Goal: Task Accomplishment & Management: Manage account settings

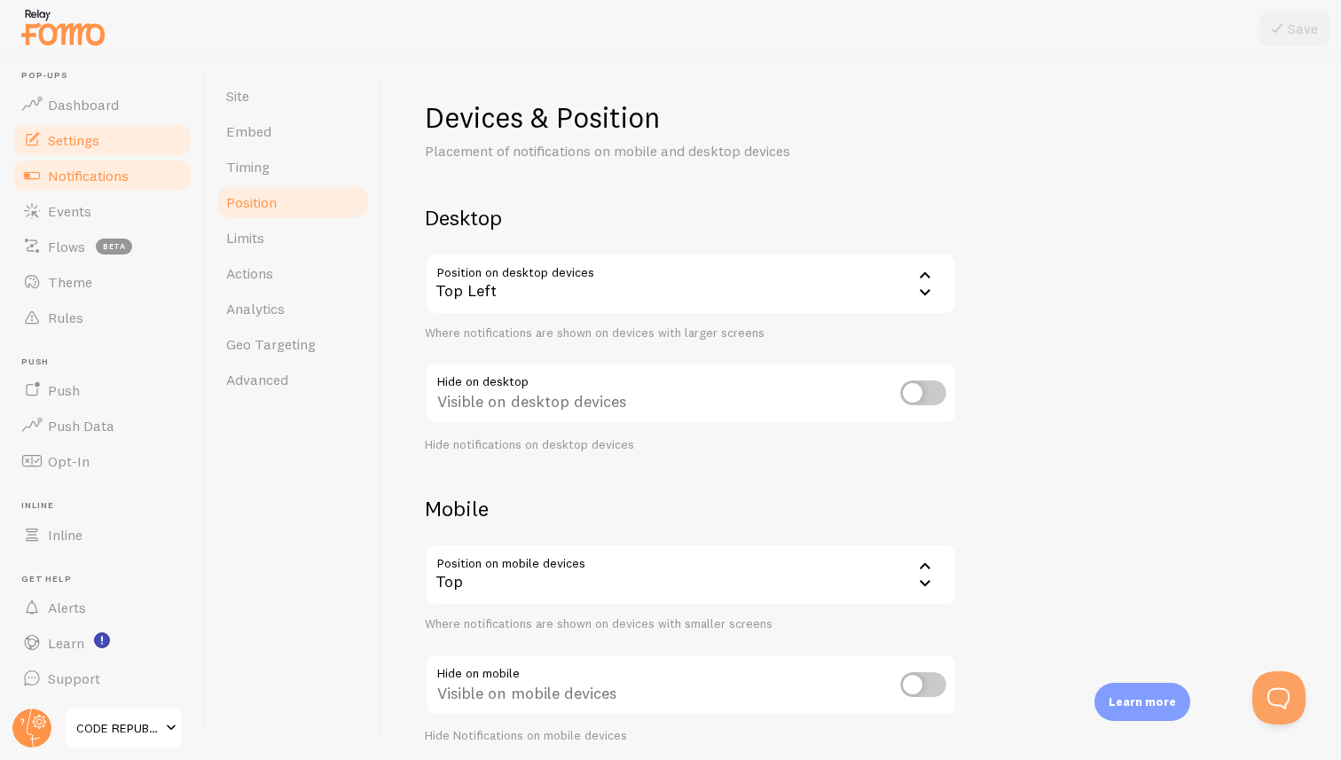
click at [76, 179] on span "Notifications" at bounding box center [88, 176] width 81 height 18
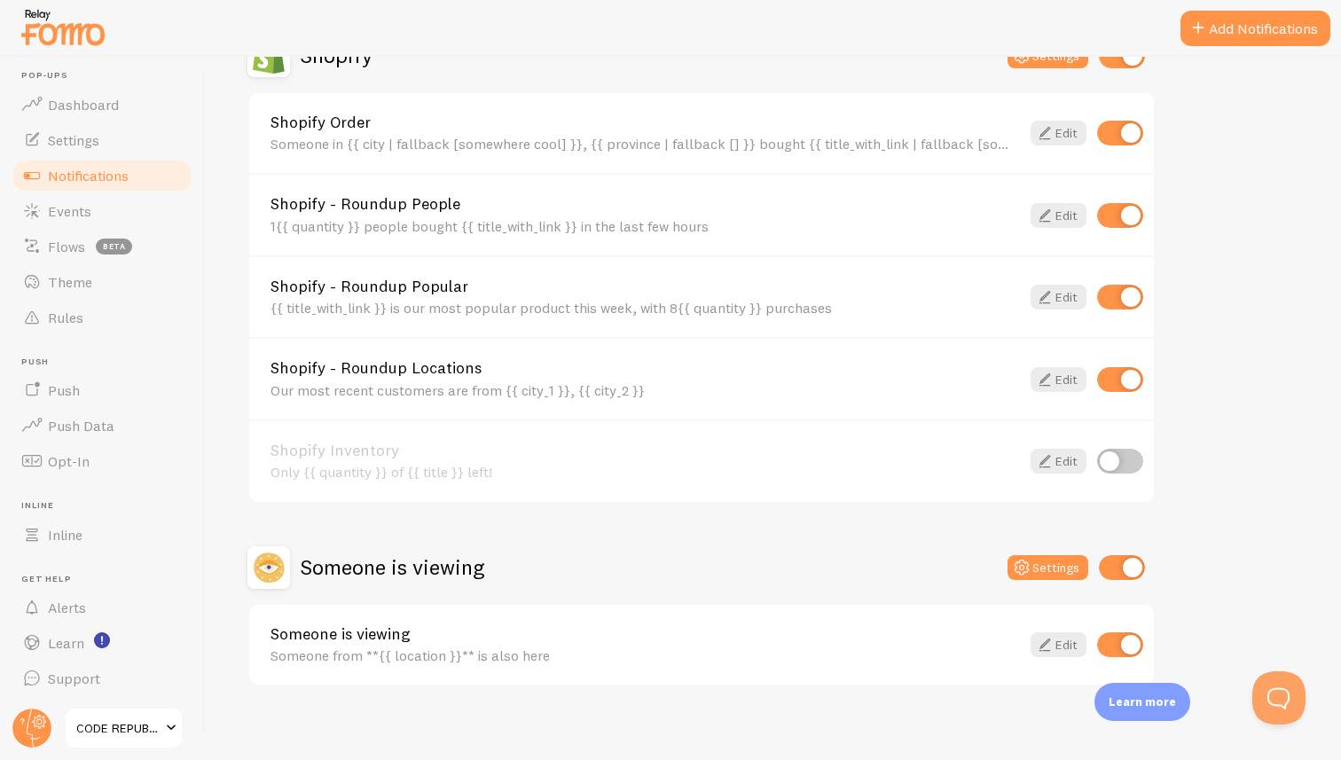
scroll to position [668, 0]
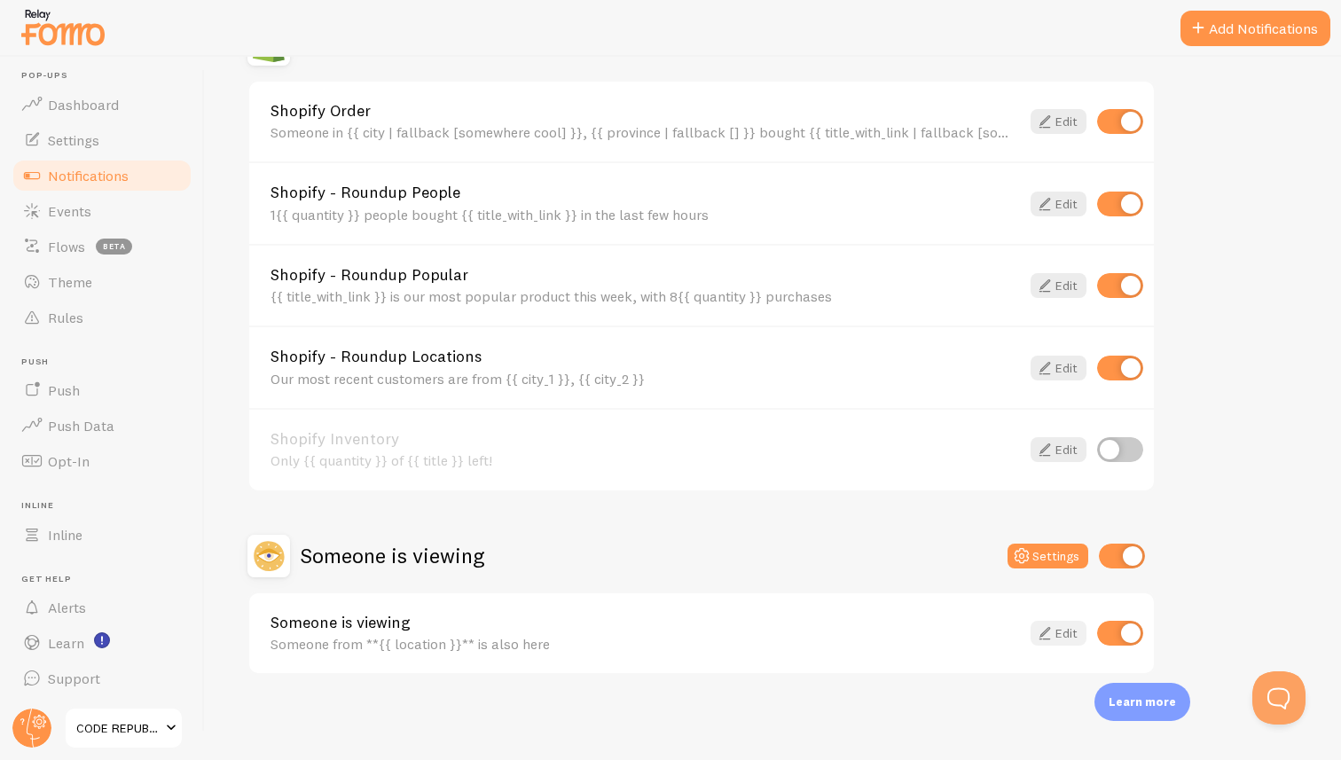
click at [1065, 636] on link "Edit" at bounding box center [1058, 633] width 56 height 25
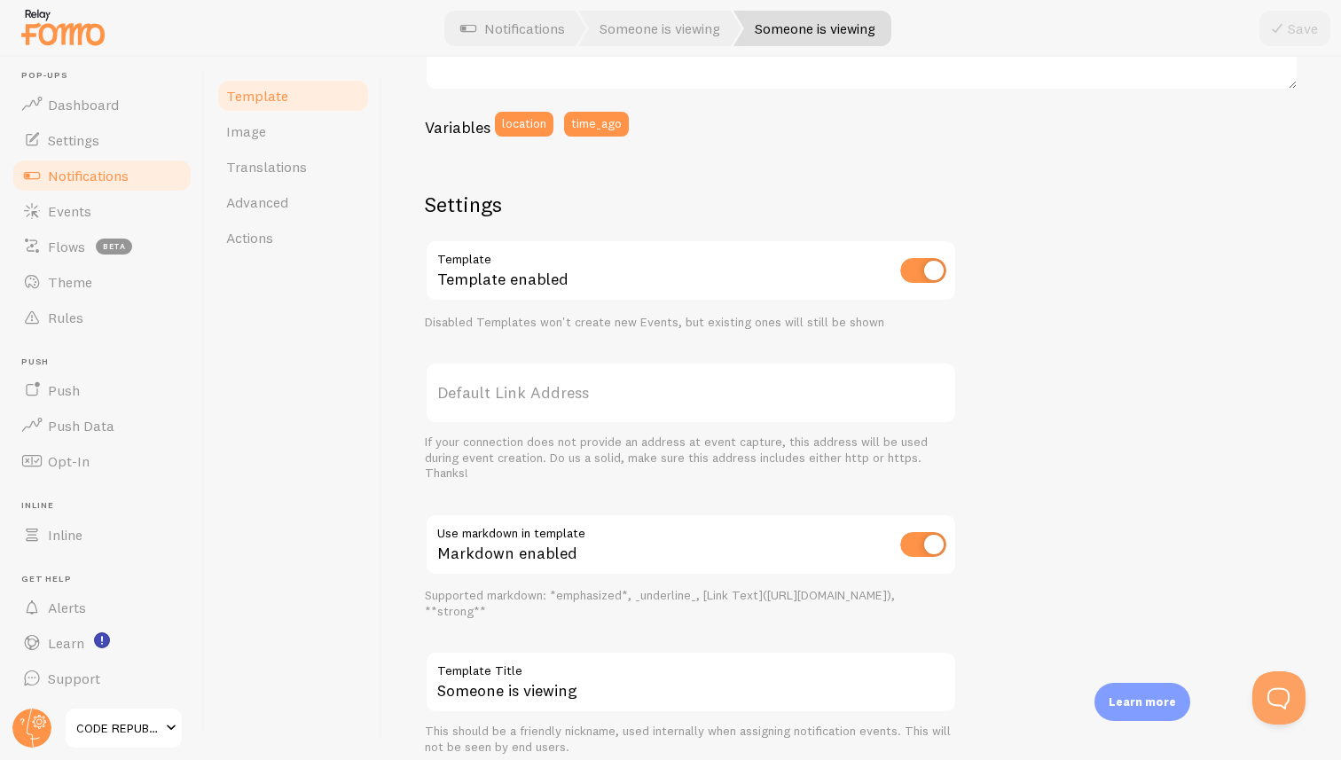
scroll to position [521, 0]
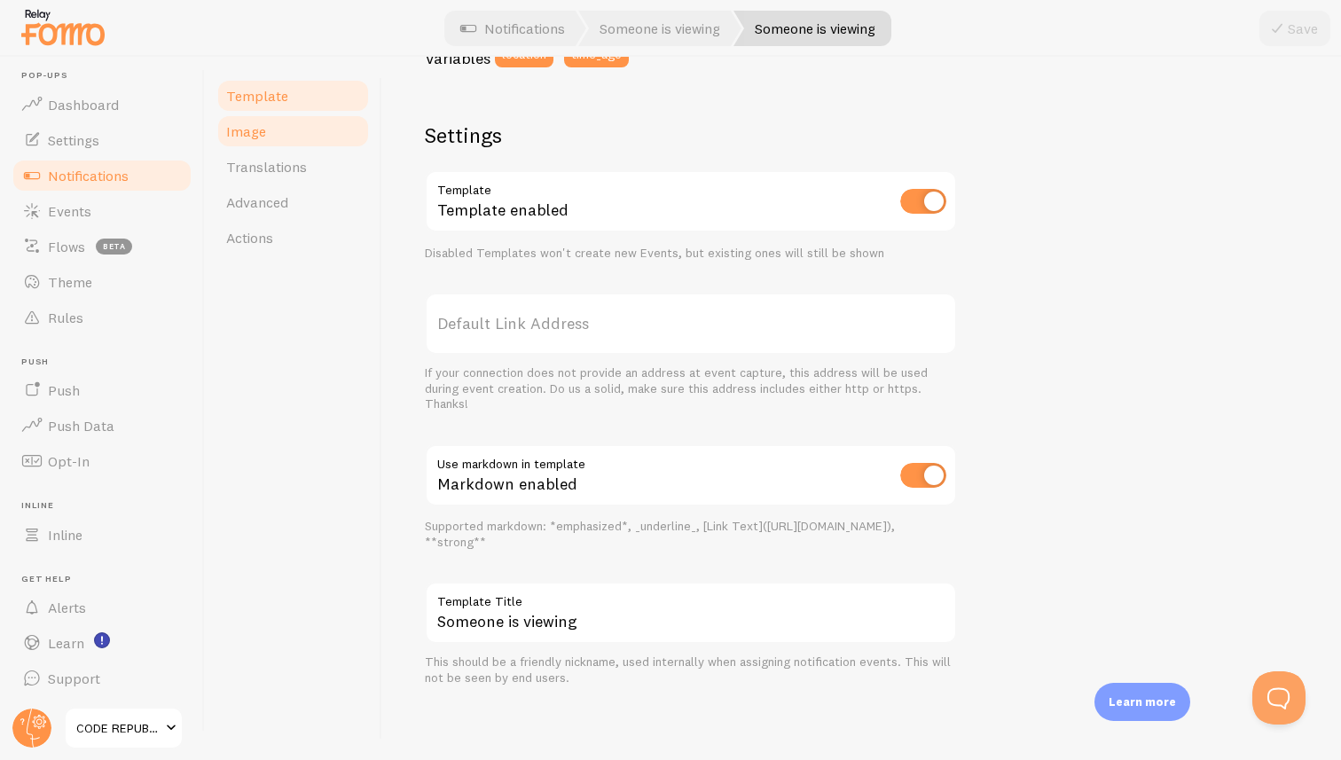
click at [269, 129] on link "Image" at bounding box center [292, 130] width 155 height 35
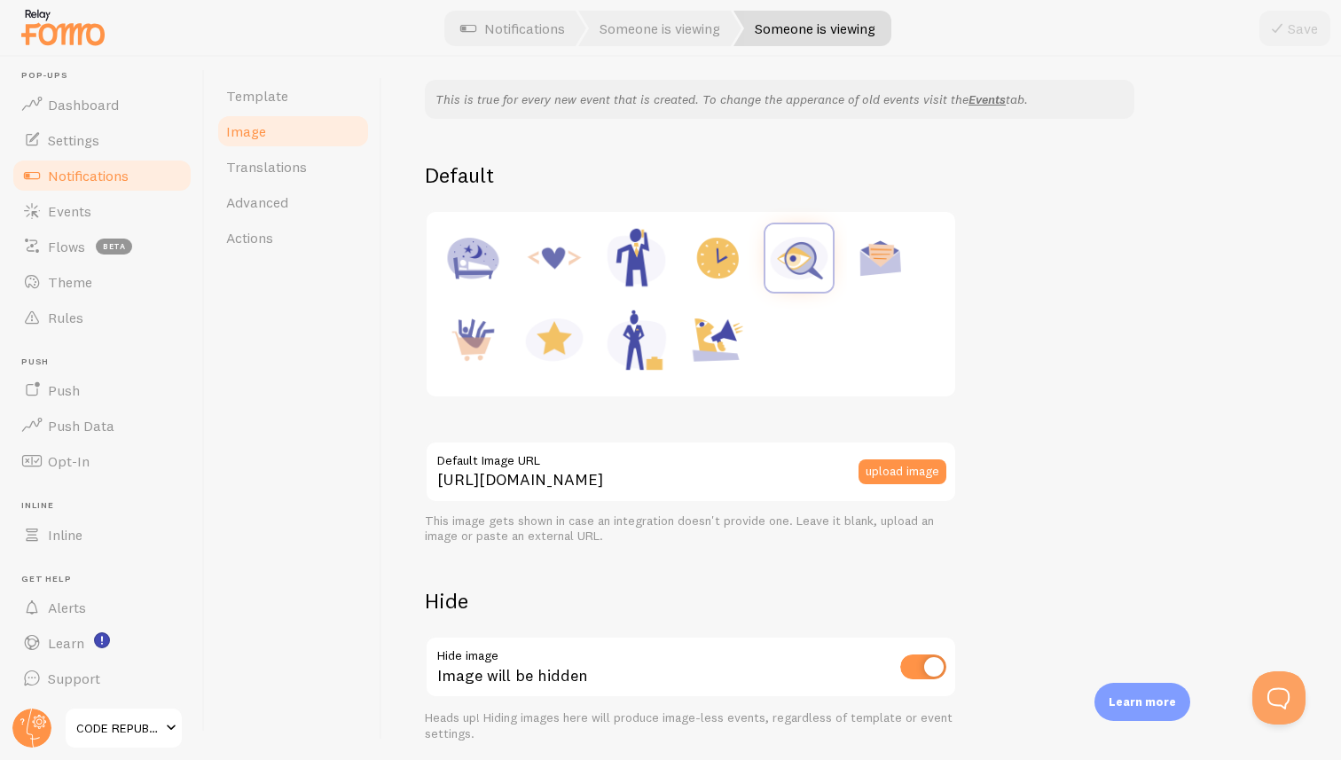
scroll to position [211, 0]
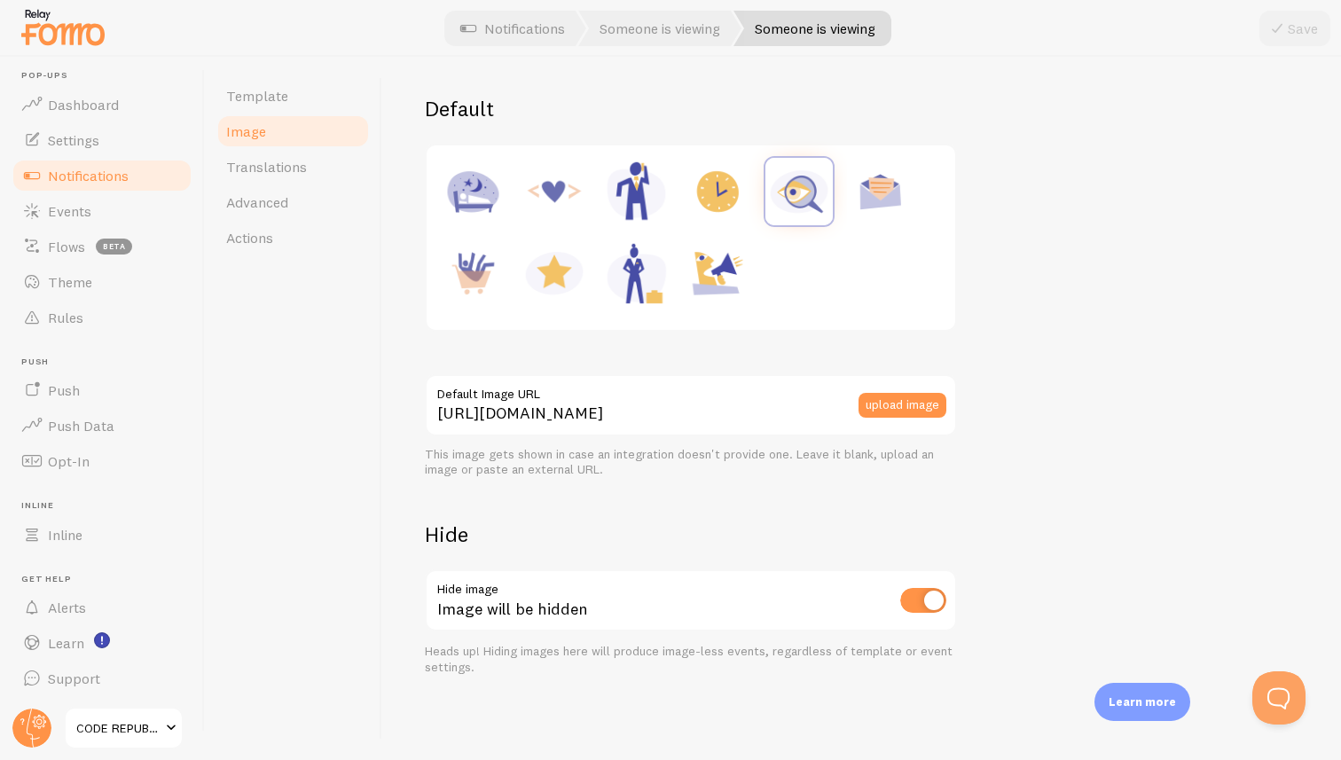
click at [815, 283] on div at bounding box center [690, 237] width 507 height 163
click at [550, 274] on img at bounding box center [553, 272] width 67 height 67
type input "[URL][DOMAIN_NAME]"
click at [889, 399] on button "upload image" at bounding box center [902, 405] width 88 height 25
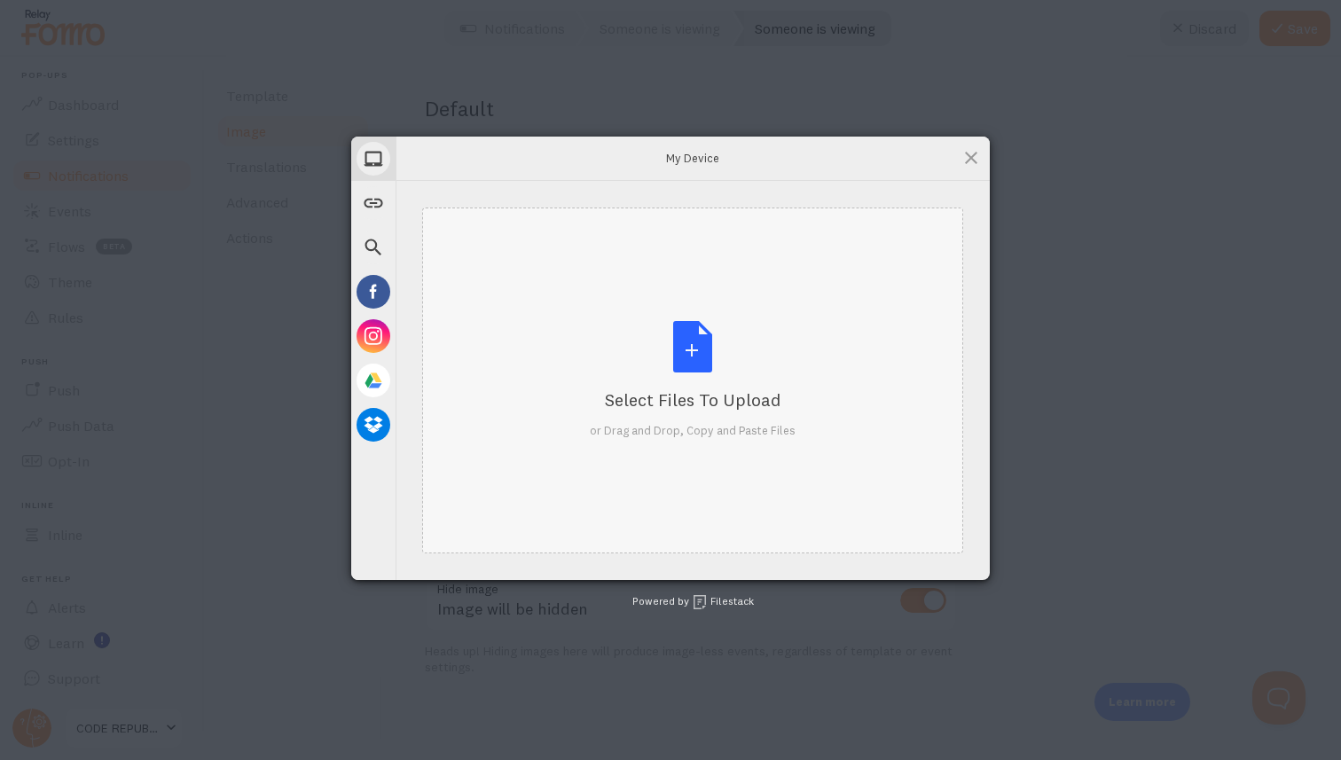
click at [686, 347] on div "Select Files to Upload or Drag and Drop, Copy and Paste Files" at bounding box center [693, 380] width 206 height 118
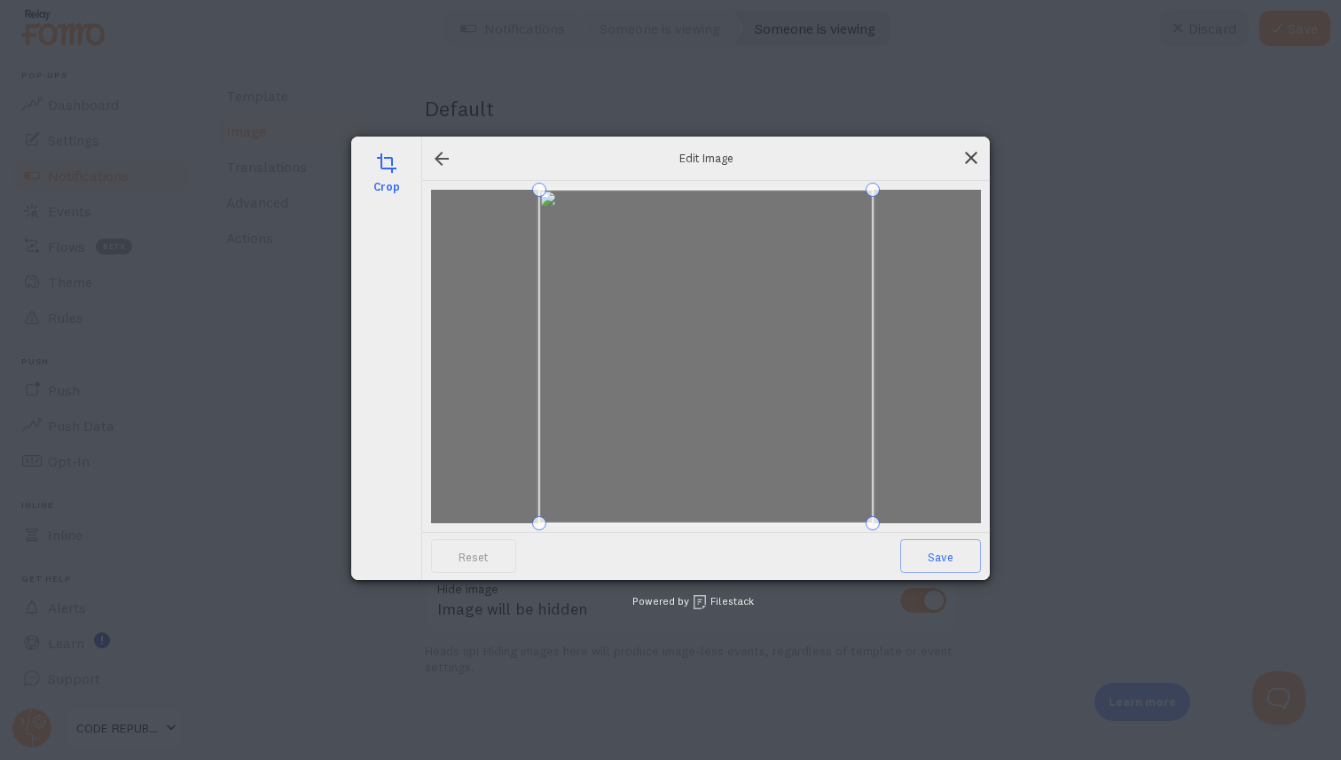
click at [970, 153] on span at bounding box center [971, 158] width 20 height 20
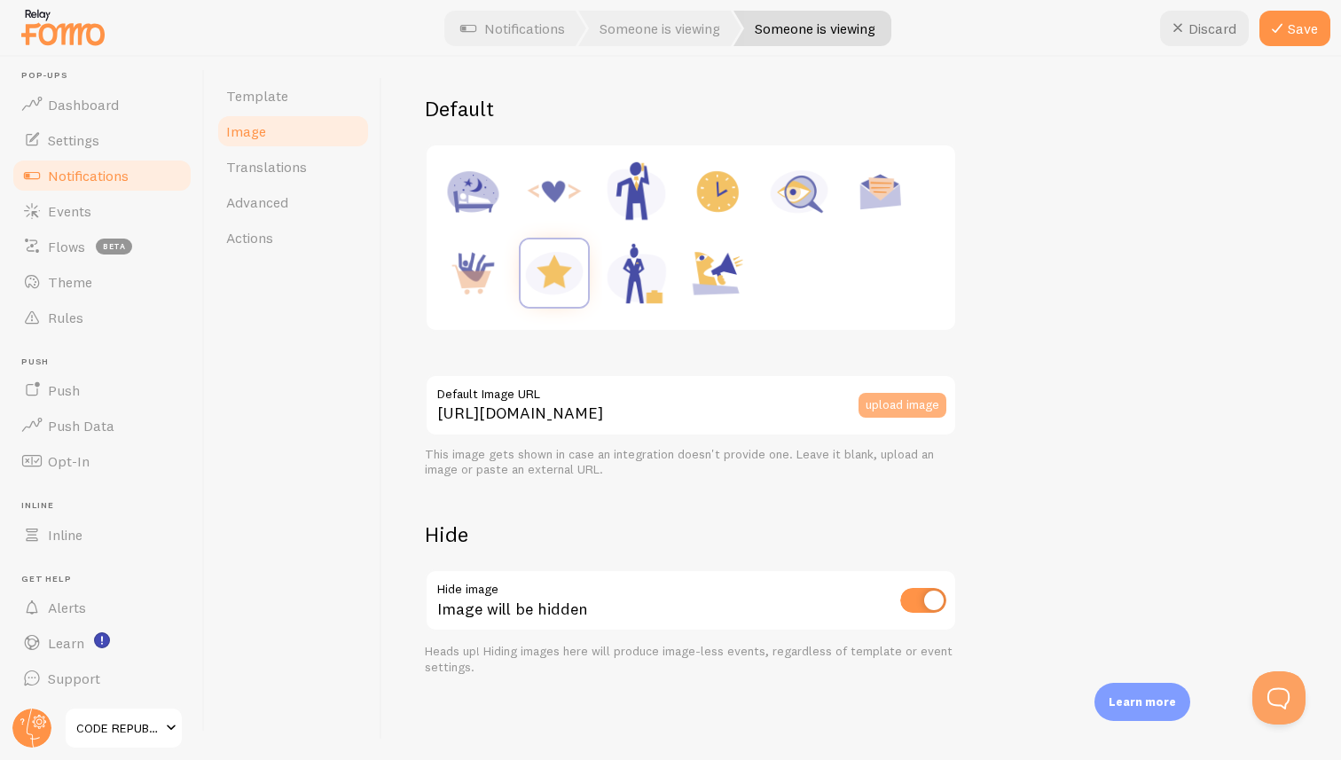
click at [901, 404] on button "upload image" at bounding box center [902, 405] width 88 height 25
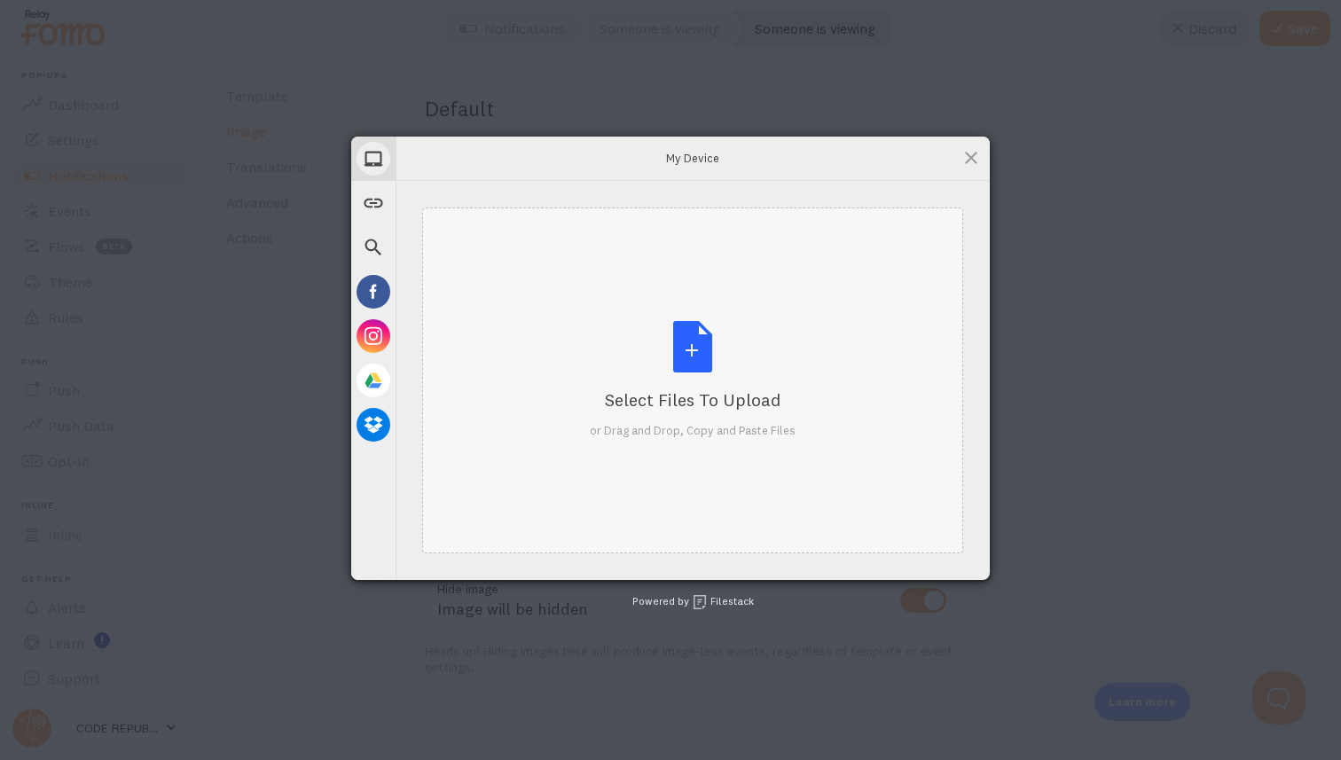
click at [695, 355] on div "Select Files to Upload or Drag and Drop, Copy and Paste Files" at bounding box center [693, 380] width 206 height 118
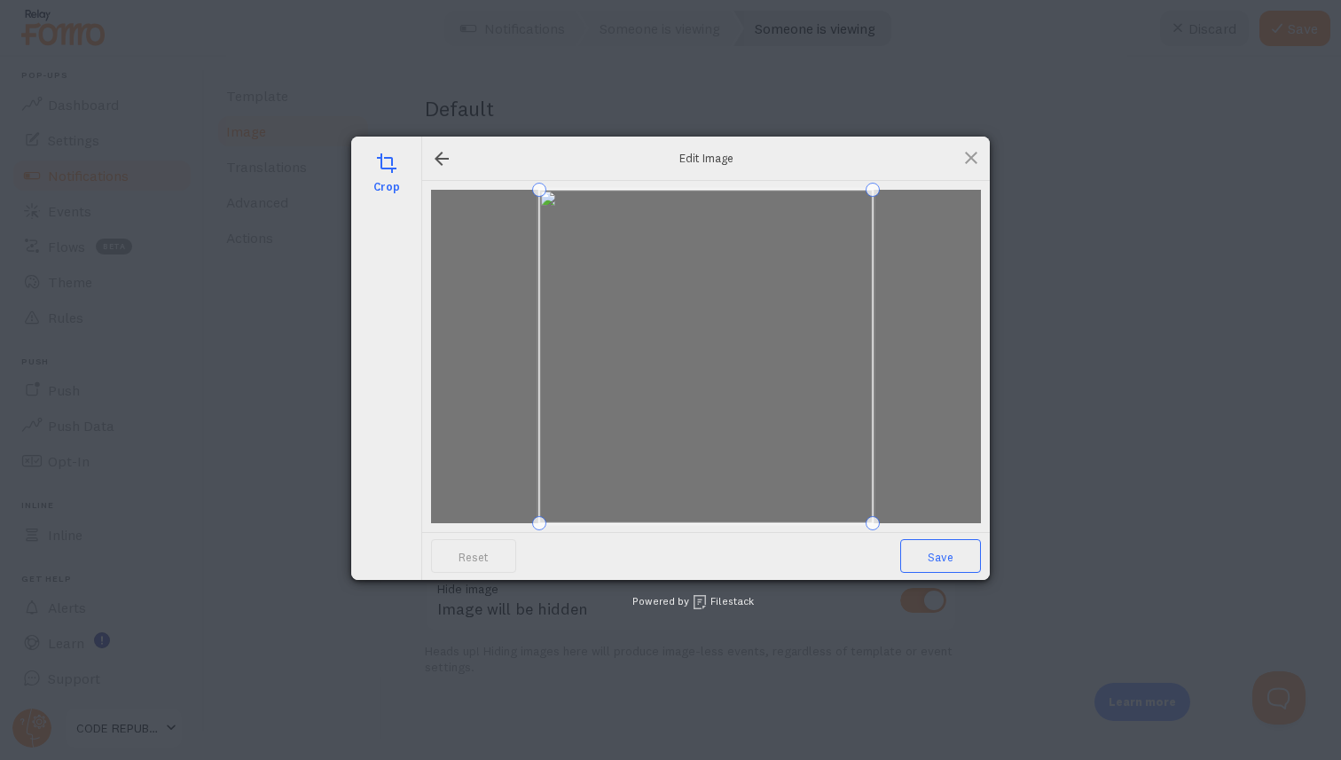
click at [942, 557] on span "Save" at bounding box center [940, 556] width 81 height 34
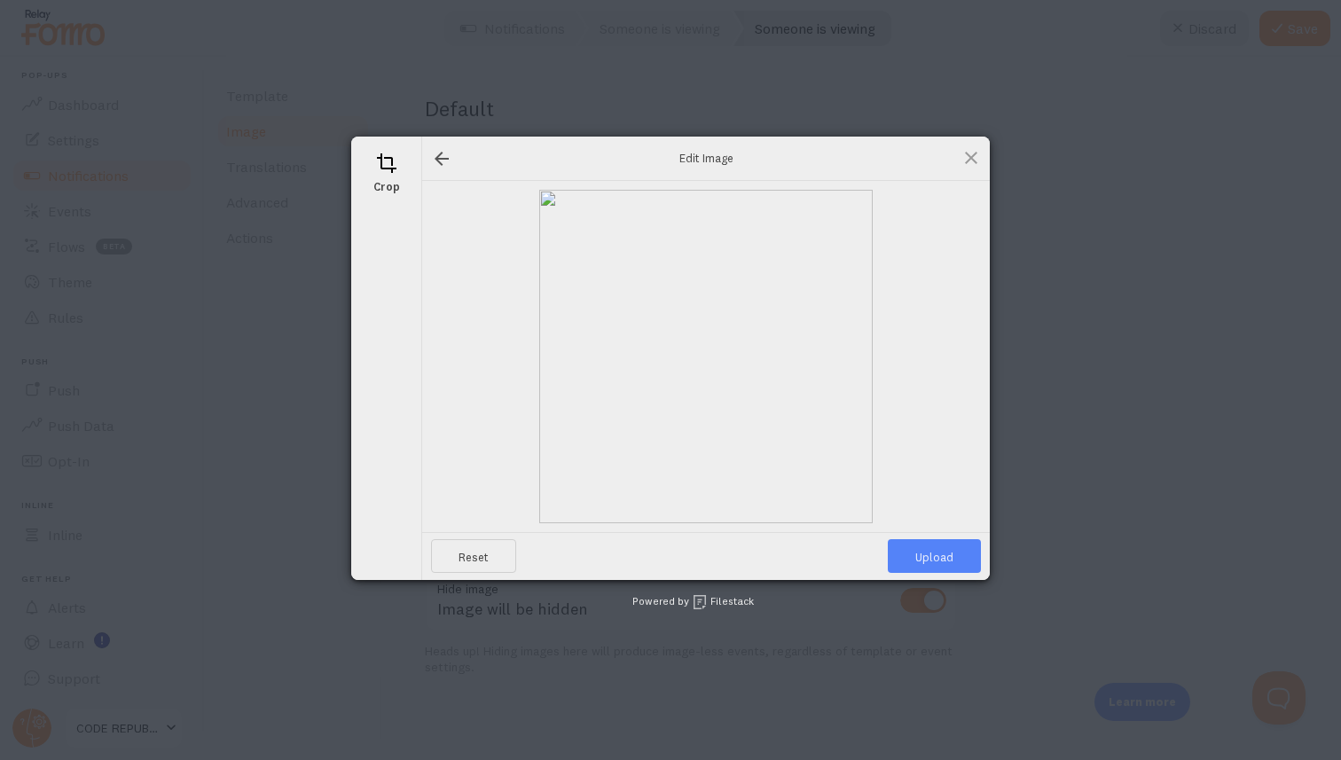
click at [928, 554] on span "Upload" at bounding box center [933, 556] width 93 height 34
type input "[URL][DOMAIN_NAME][DOMAIN_NAME]"
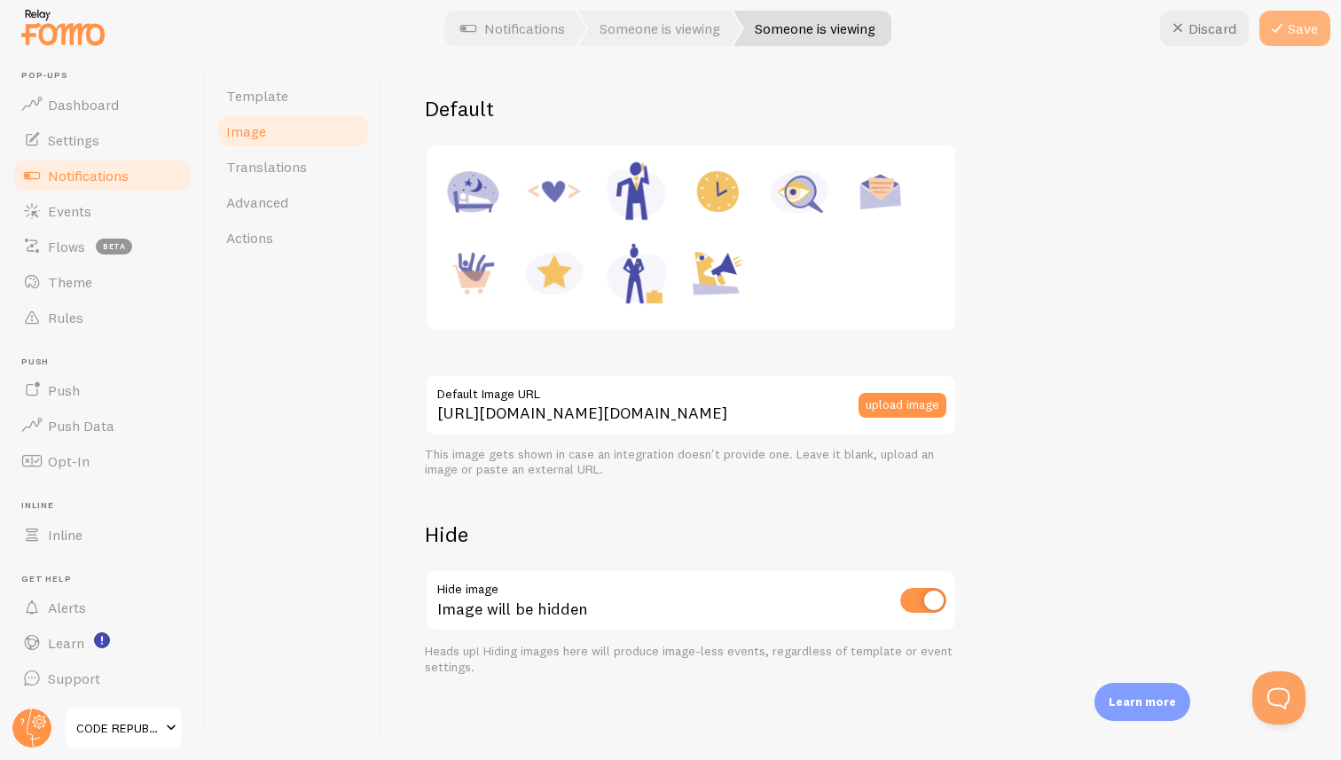
click at [1300, 33] on button "Save" at bounding box center [1294, 28] width 71 height 35
click at [78, 168] on span "Notifications" at bounding box center [88, 176] width 81 height 18
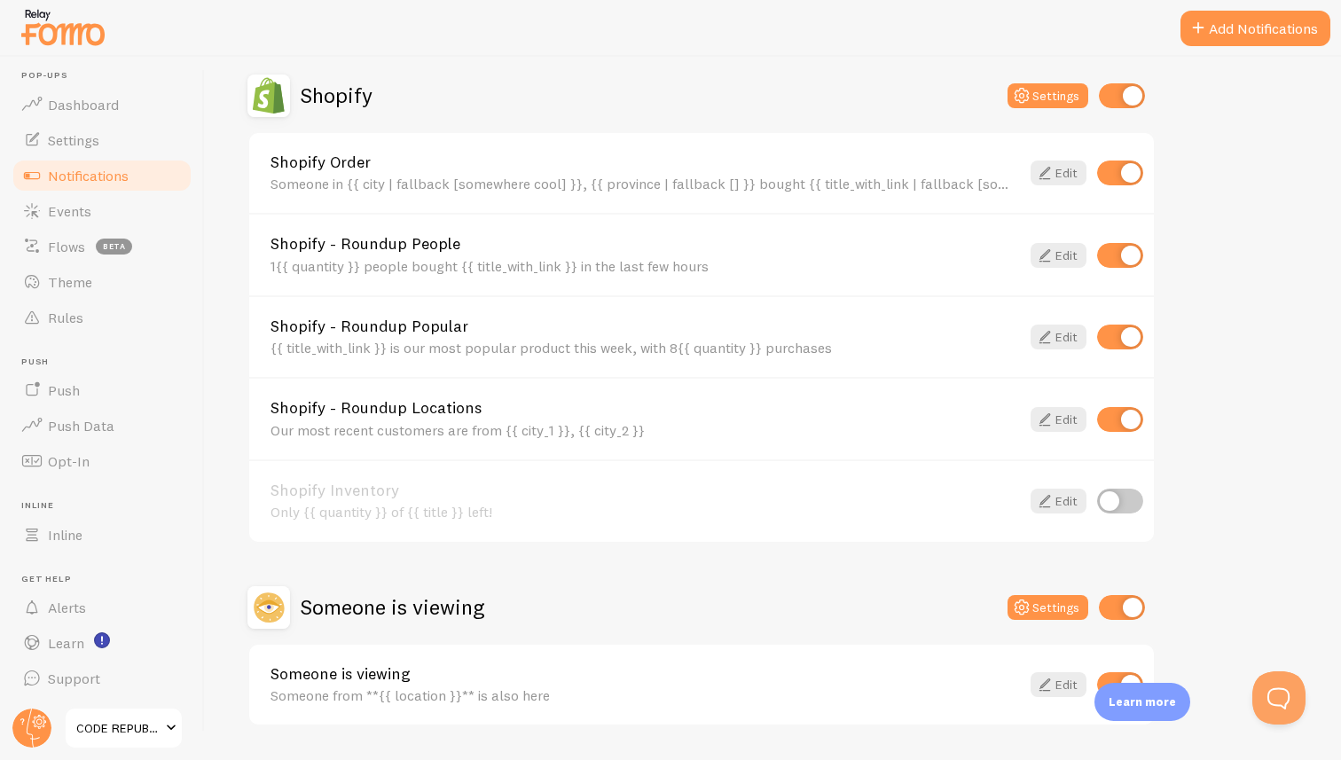
scroll to position [609, 0]
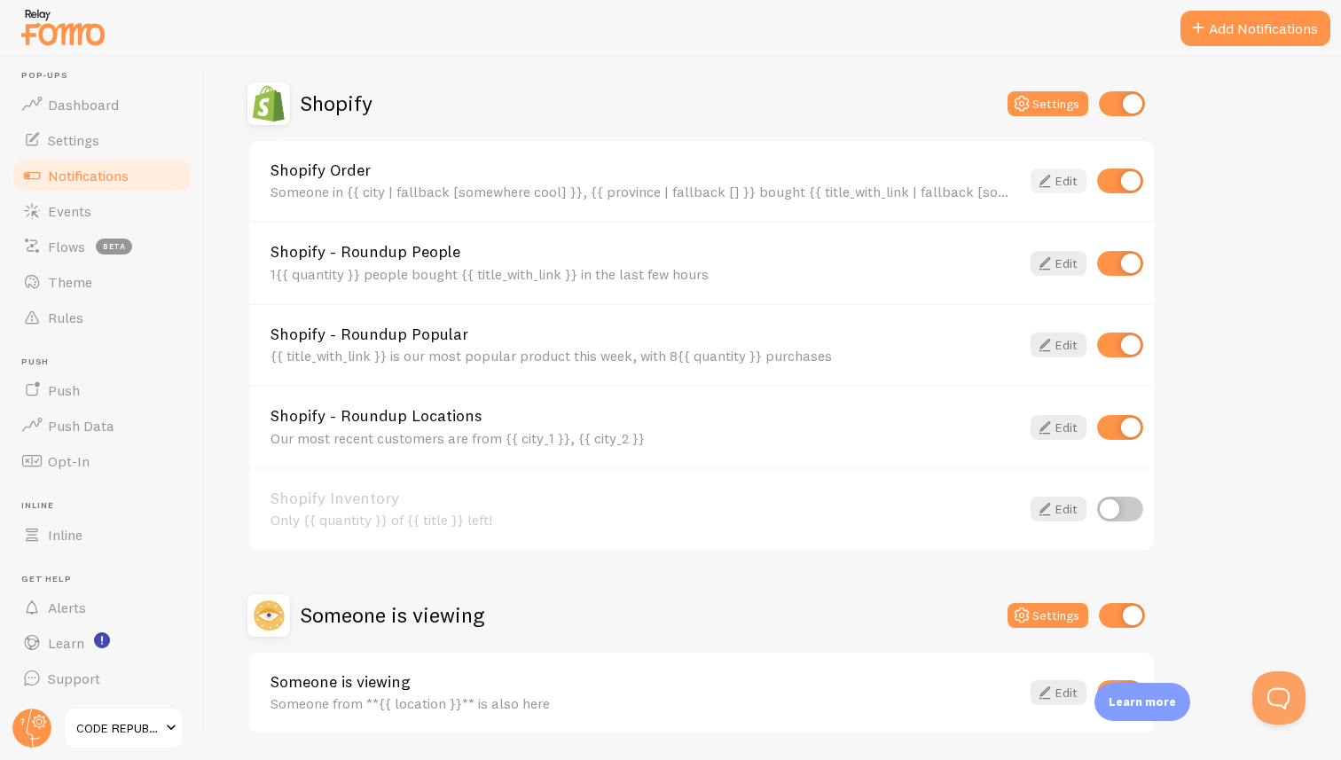
click at [1059, 184] on link "Edit" at bounding box center [1058, 180] width 56 height 25
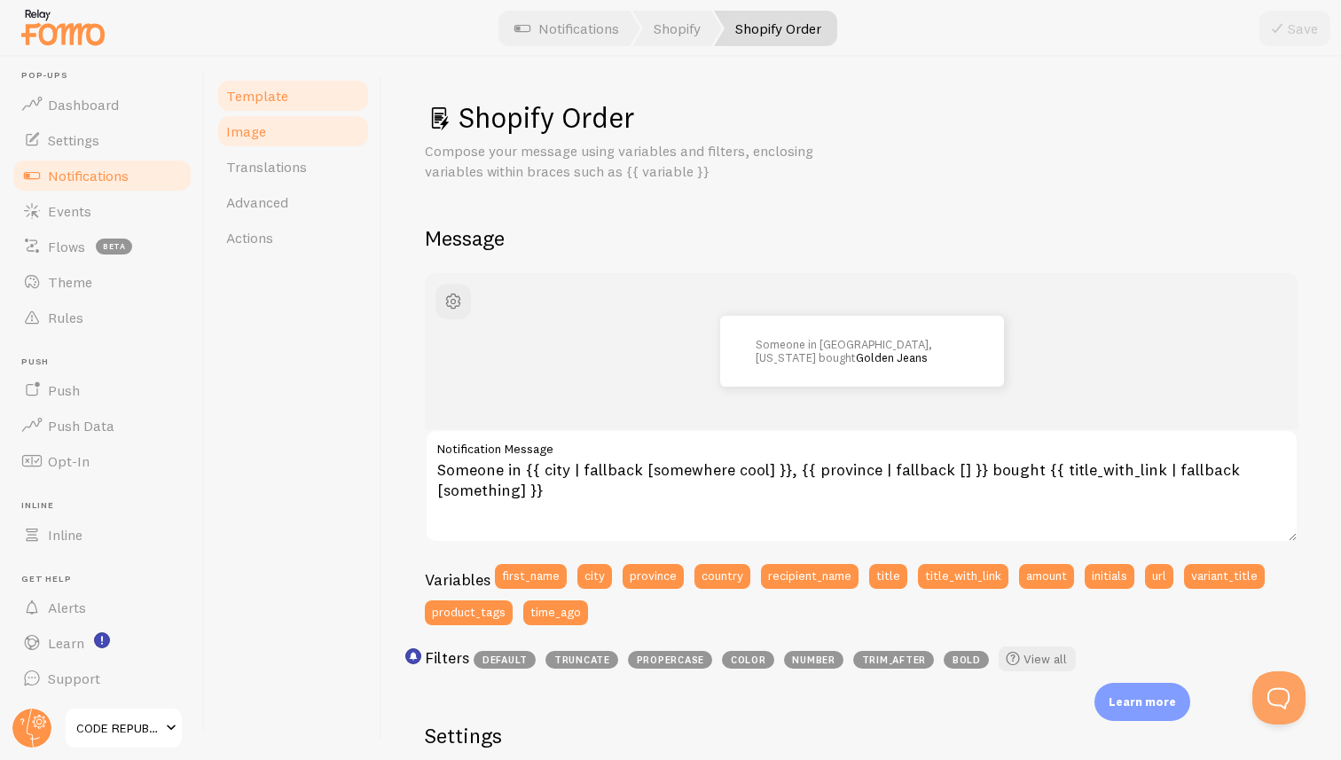
click at [248, 133] on span "Image" at bounding box center [246, 131] width 40 height 18
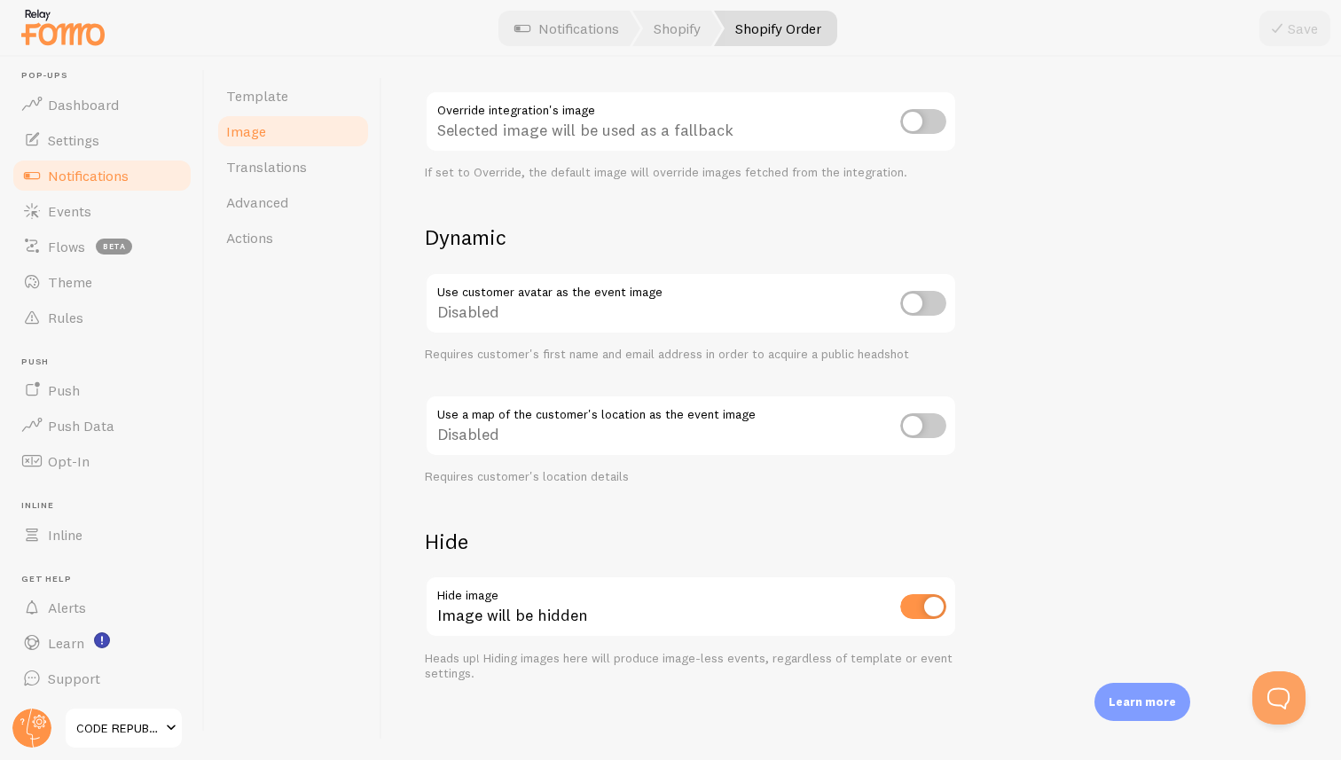
scroll to position [637, 0]
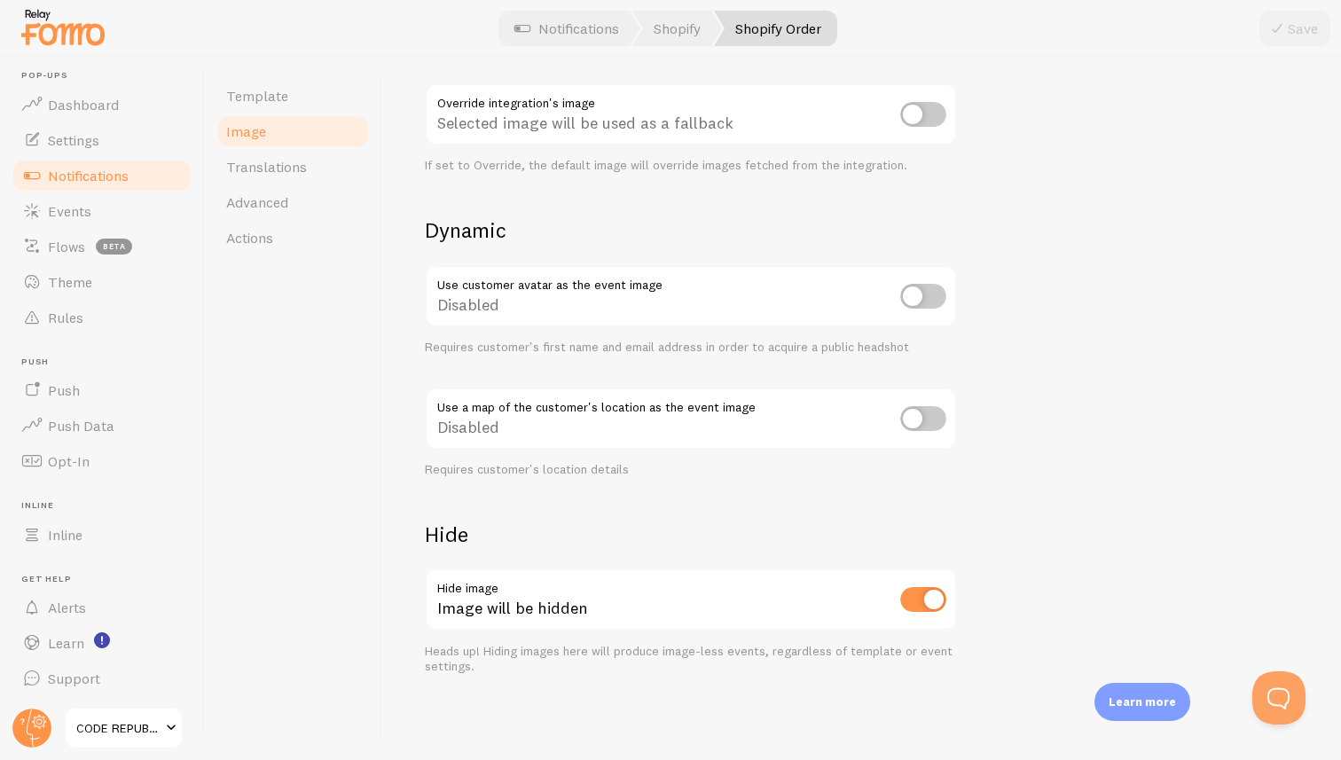
click at [929, 293] on input "checkbox" at bounding box center [923, 296] width 46 height 25
click at [909, 295] on input "checkbox" at bounding box center [923, 296] width 46 height 25
checkbox input "false"
click at [911, 588] on input "checkbox" at bounding box center [923, 599] width 46 height 25
click at [932, 598] on input "checkbox" at bounding box center [923, 599] width 46 height 25
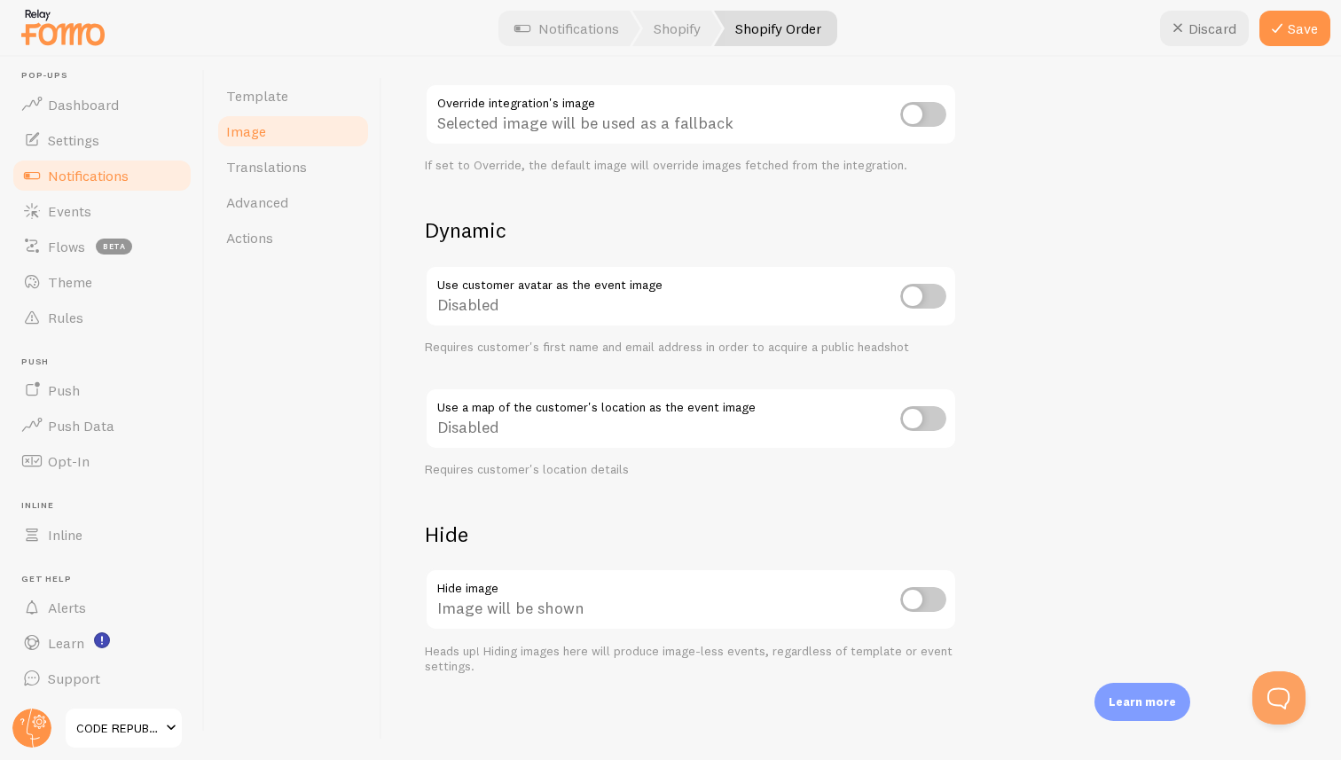
checkbox input "true"
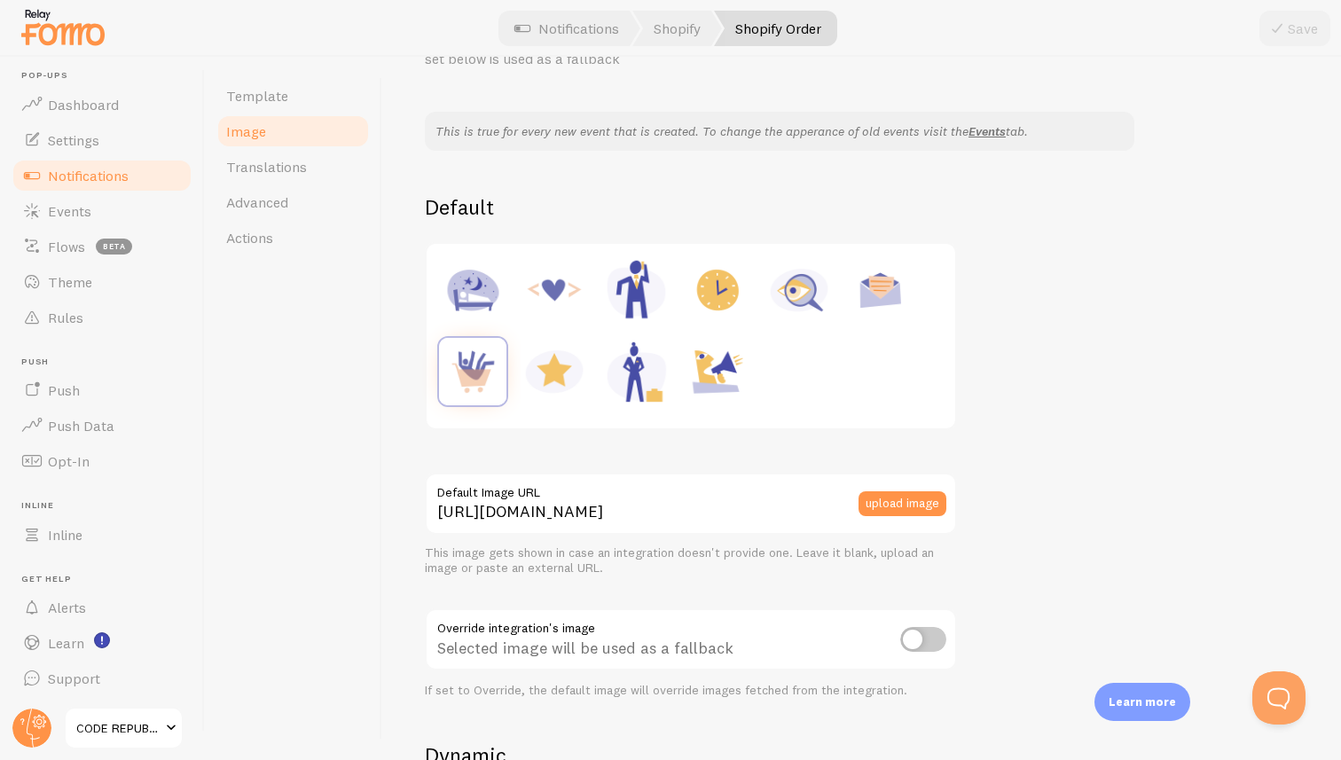
scroll to position [0, 0]
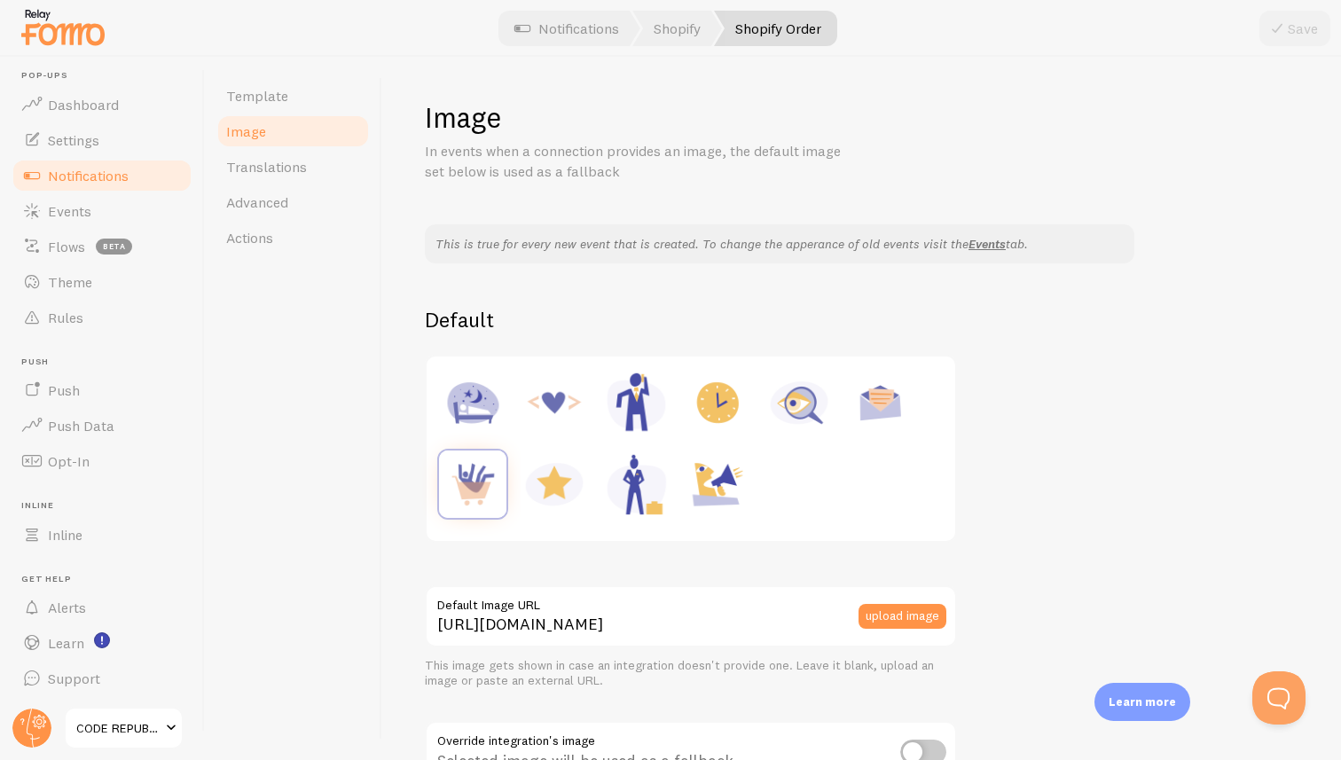
click at [100, 173] on span "Notifications" at bounding box center [88, 176] width 81 height 18
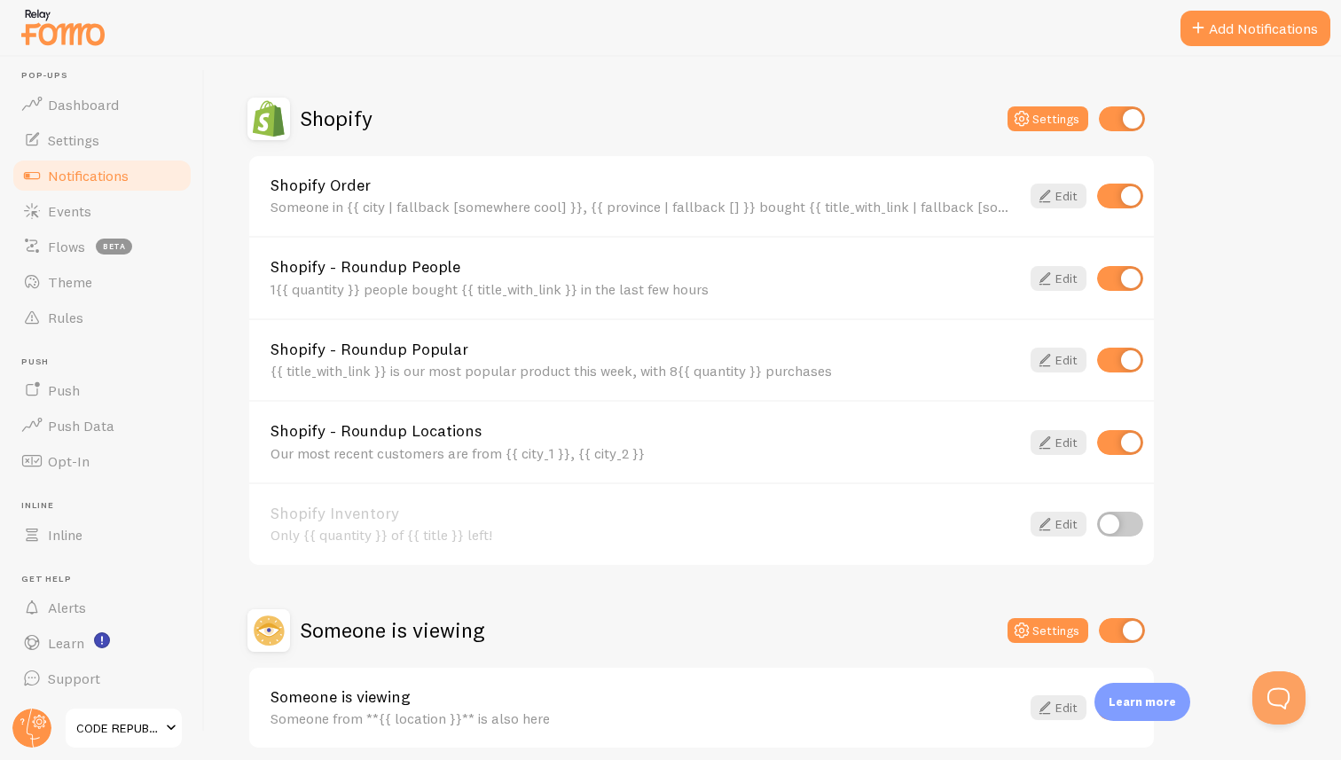
scroll to position [593, 0]
click at [1063, 285] on link "Edit" at bounding box center [1058, 279] width 56 height 25
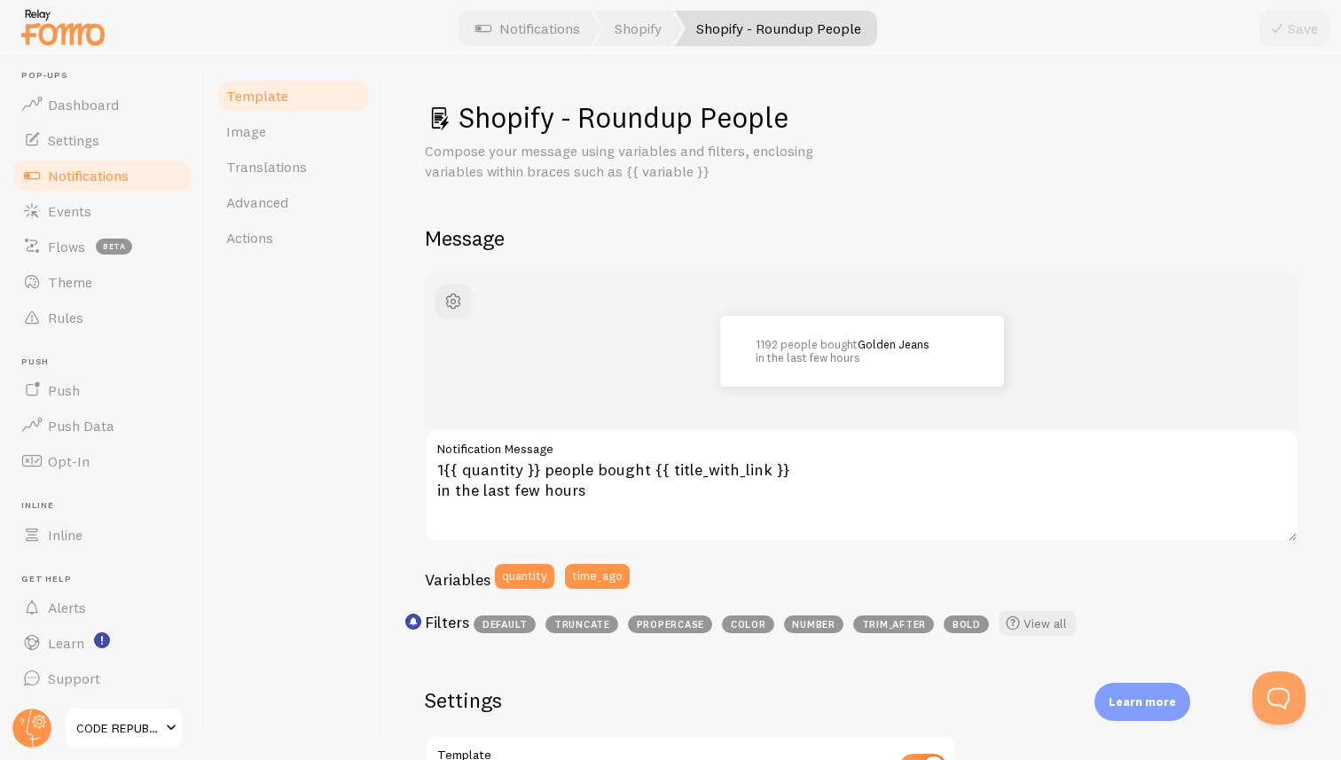
click at [83, 174] on span "Notifications" at bounding box center [88, 176] width 81 height 18
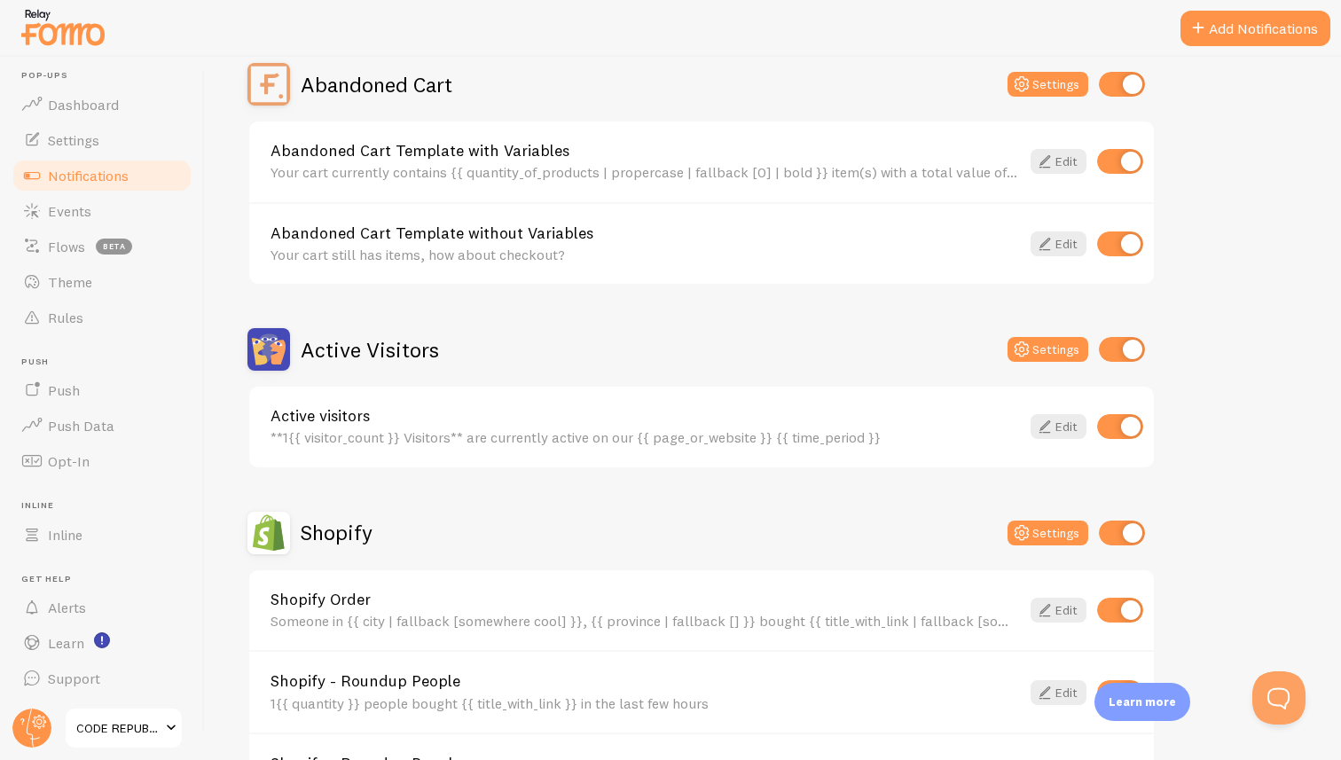
scroll to position [178, 0]
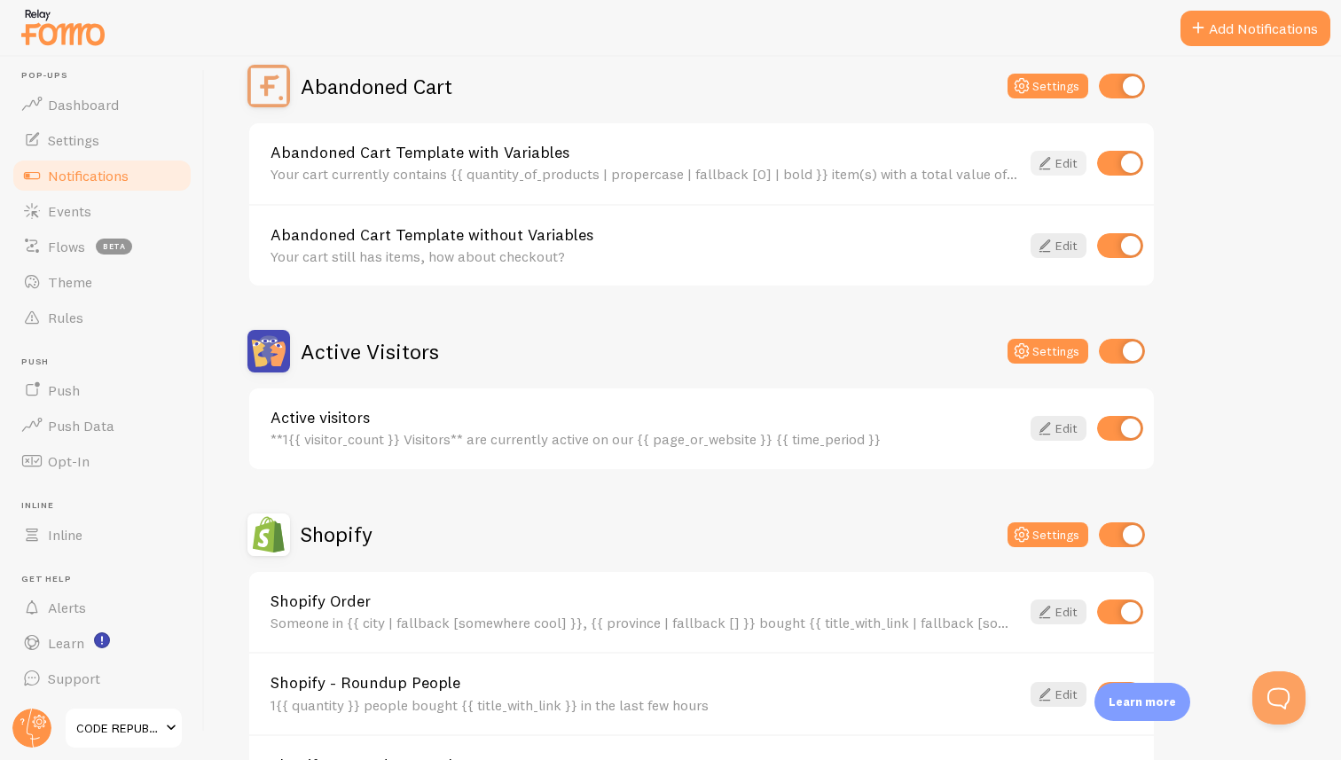
click at [1056, 161] on link "Edit" at bounding box center [1058, 163] width 56 height 25
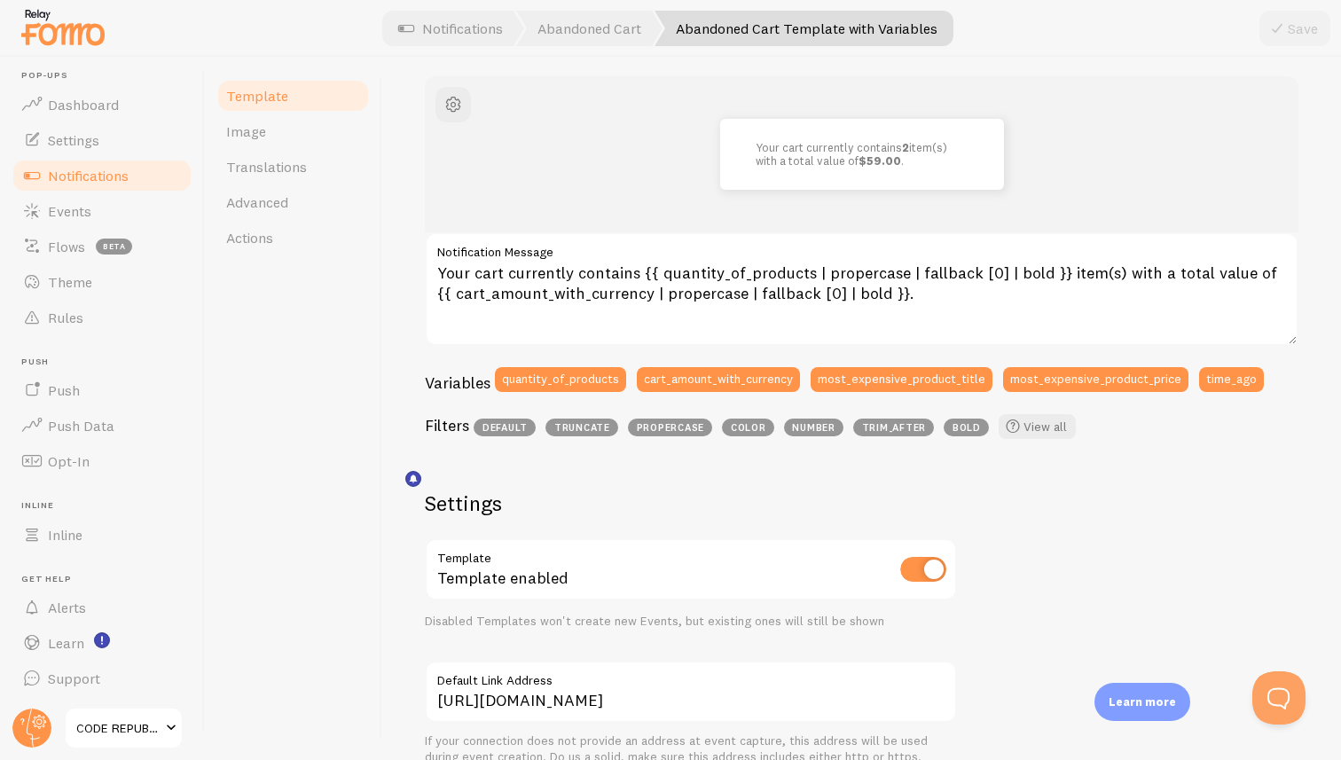
scroll to position [565, 0]
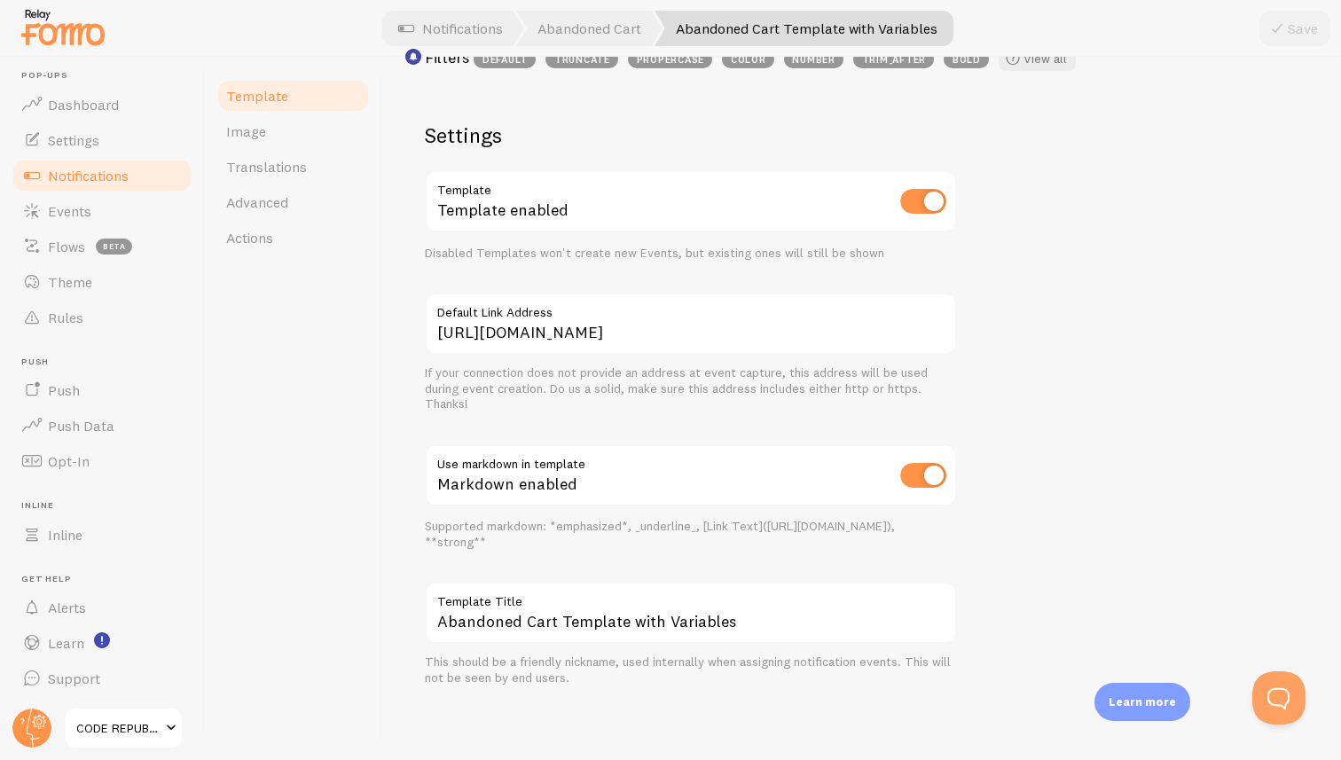
click at [74, 172] on span "Notifications" at bounding box center [88, 176] width 81 height 18
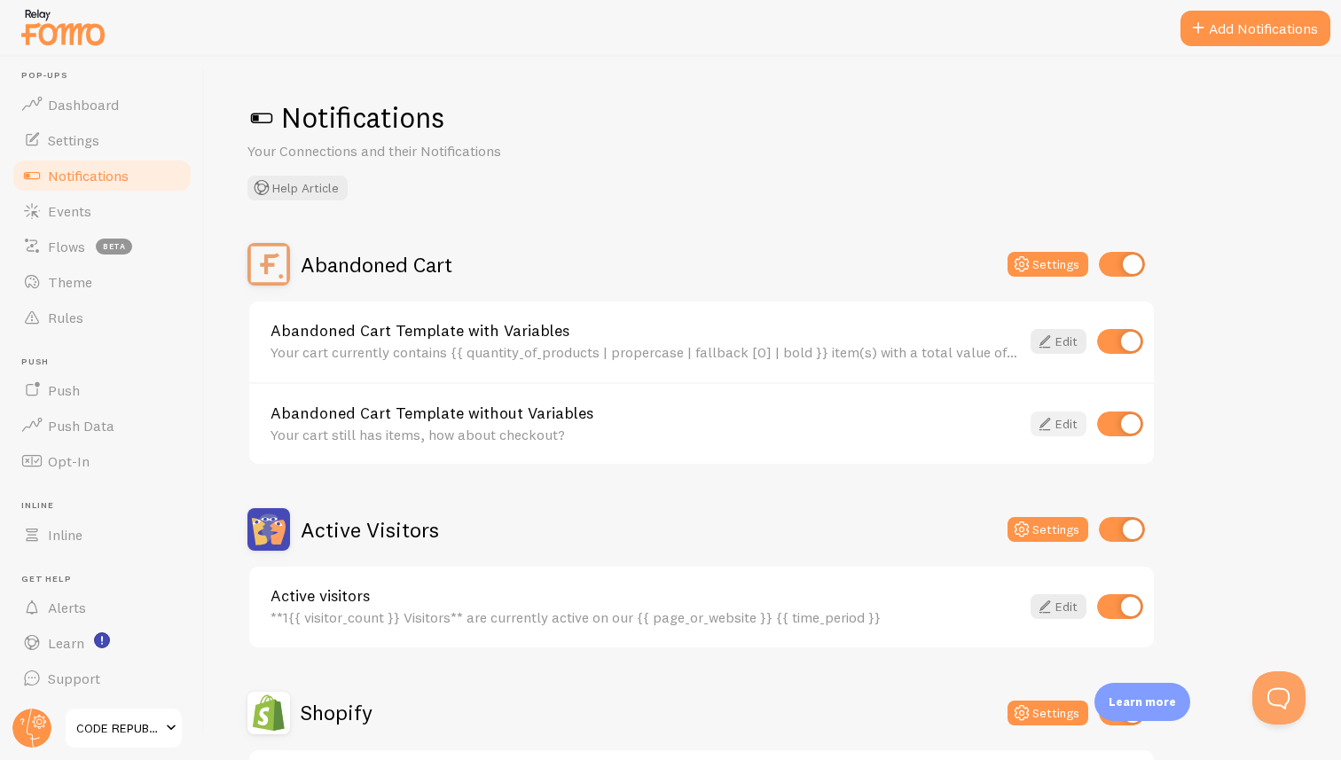
click at [1058, 425] on link "Edit" at bounding box center [1058, 423] width 56 height 25
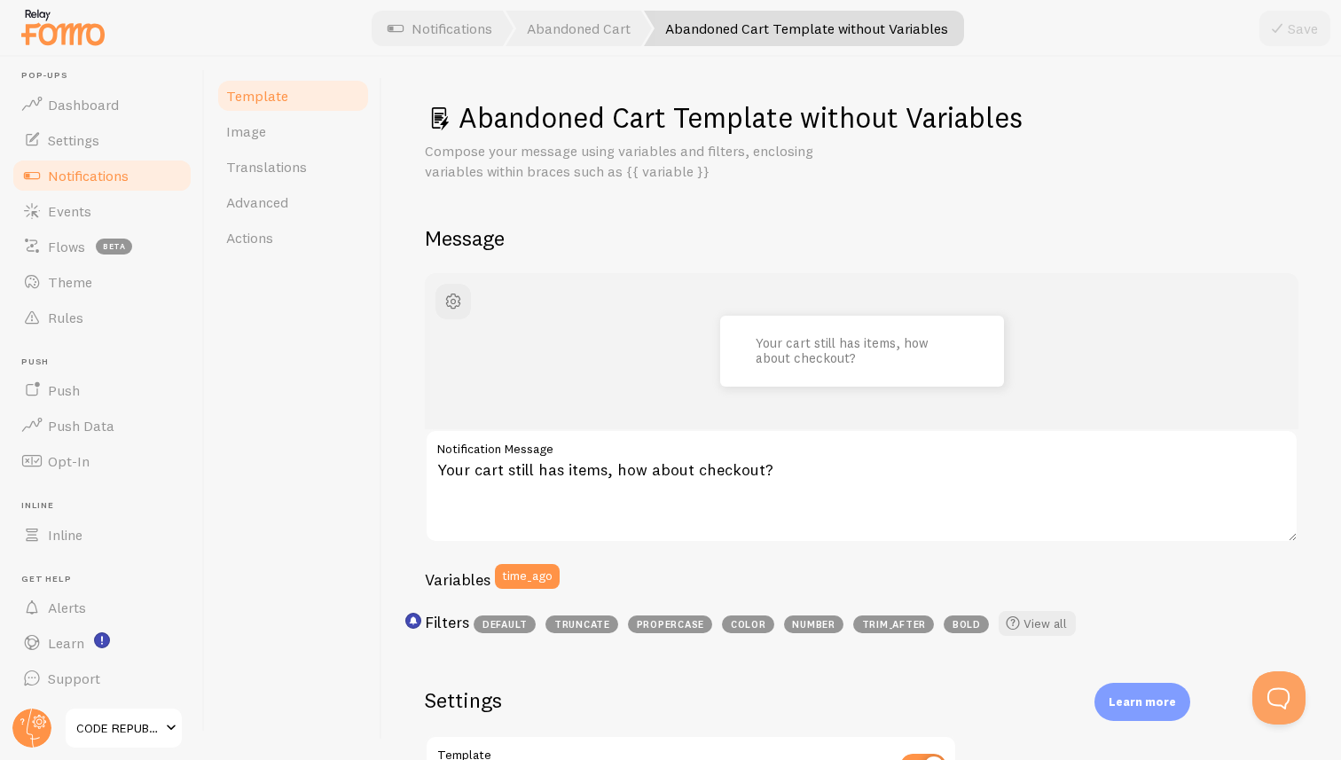
click at [125, 179] on span "Notifications" at bounding box center [88, 176] width 81 height 18
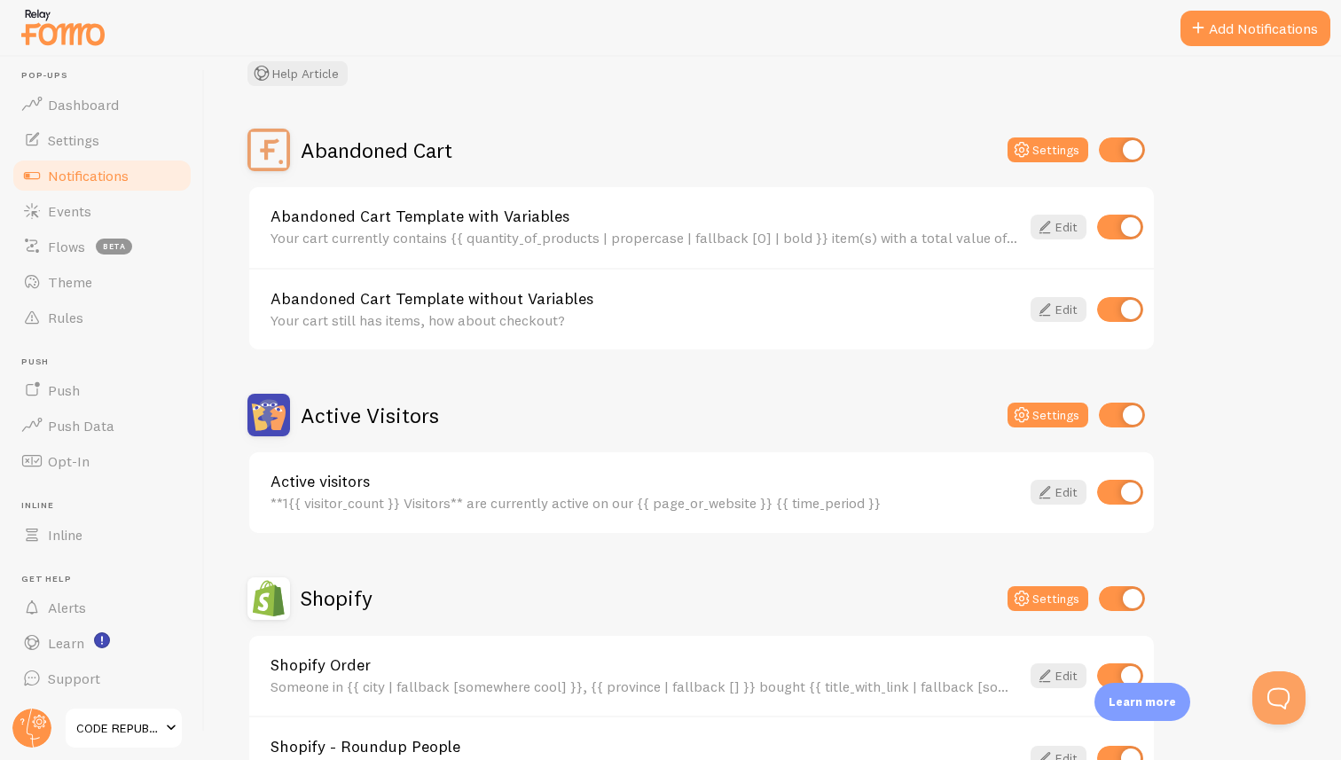
scroll to position [169, 0]
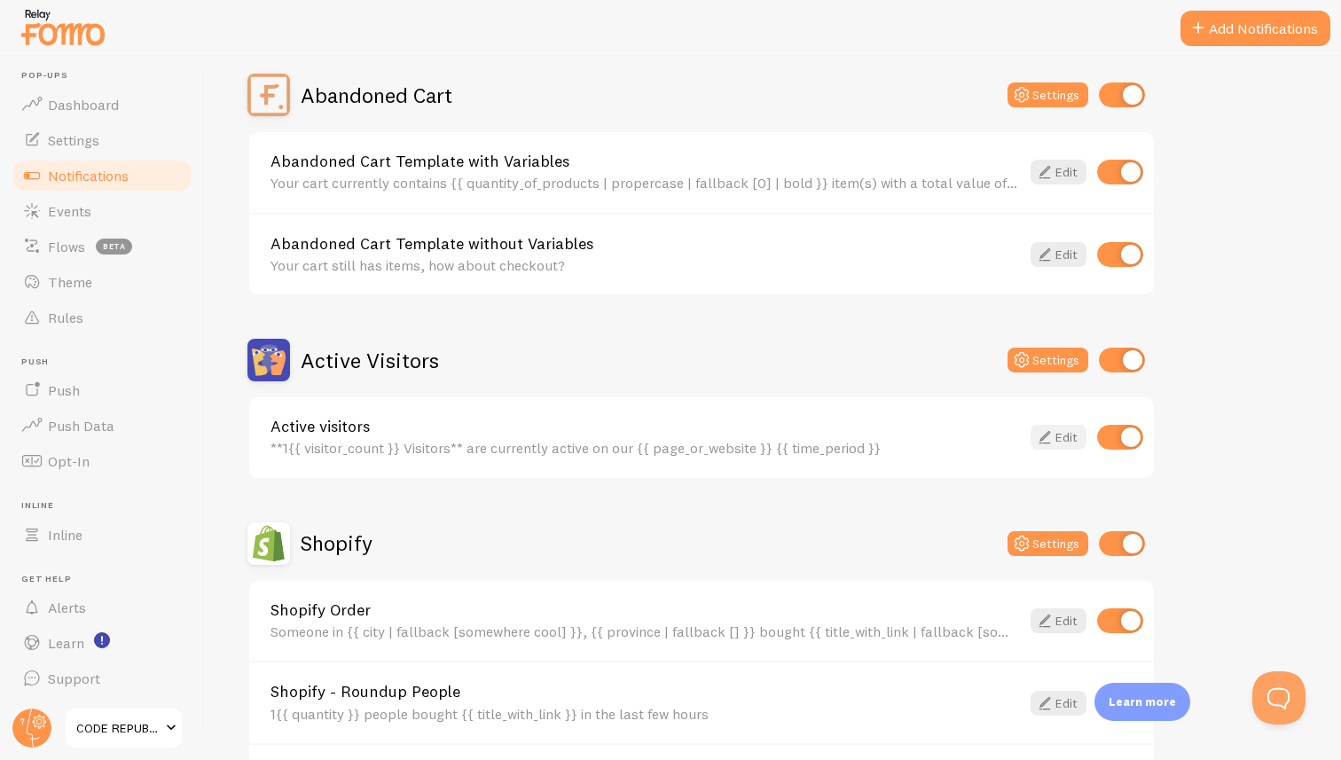
click at [1054, 438] on link "Edit" at bounding box center [1058, 437] width 56 height 25
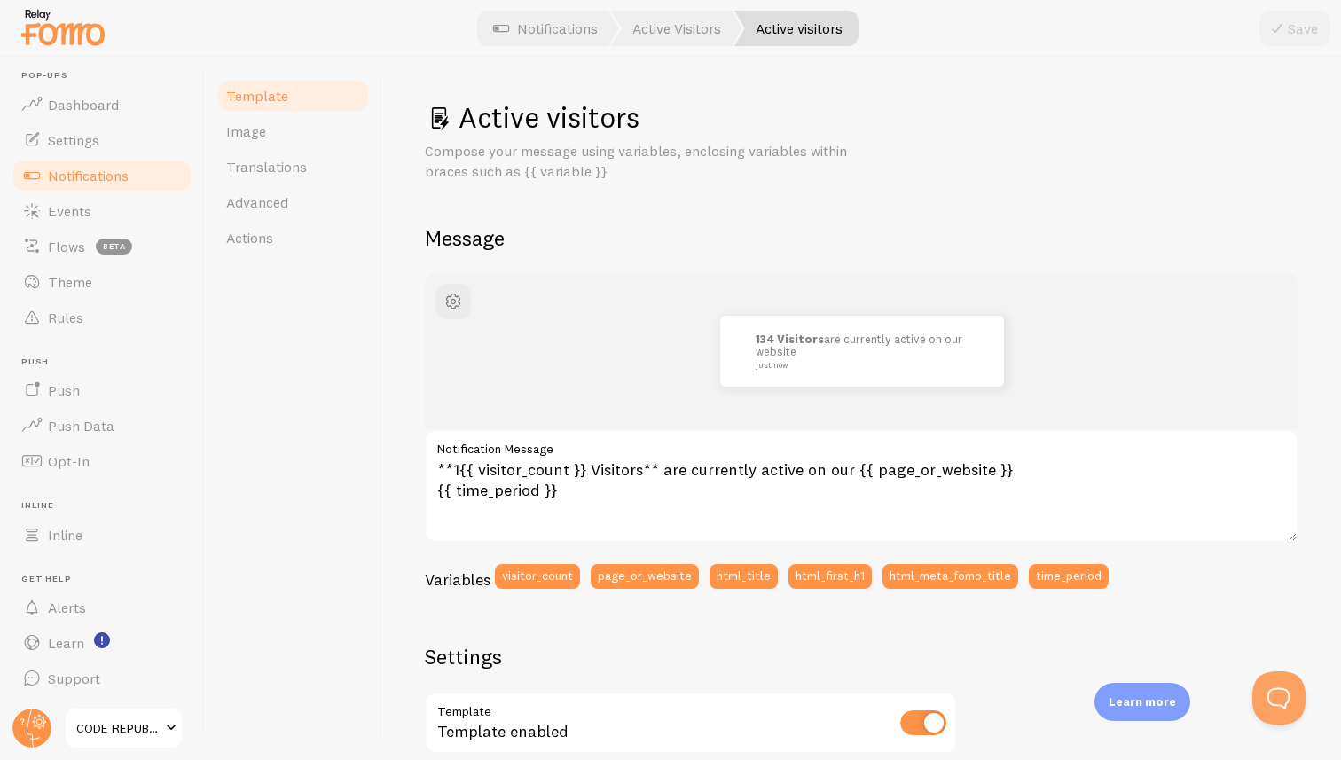
click at [89, 175] on span "Notifications" at bounding box center [88, 176] width 81 height 18
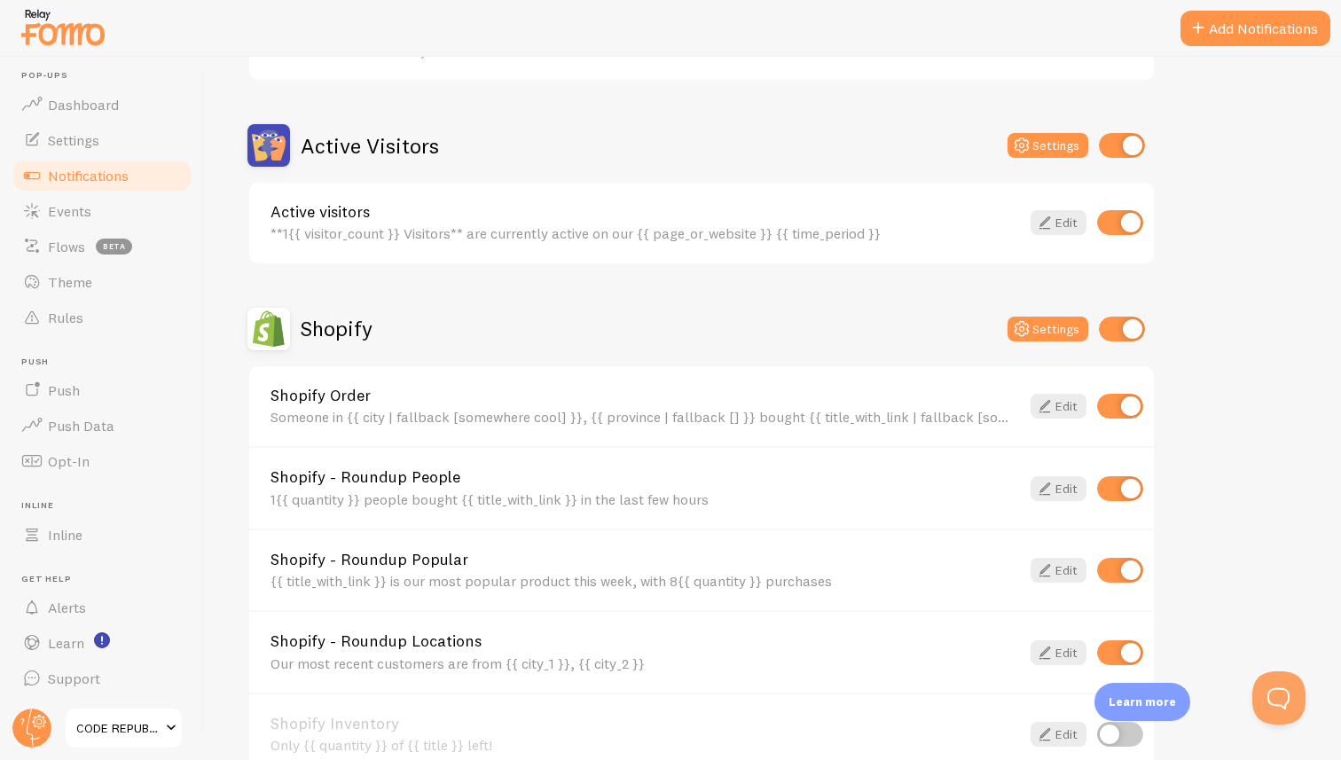
scroll to position [391, 0]
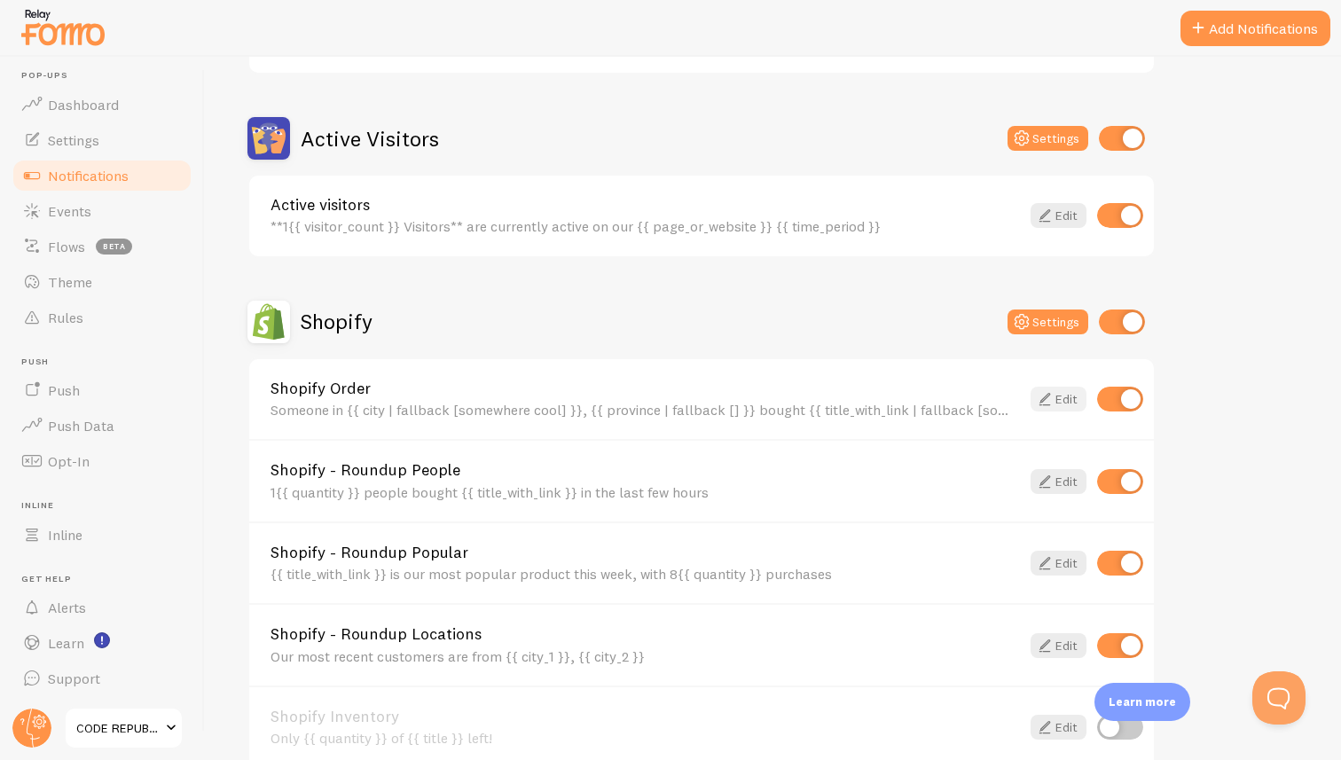
click at [1058, 401] on link "Edit" at bounding box center [1058, 399] width 56 height 25
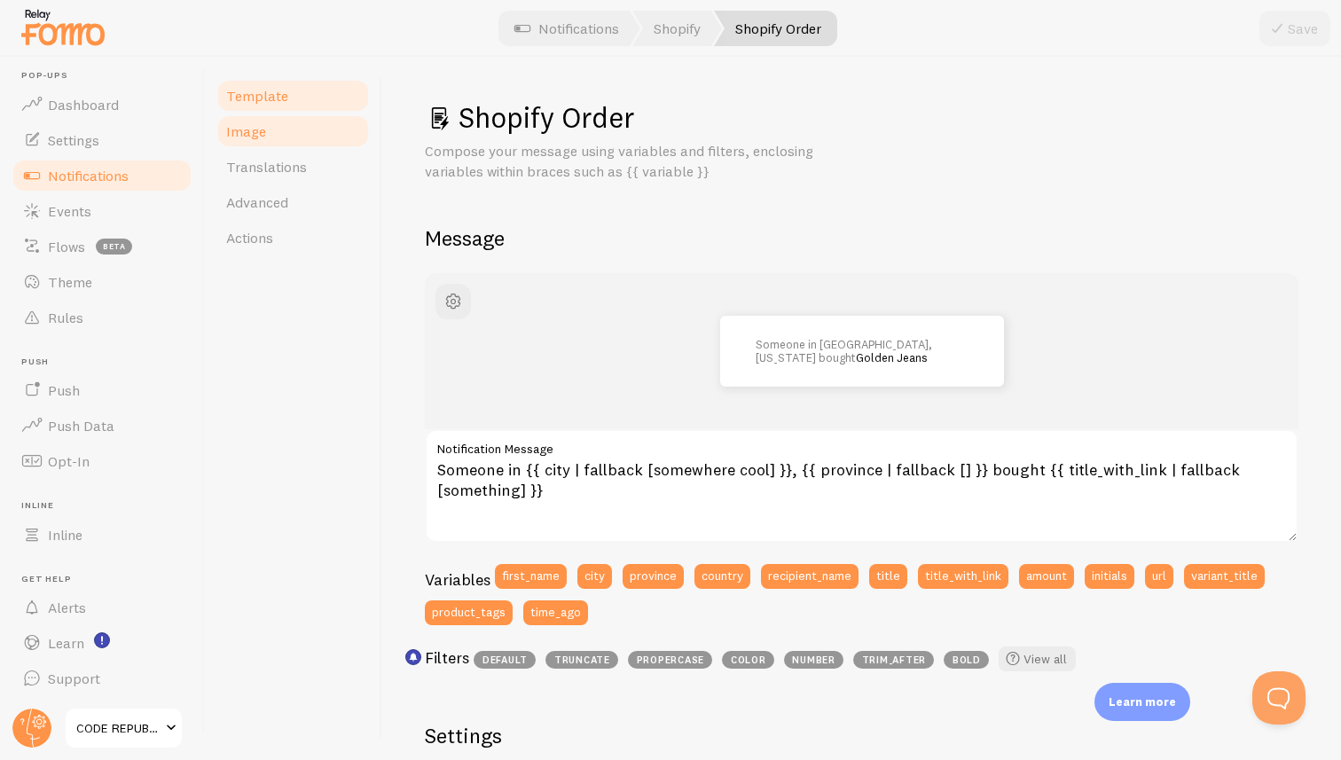
click at [264, 137] on link "Image" at bounding box center [292, 130] width 155 height 35
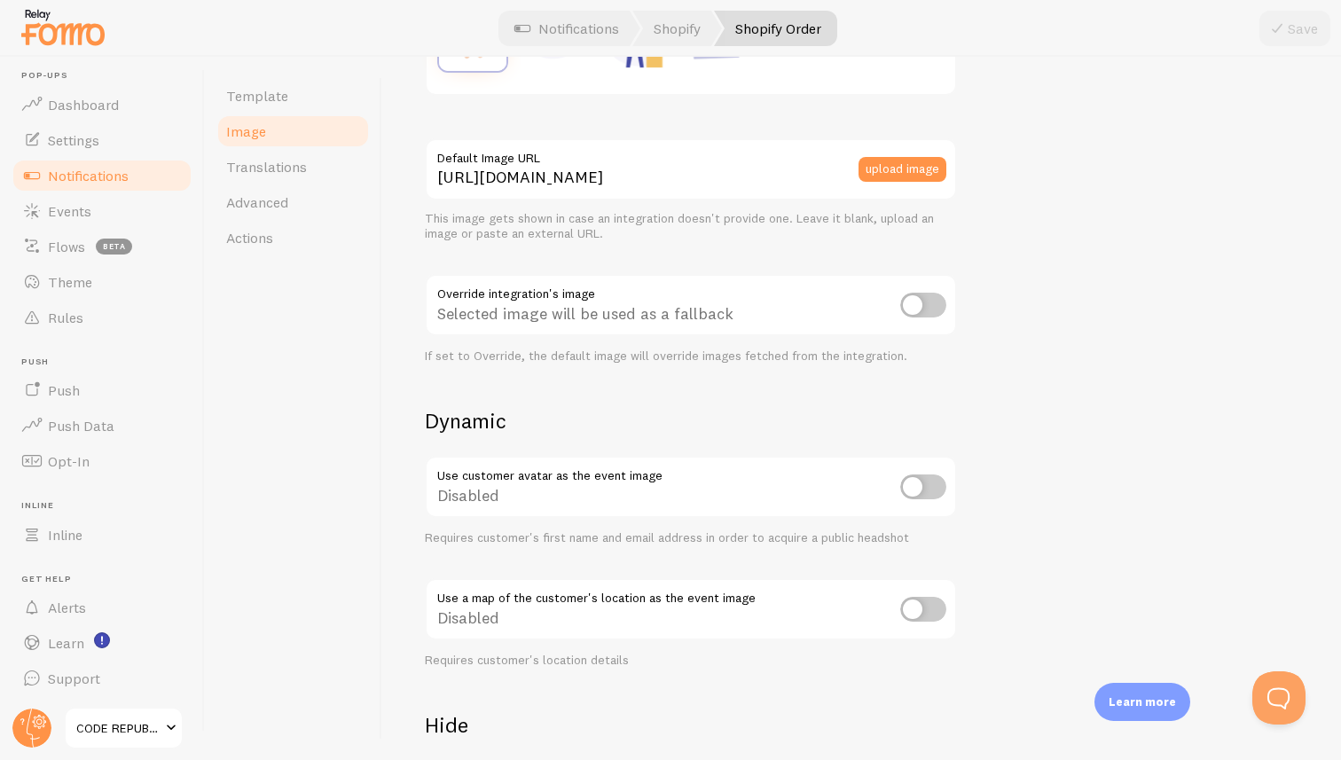
scroll to position [432, 0]
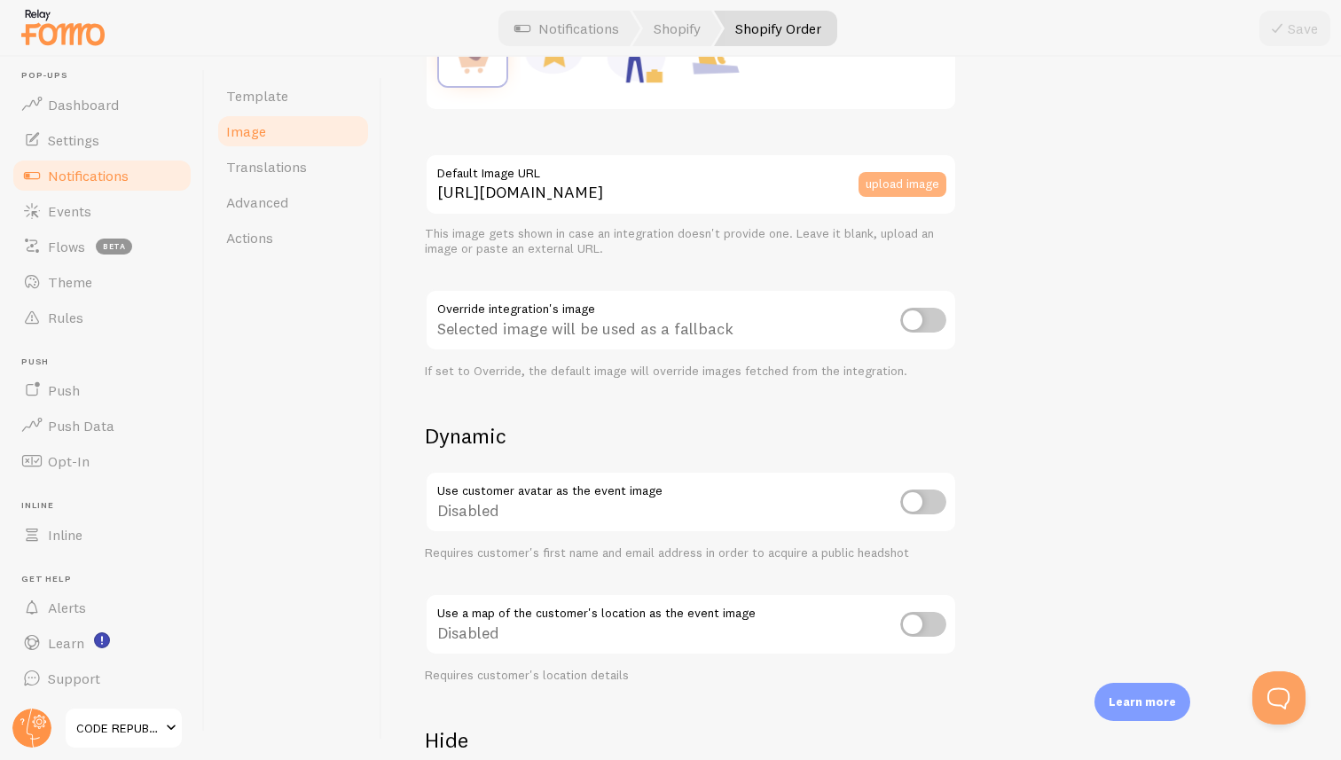
click at [901, 185] on button "upload image" at bounding box center [902, 184] width 88 height 25
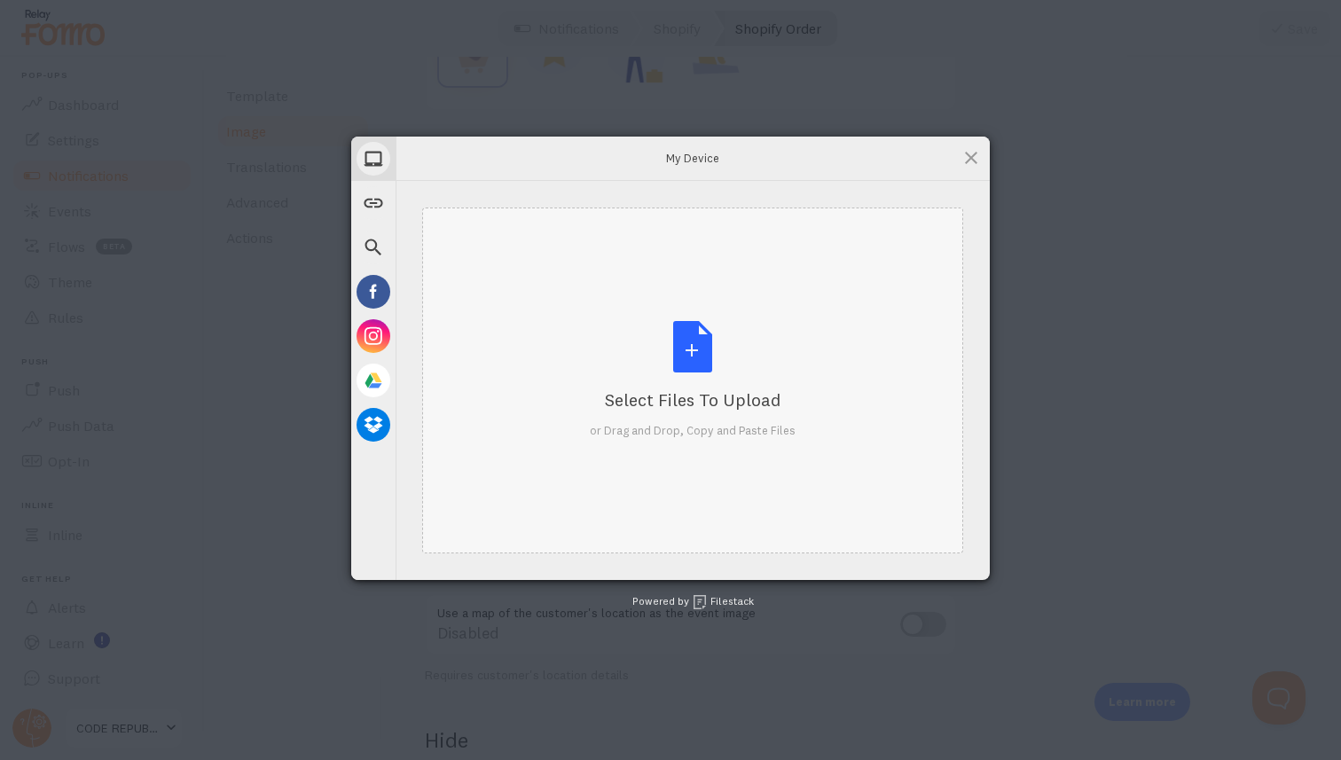
click at [700, 348] on div "Select Files to Upload or Drag and Drop, Copy and Paste Files" at bounding box center [693, 380] width 206 height 118
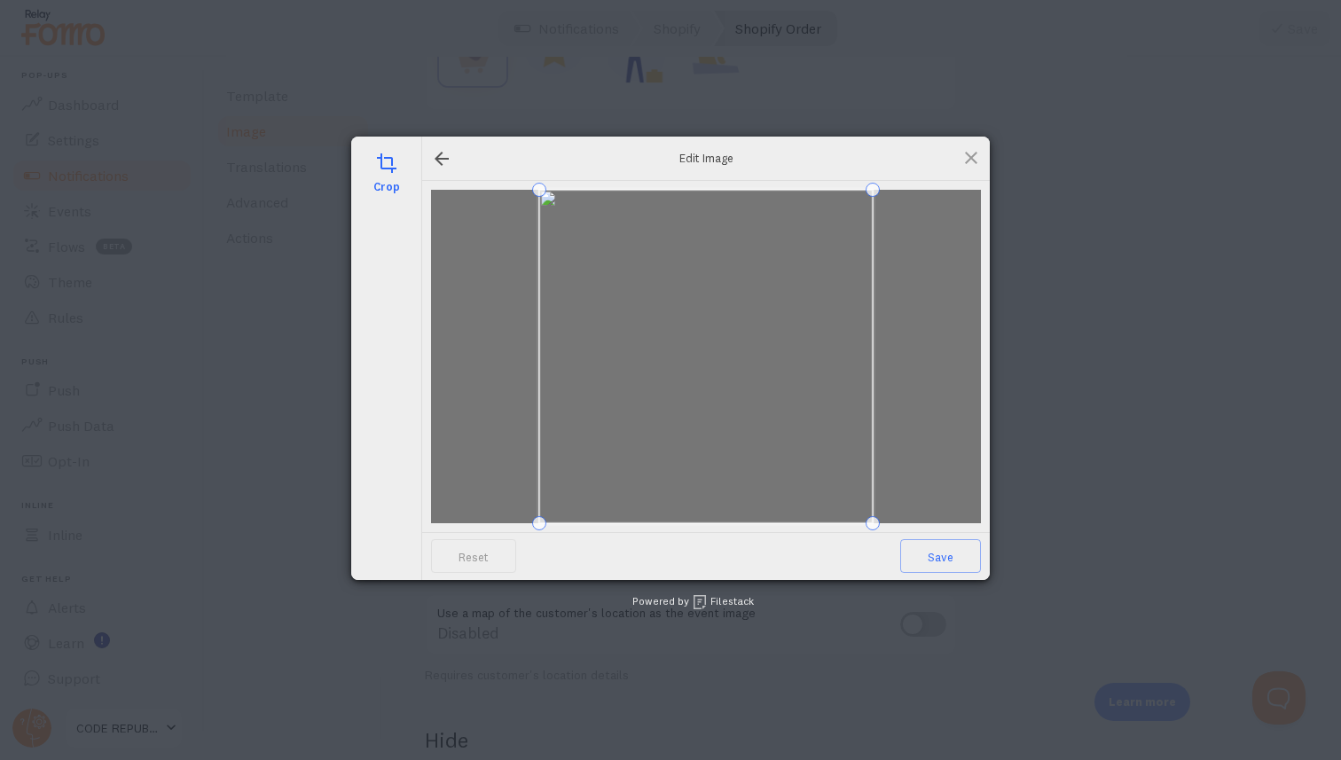
click at [993, 713] on div "crop Edit Image Reset Save Powered by Filestack" at bounding box center [670, 380] width 1341 height 760
click at [945, 558] on span "Save" at bounding box center [940, 556] width 81 height 34
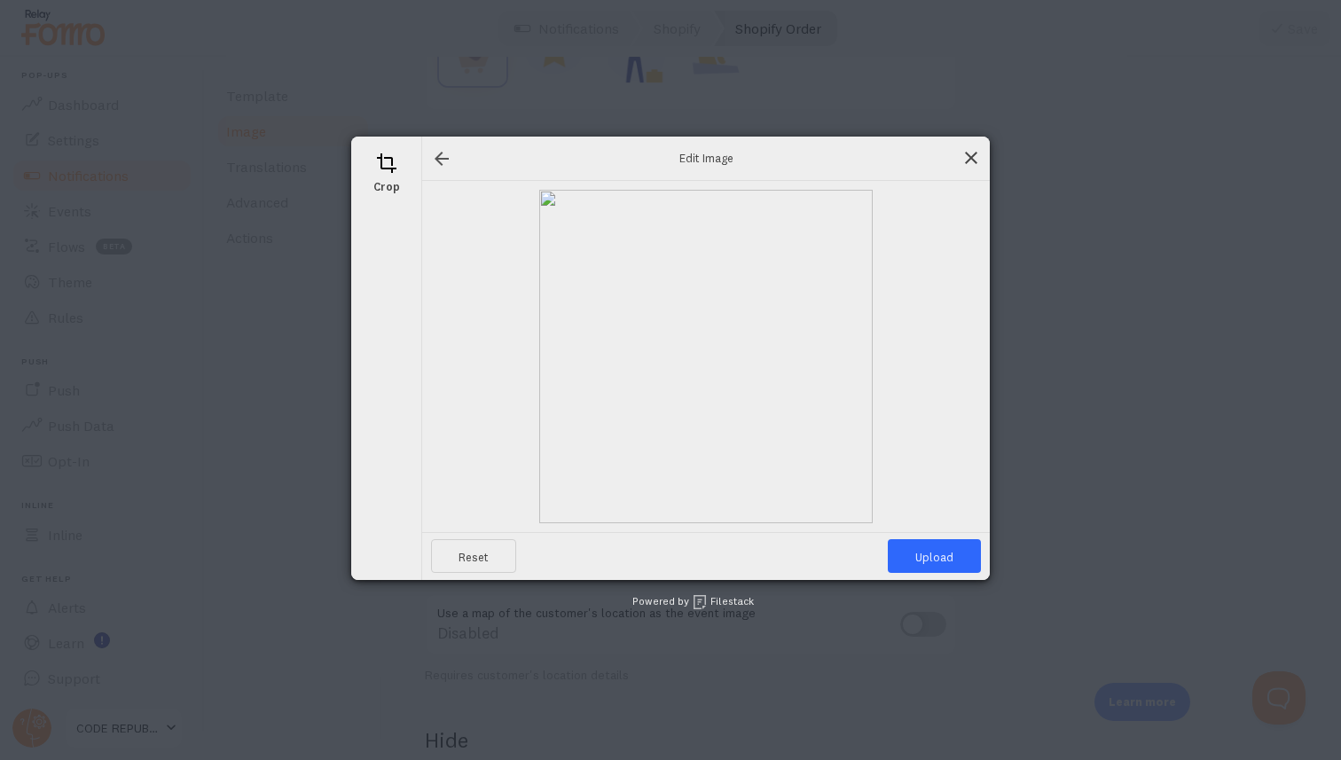
click at [970, 153] on span at bounding box center [971, 158] width 20 height 20
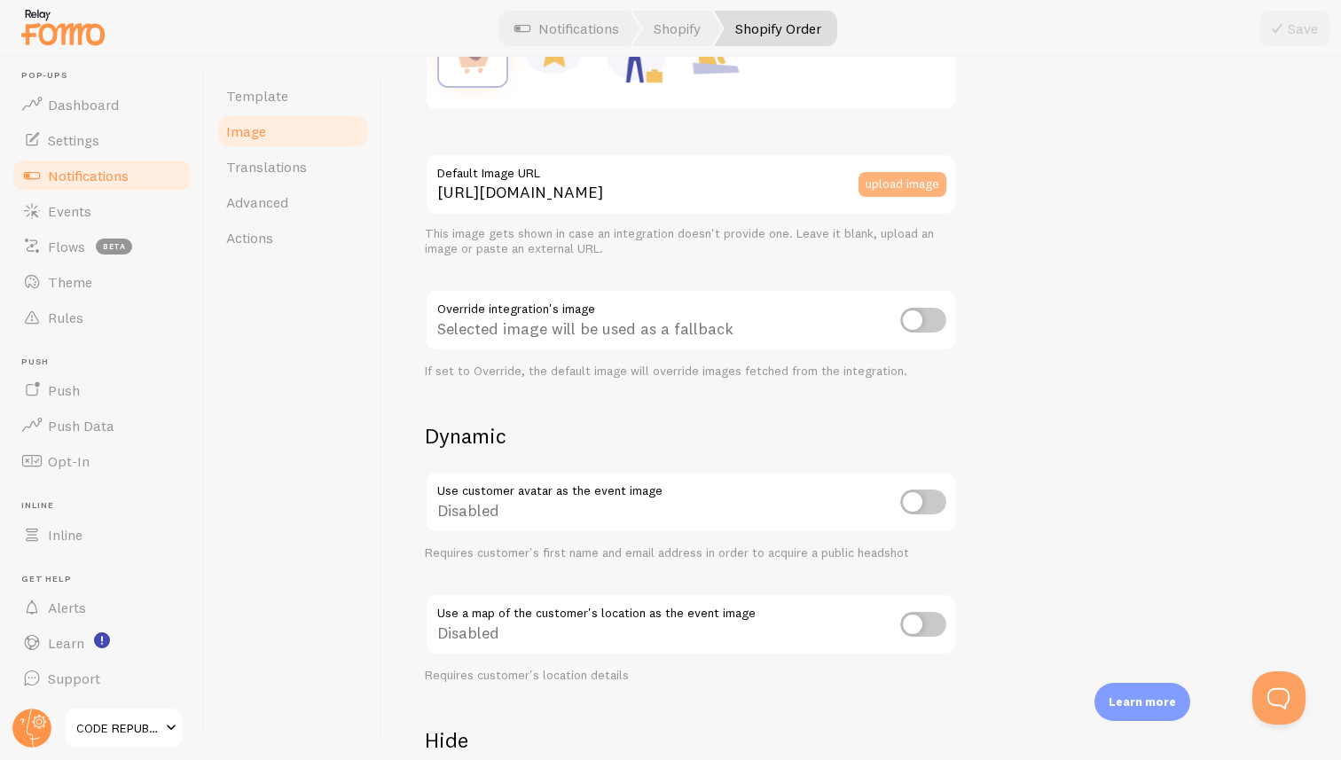
click at [896, 178] on button "upload image" at bounding box center [902, 184] width 88 height 25
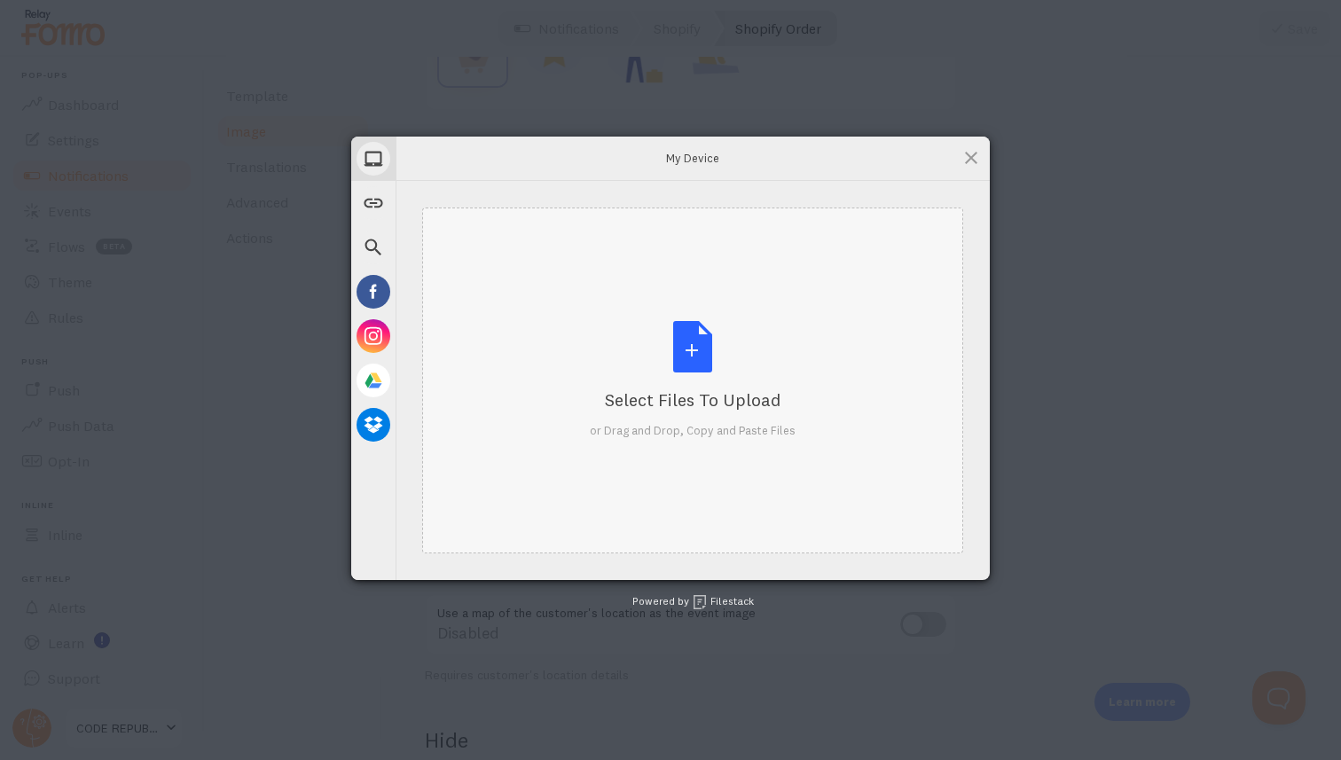
click at [692, 348] on div "Select Files to Upload or Drag and Drop, Copy and Paste Files" at bounding box center [693, 380] width 206 height 118
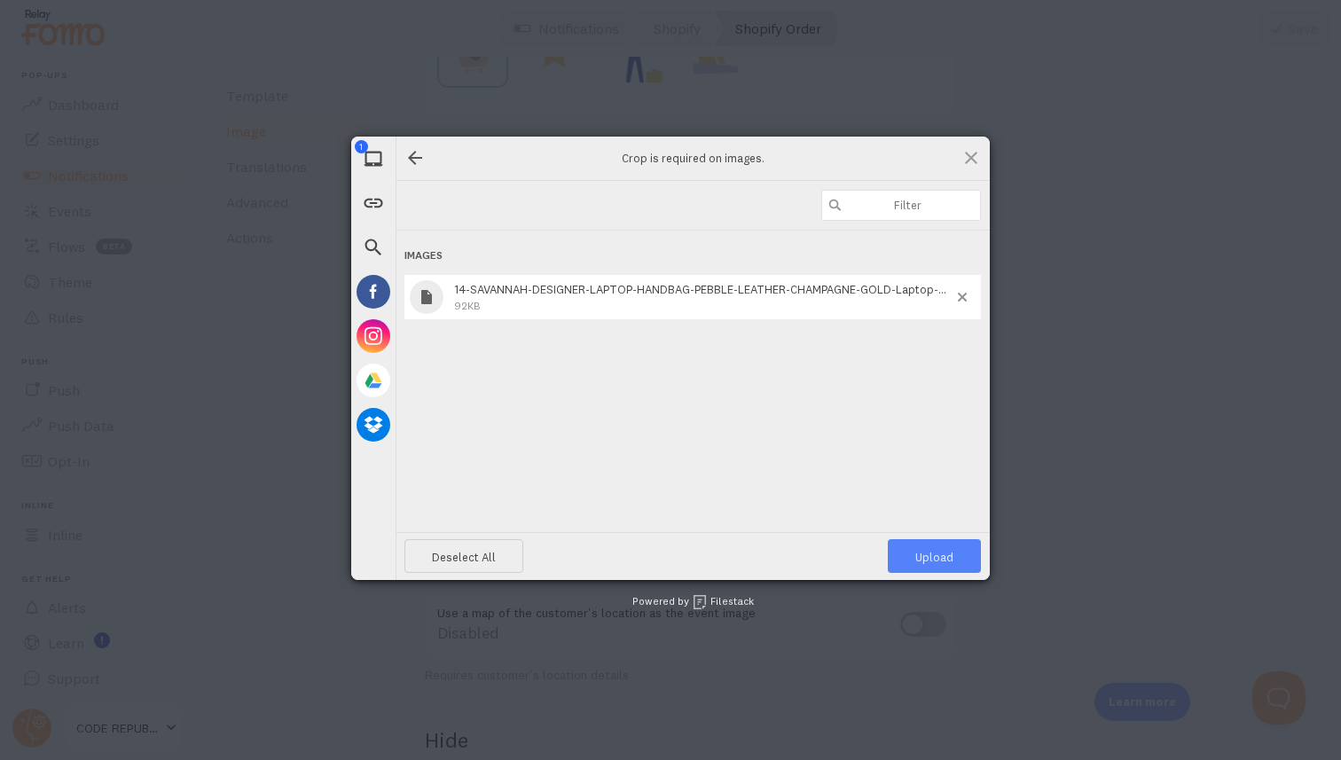
click at [934, 558] on span "Upload 1" at bounding box center [934, 557] width 38 height 14
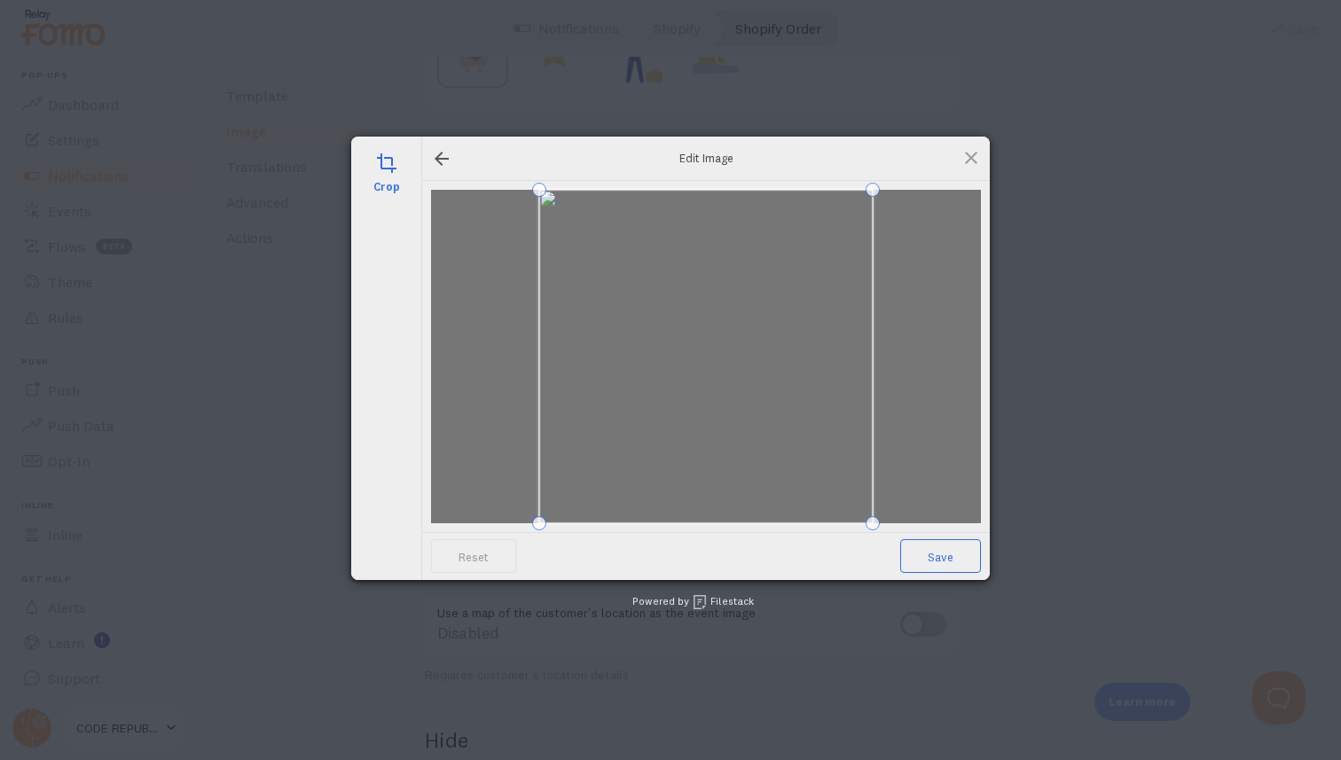
click at [941, 555] on span "Save" at bounding box center [940, 556] width 81 height 34
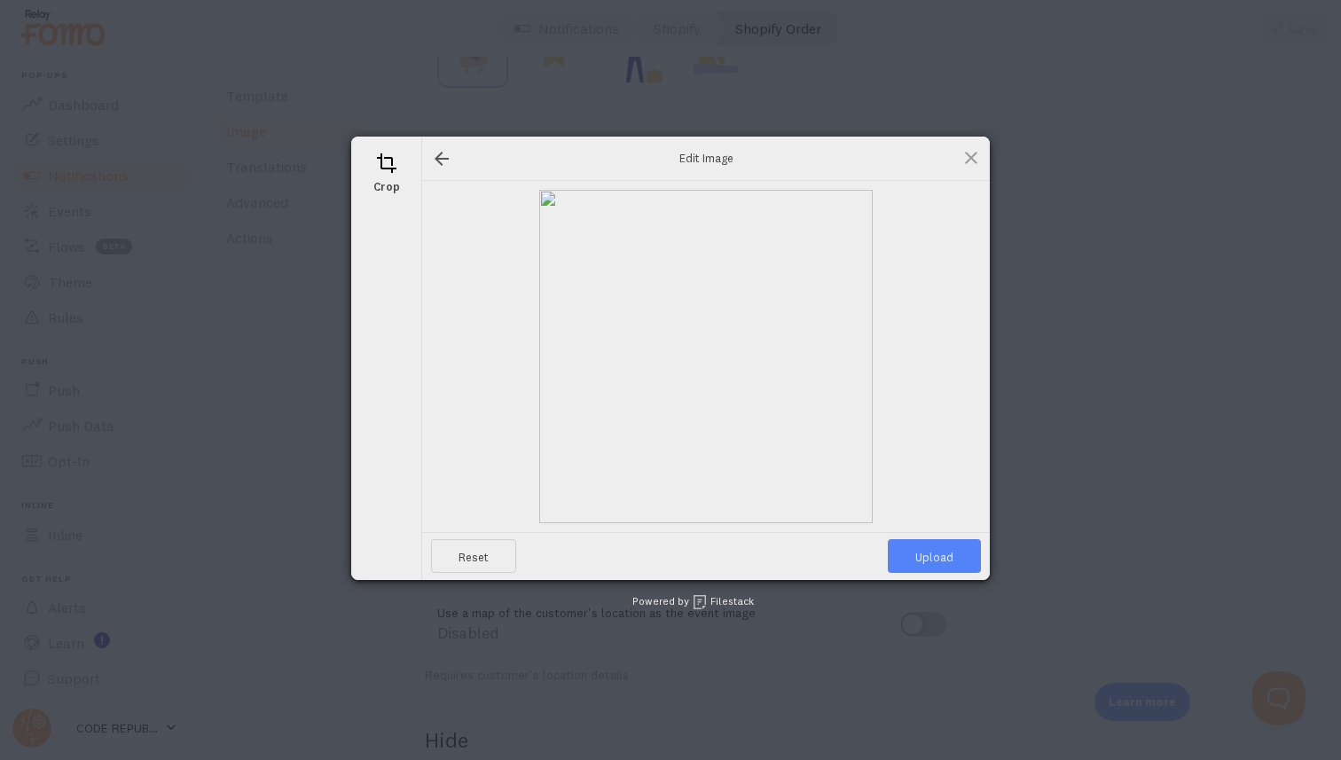
click at [925, 558] on span "Upload" at bounding box center [933, 556] width 93 height 34
type input "[URL][DOMAIN_NAME][DOMAIN_NAME]"
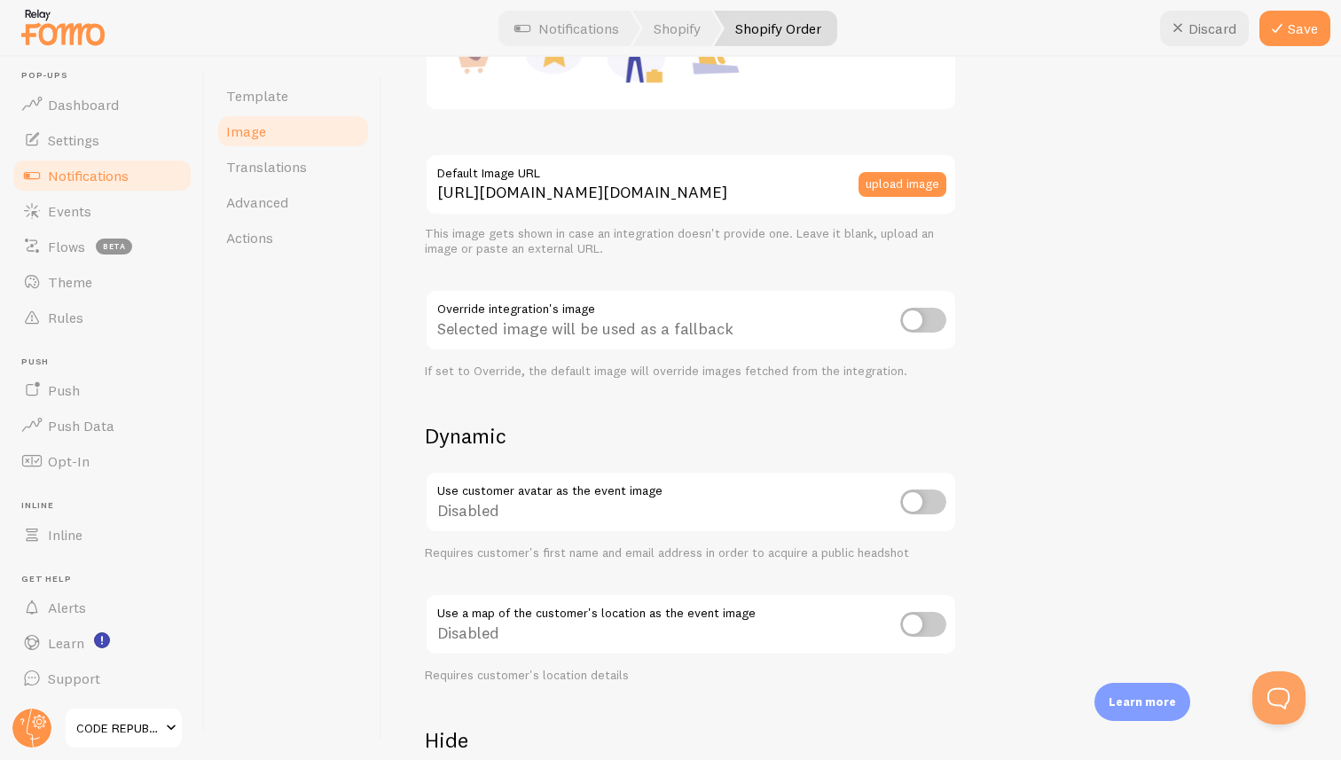
click at [75, 171] on span "Notifications" at bounding box center [88, 176] width 81 height 18
click at [1299, 24] on button "Save" at bounding box center [1294, 28] width 71 height 35
click at [80, 176] on span "Notifications" at bounding box center [88, 176] width 81 height 18
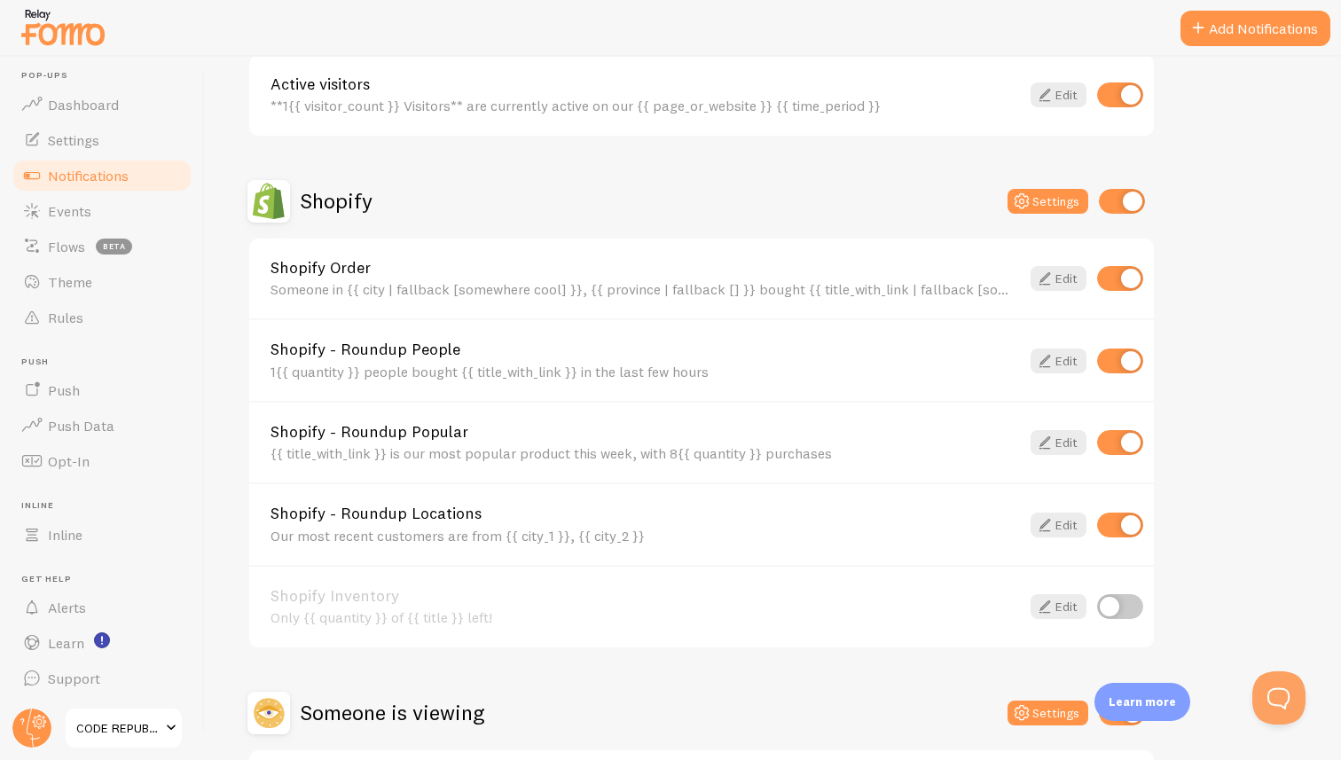
scroll to position [543, 0]
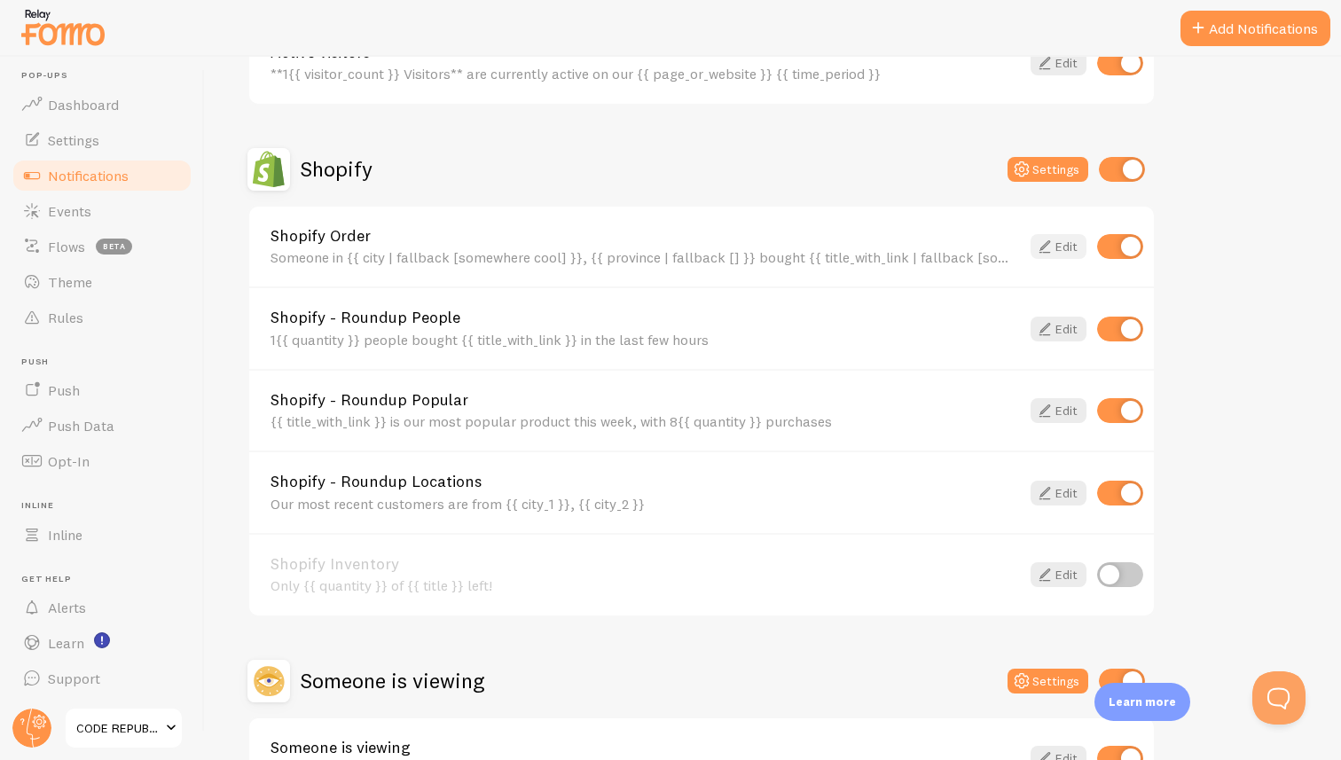
click at [1054, 243] on icon at bounding box center [1044, 246] width 21 height 21
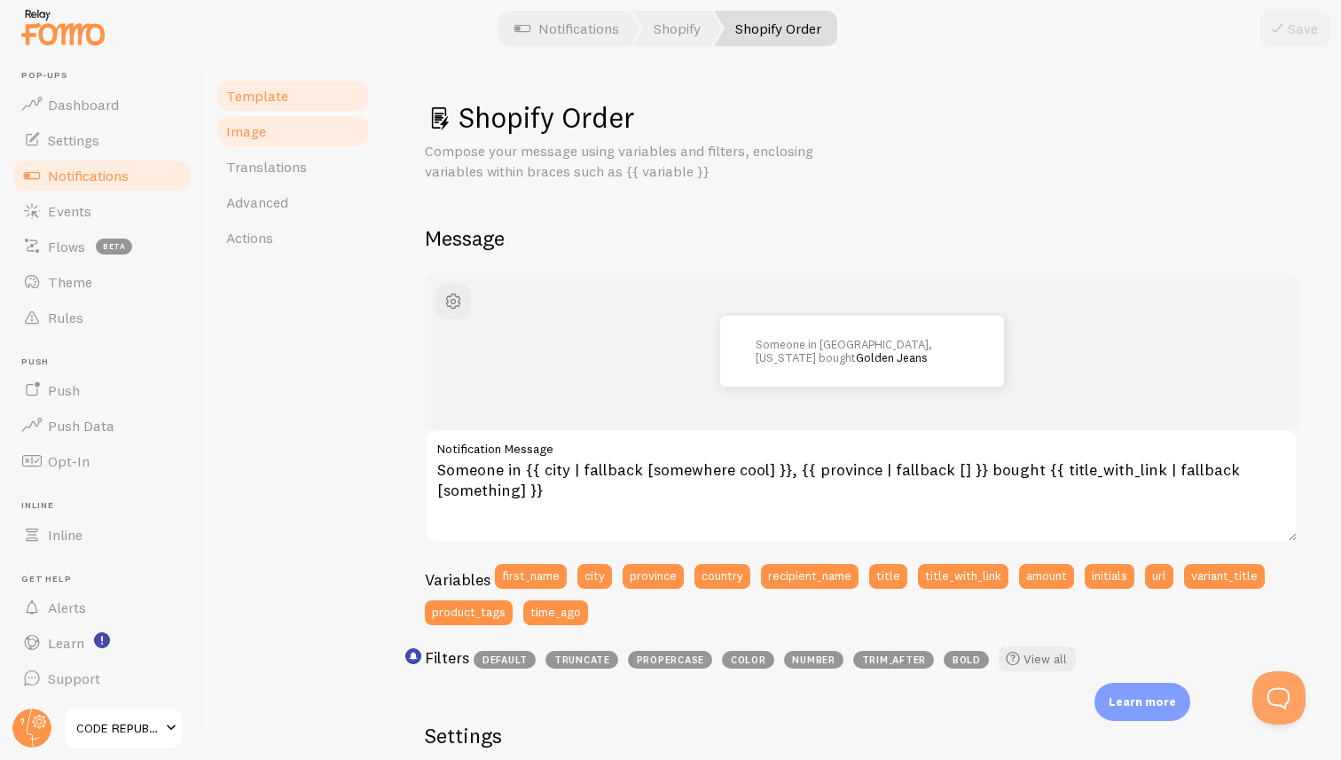
click at [254, 117] on link "Image" at bounding box center [292, 130] width 155 height 35
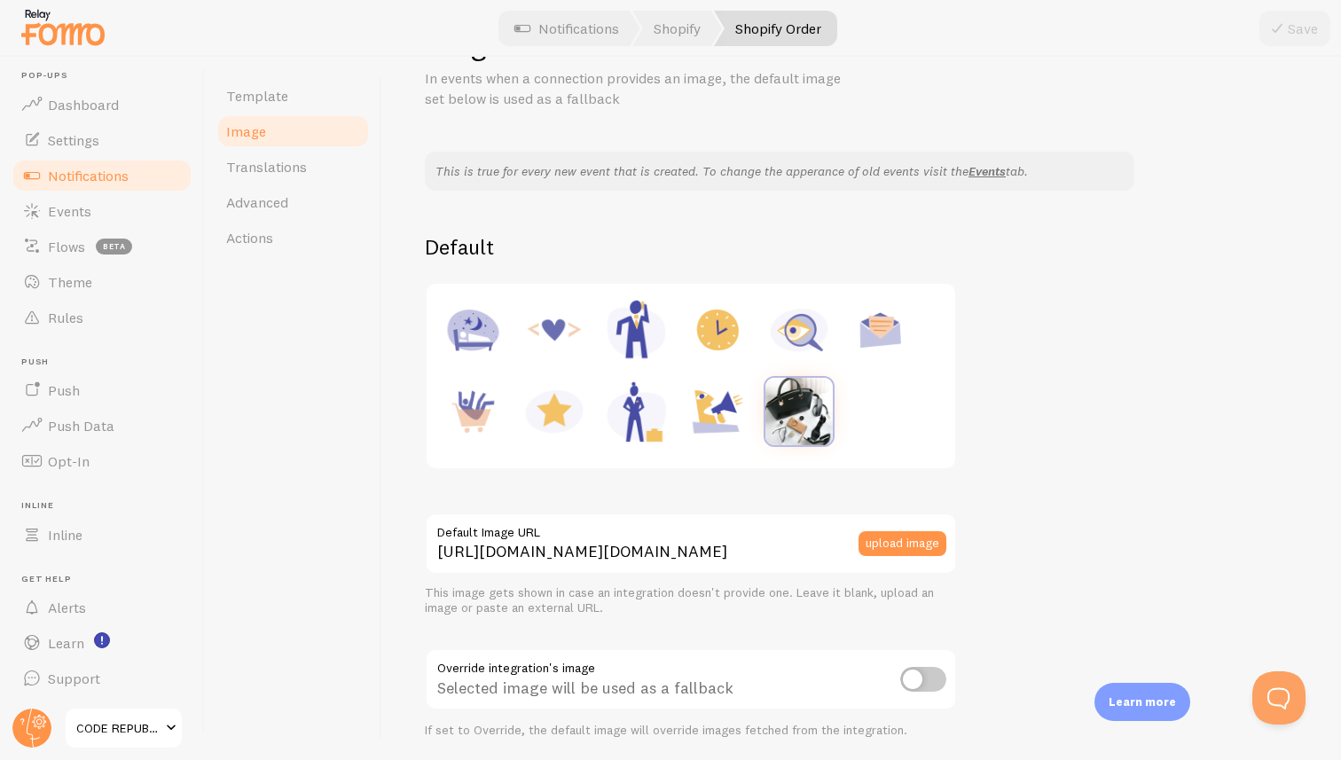
scroll to position [91, 0]
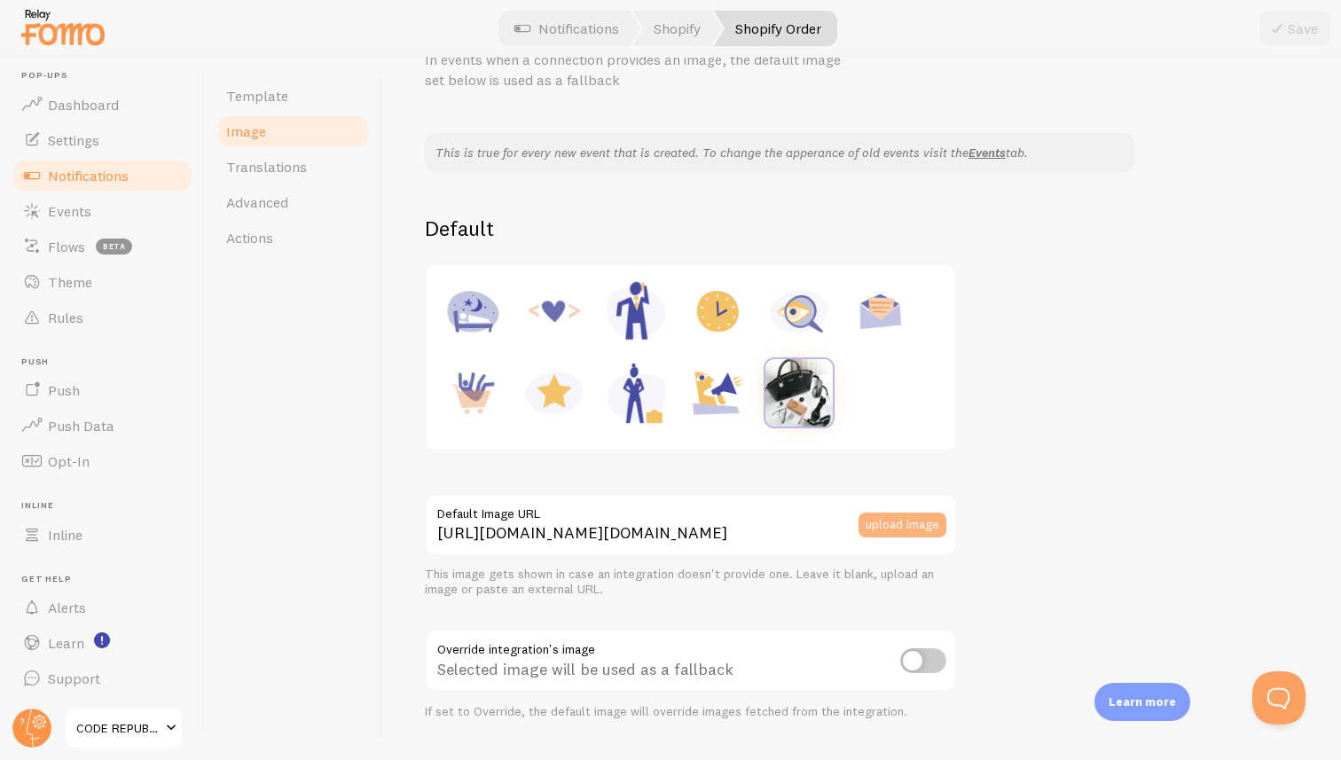
click at [898, 523] on button "upload image" at bounding box center [902, 524] width 88 height 25
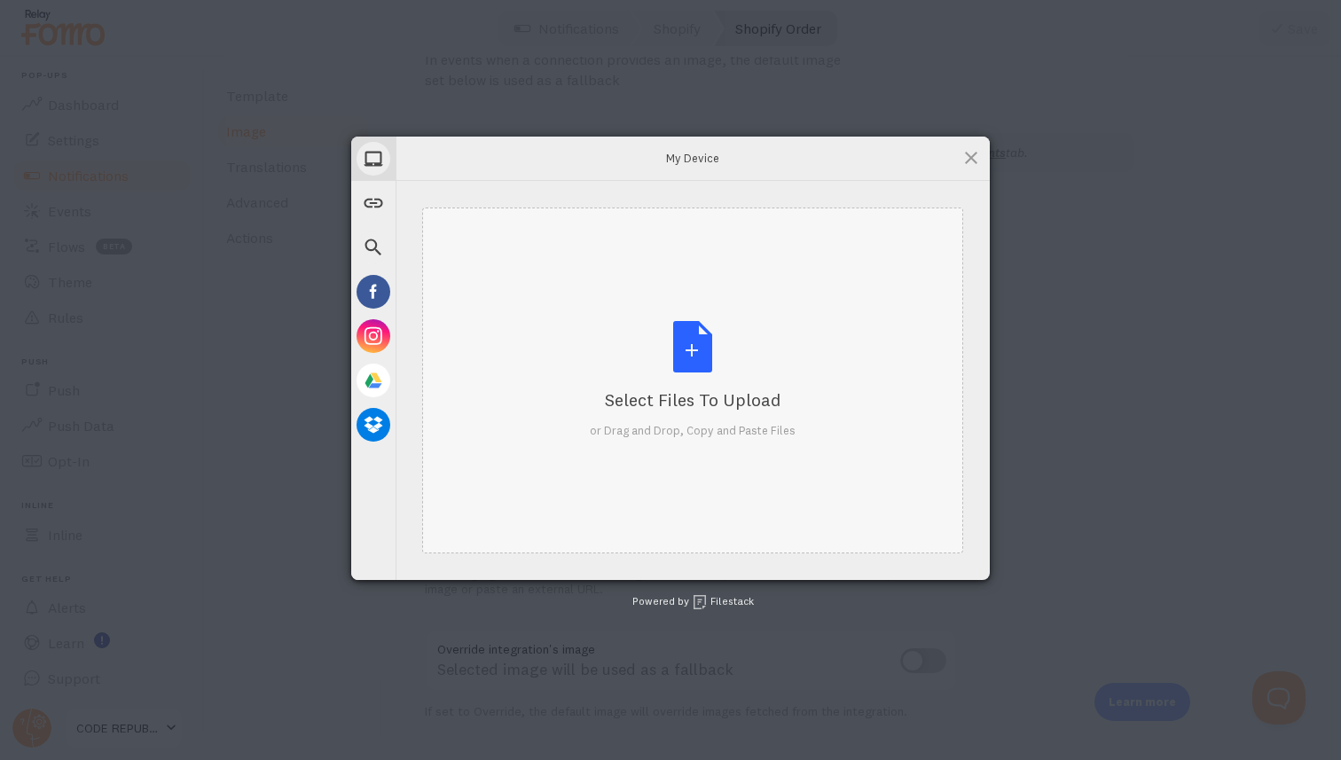
click at [691, 351] on div "Select Files to Upload or Drag and Drop, Copy and Paste Files" at bounding box center [693, 380] width 206 height 118
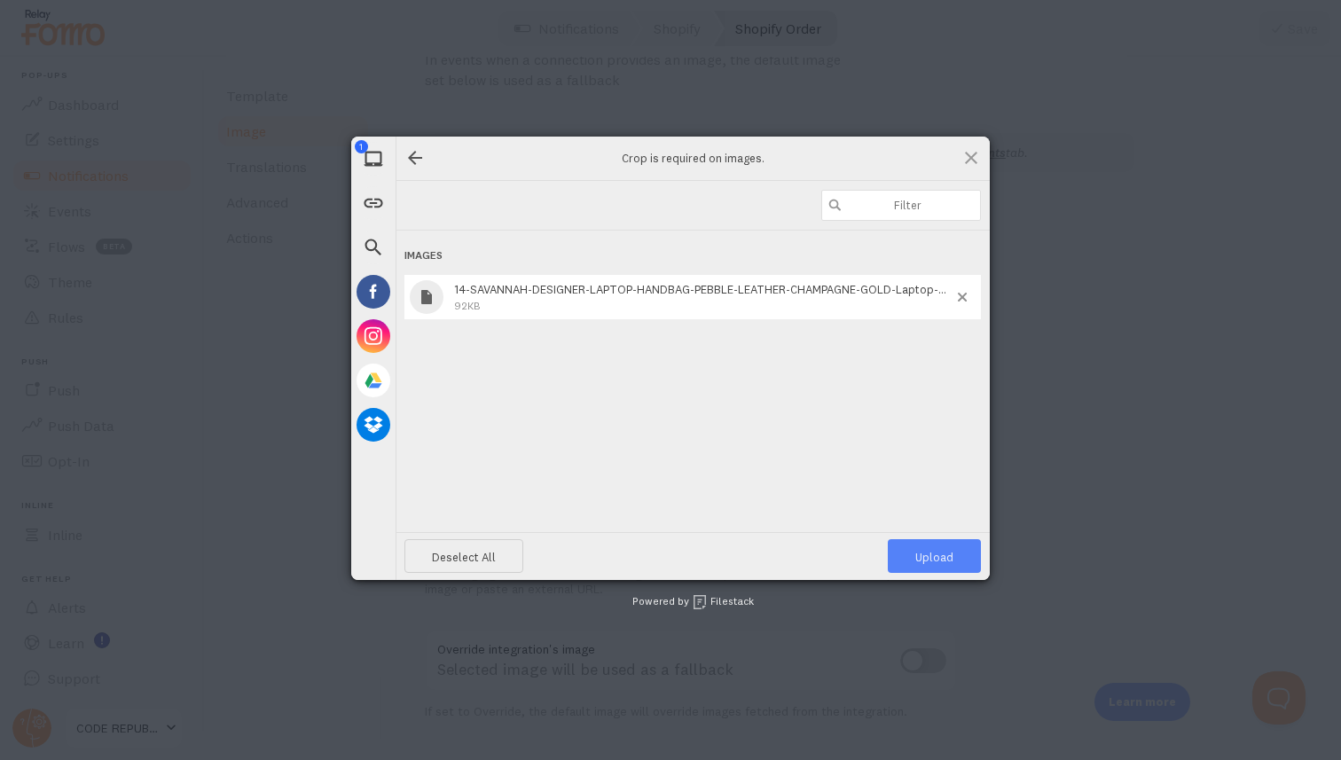
click at [930, 555] on span "Upload 1" at bounding box center [934, 557] width 38 height 14
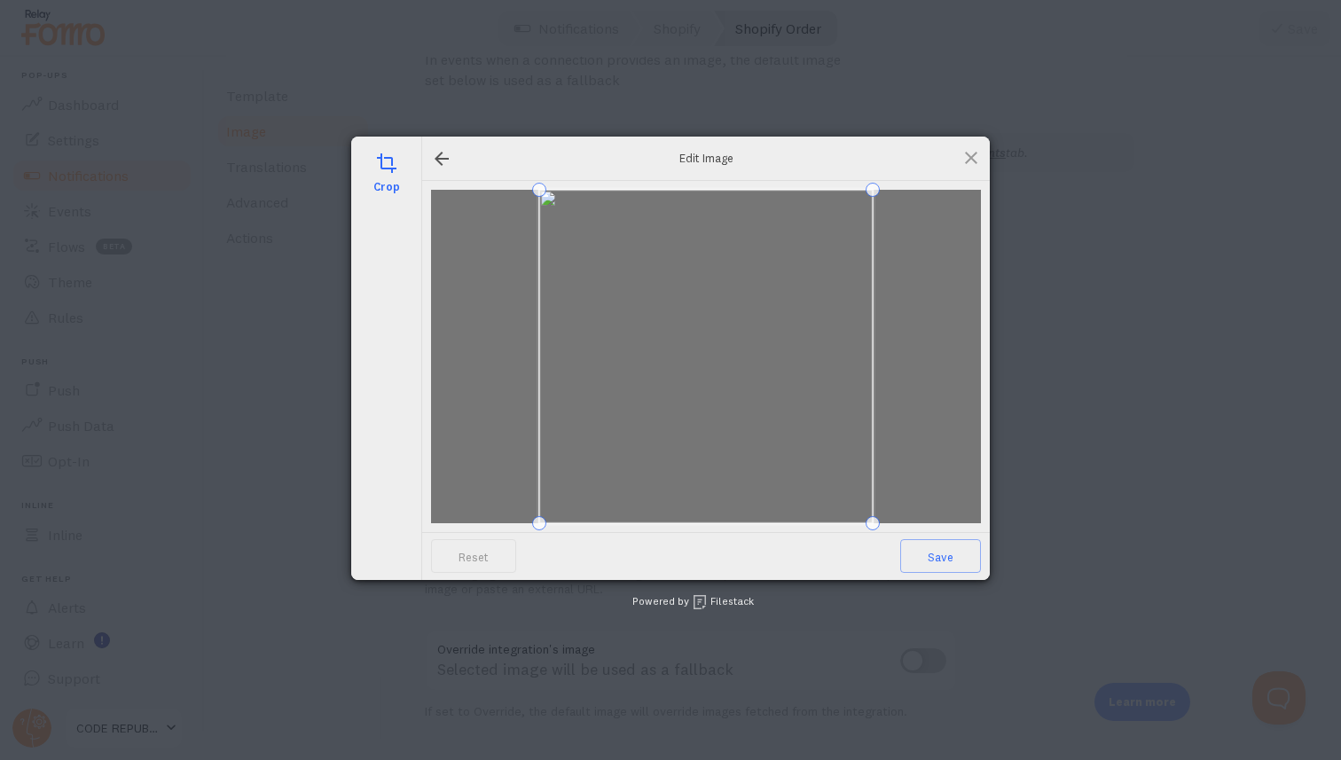
click at [930, 555] on span "Save" at bounding box center [940, 556] width 81 height 34
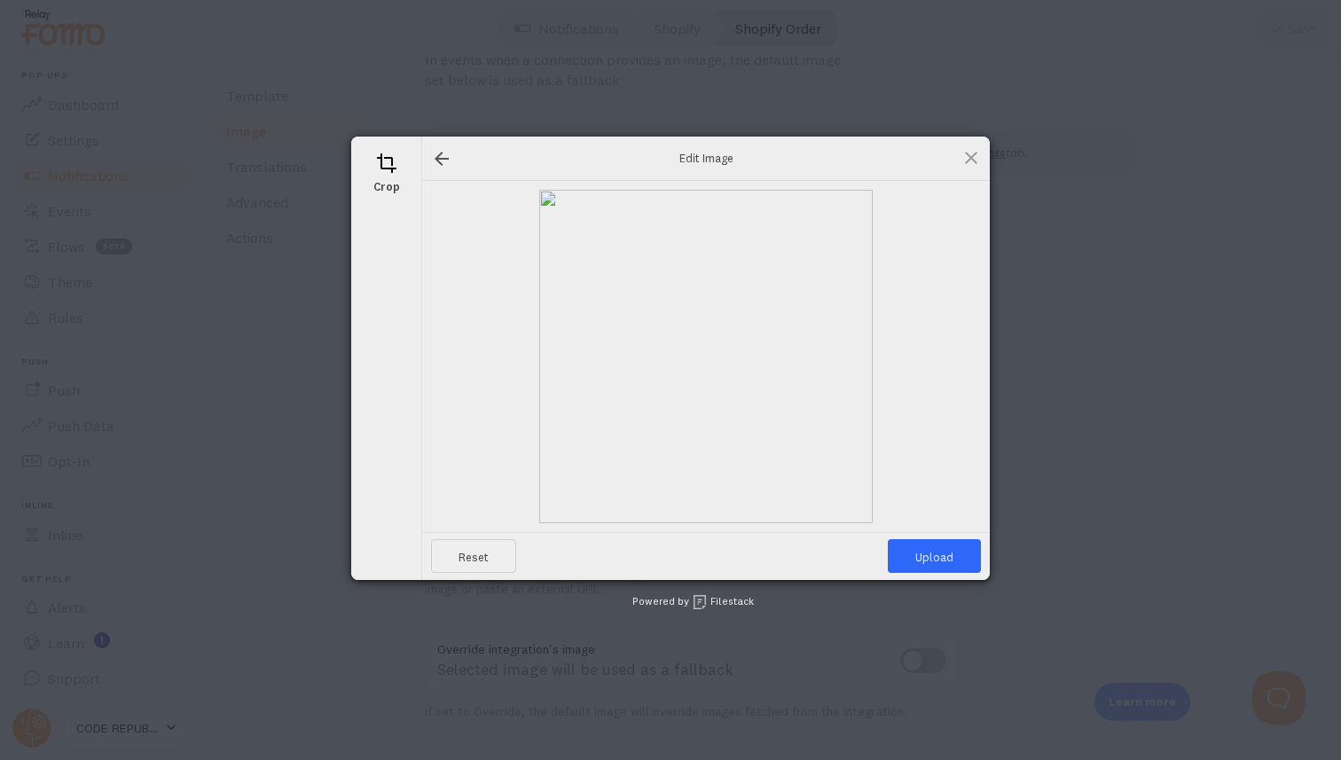
click at [930, 555] on span "Upload" at bounding box center [933, 556] width 93 height 34
type input "[URL][DOMAIN_NAME][DOMAIN_NAME]"
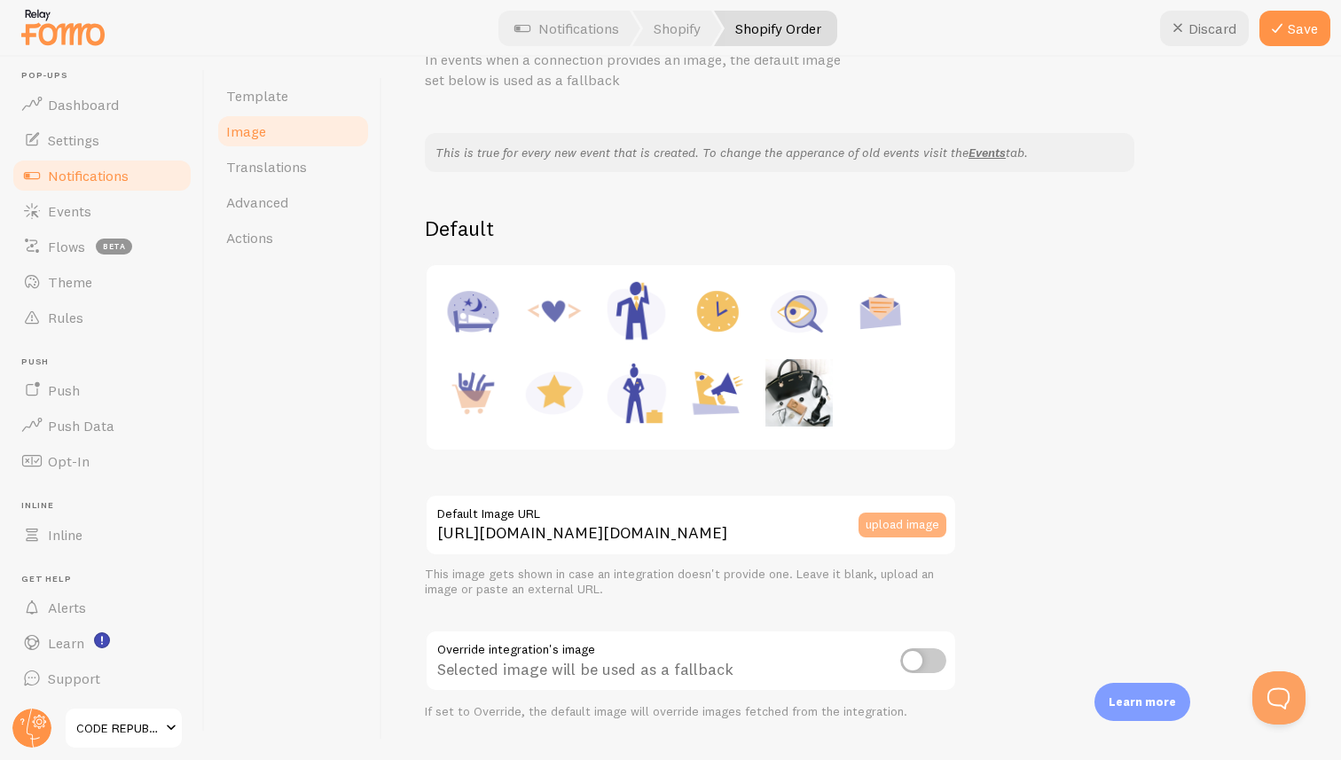
click at [890, 521] on button "upload image" at bounding box center [902, 524] width 88 height 25
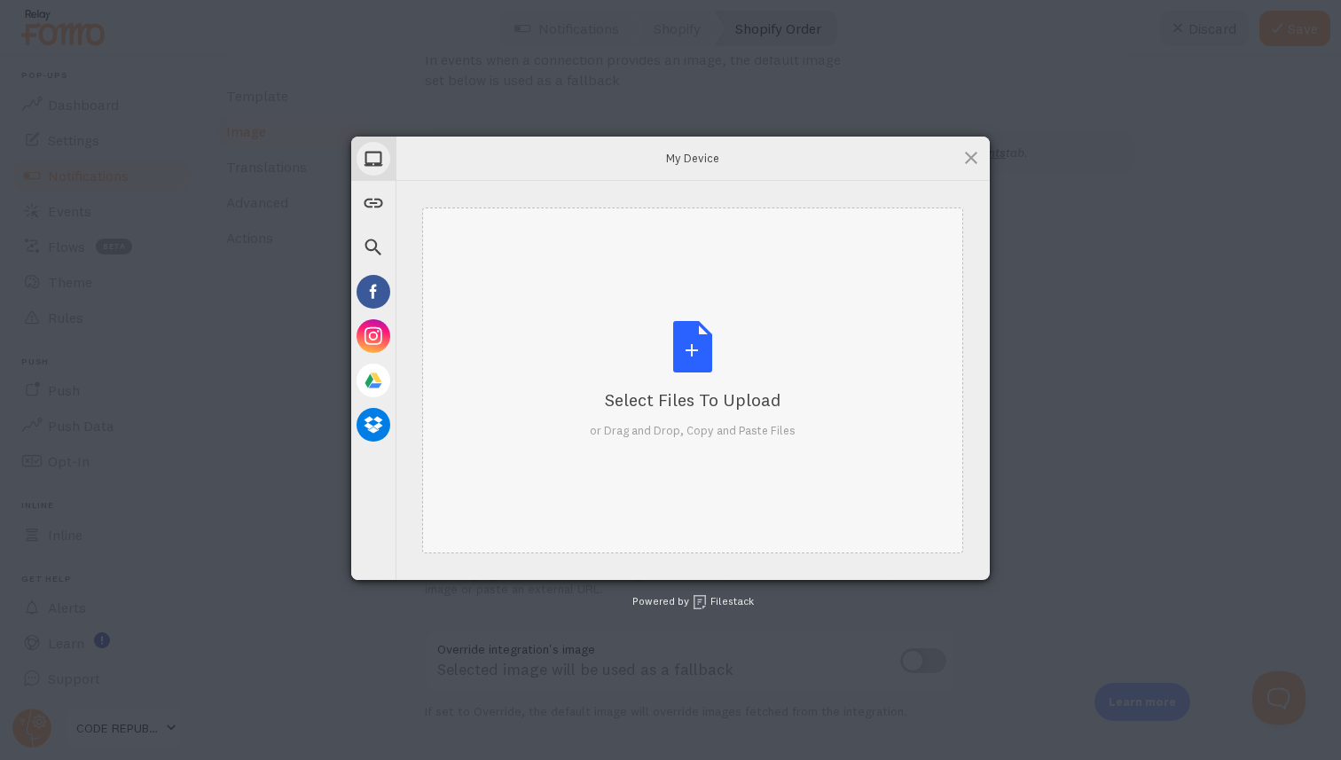
click at [693, 340] on div "Select Files to Upload or Drag and Drop, Copy and Paste Files" at bounding box center [693, 380] width 206 height 118
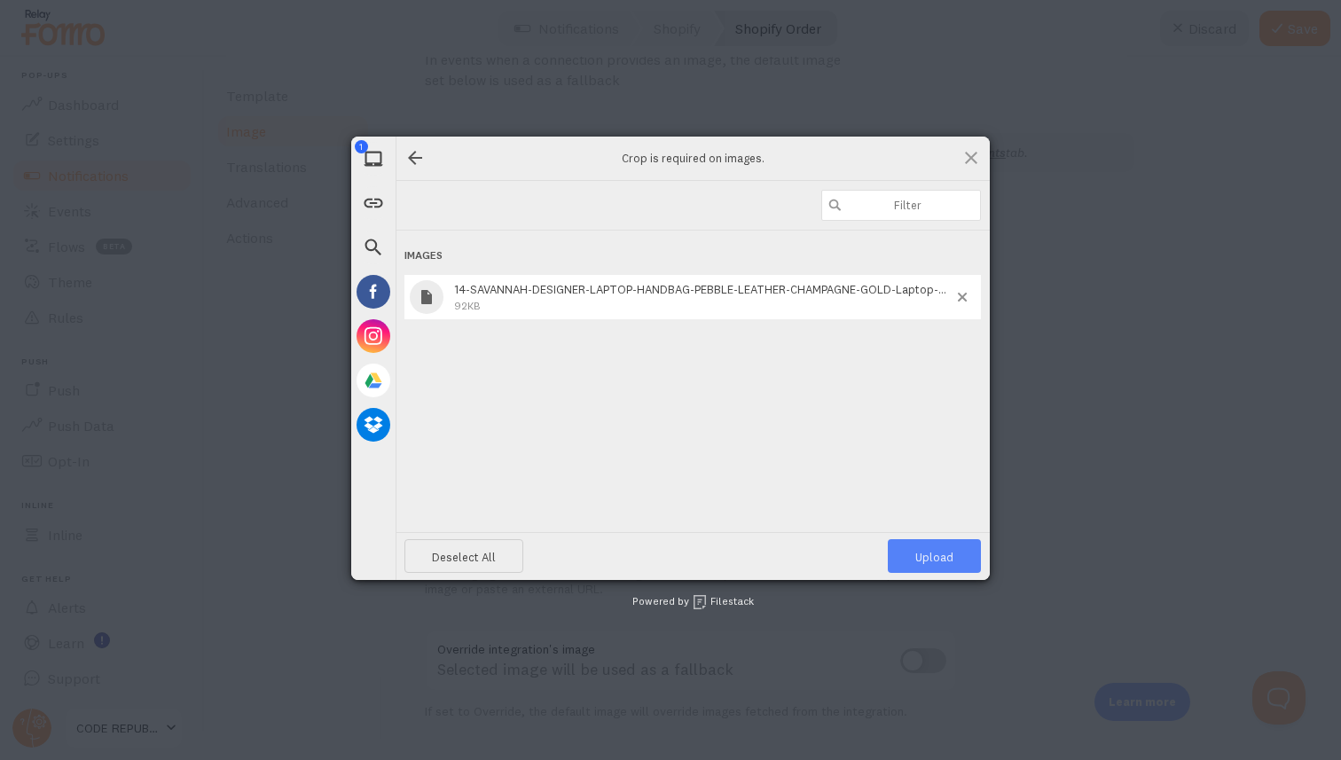
click at [932, 556] on span "Upload 1" at bounding box center [934, 557] width 38 height 14
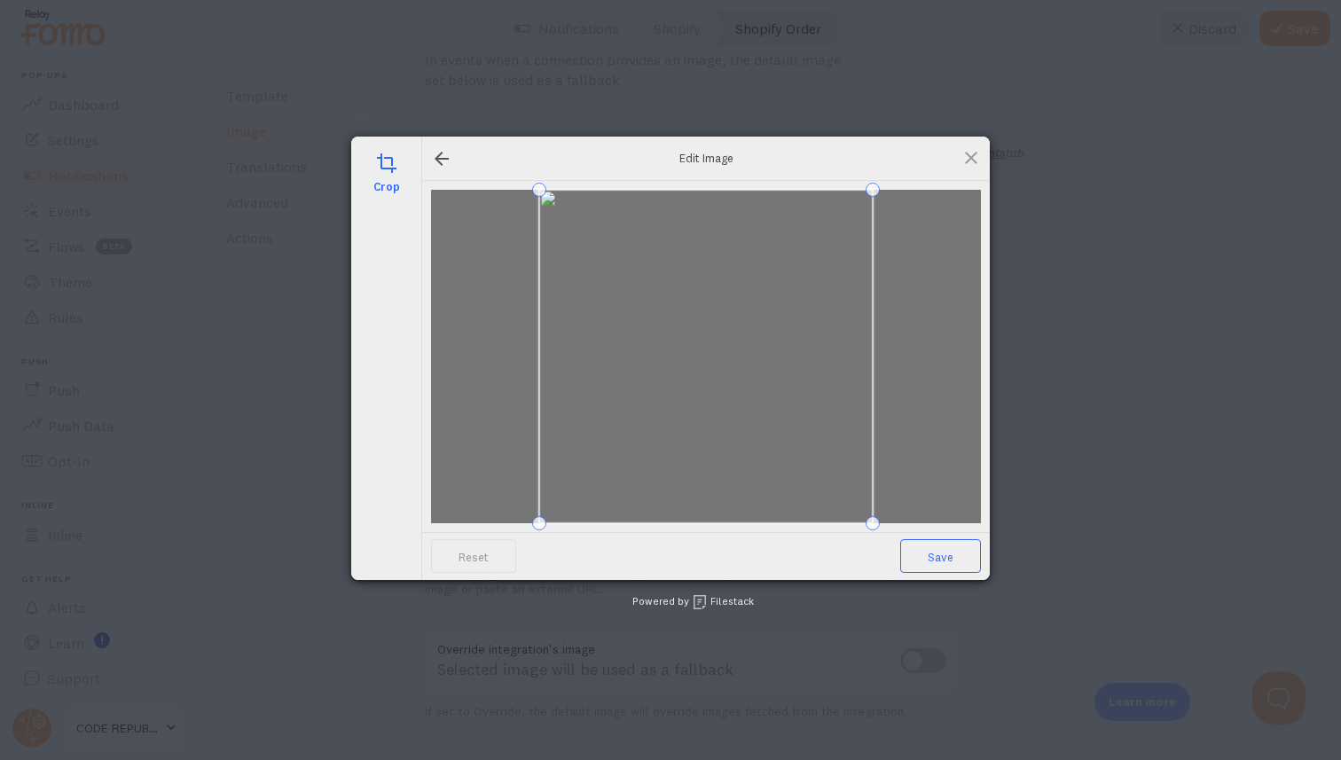
click at [935, 566] on span "Save" at bounding box center [940, 556] width 81 height 34
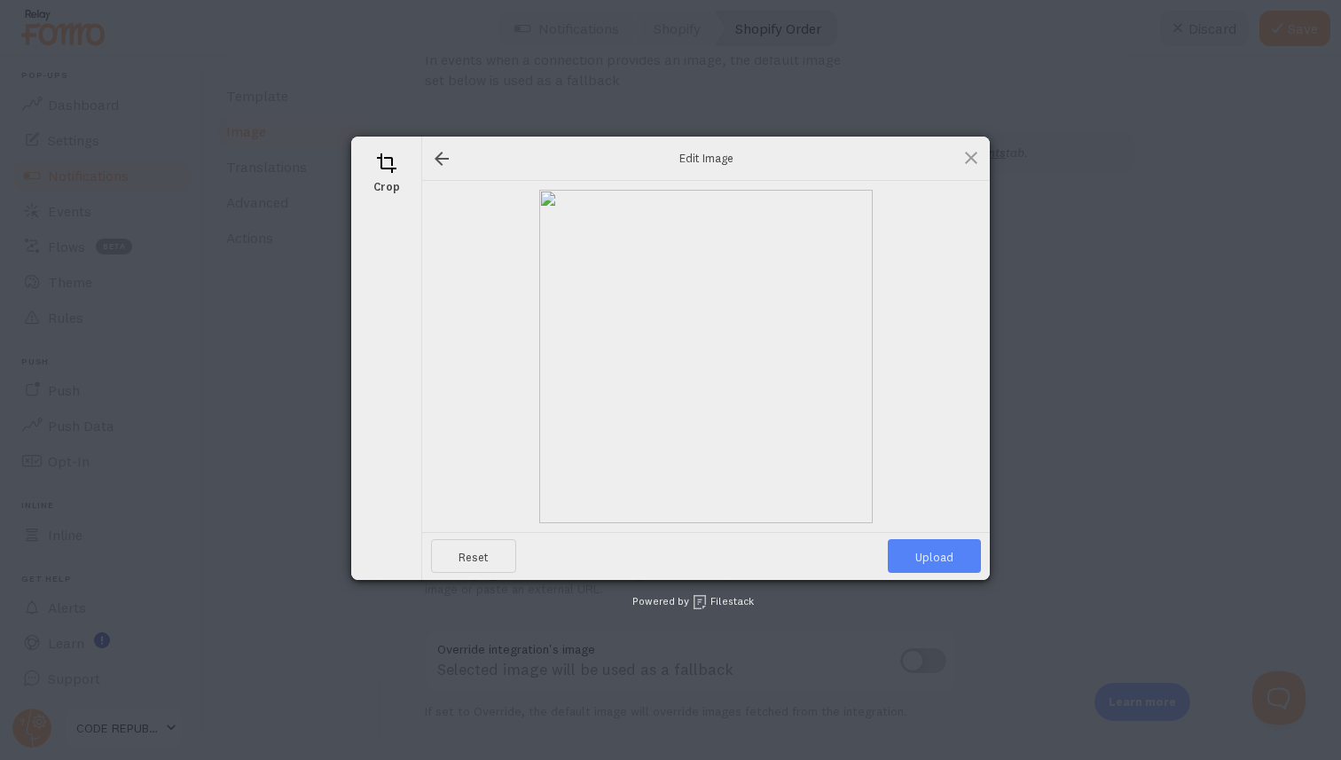
click at [930, 548] on span "Upload" at bounding box center [933, 556] width 93 height 34
type input "[URL][DOMAIN_NAME][DOMAIN_NAME]"
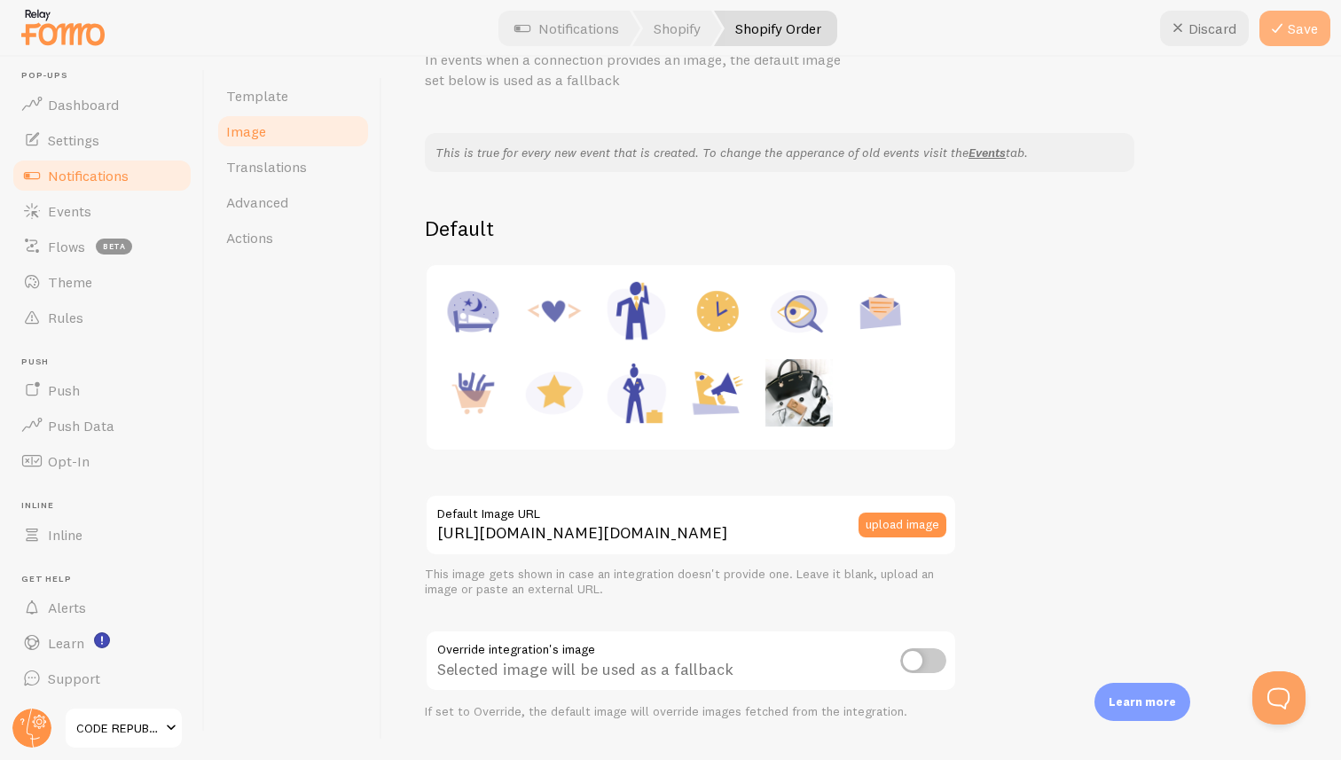
click at [1294, 30] on button "Save" at bounding box center [1294, 28] width 71 height 35
click at [70, 173] on span "Notifications" at bounding box center [88, 176] width 81 height 18
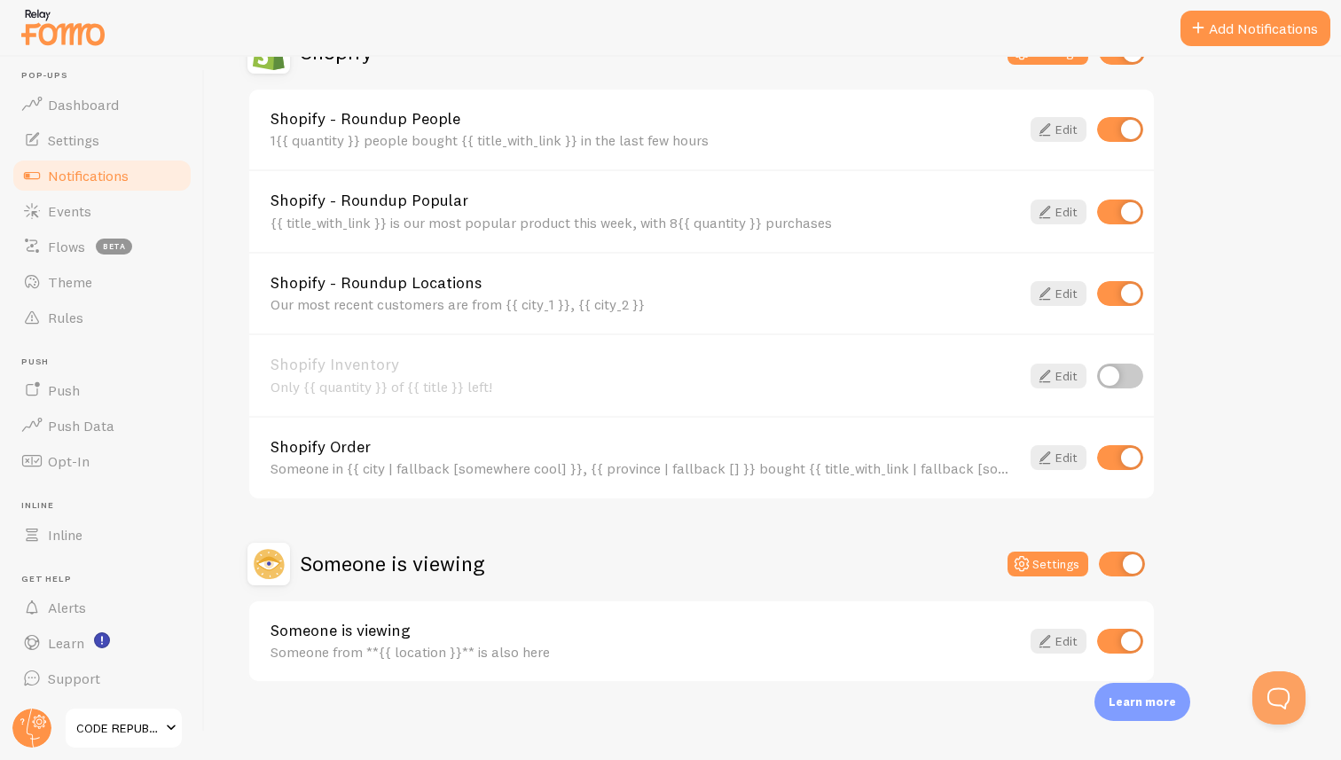
scroll to position [668, 0]
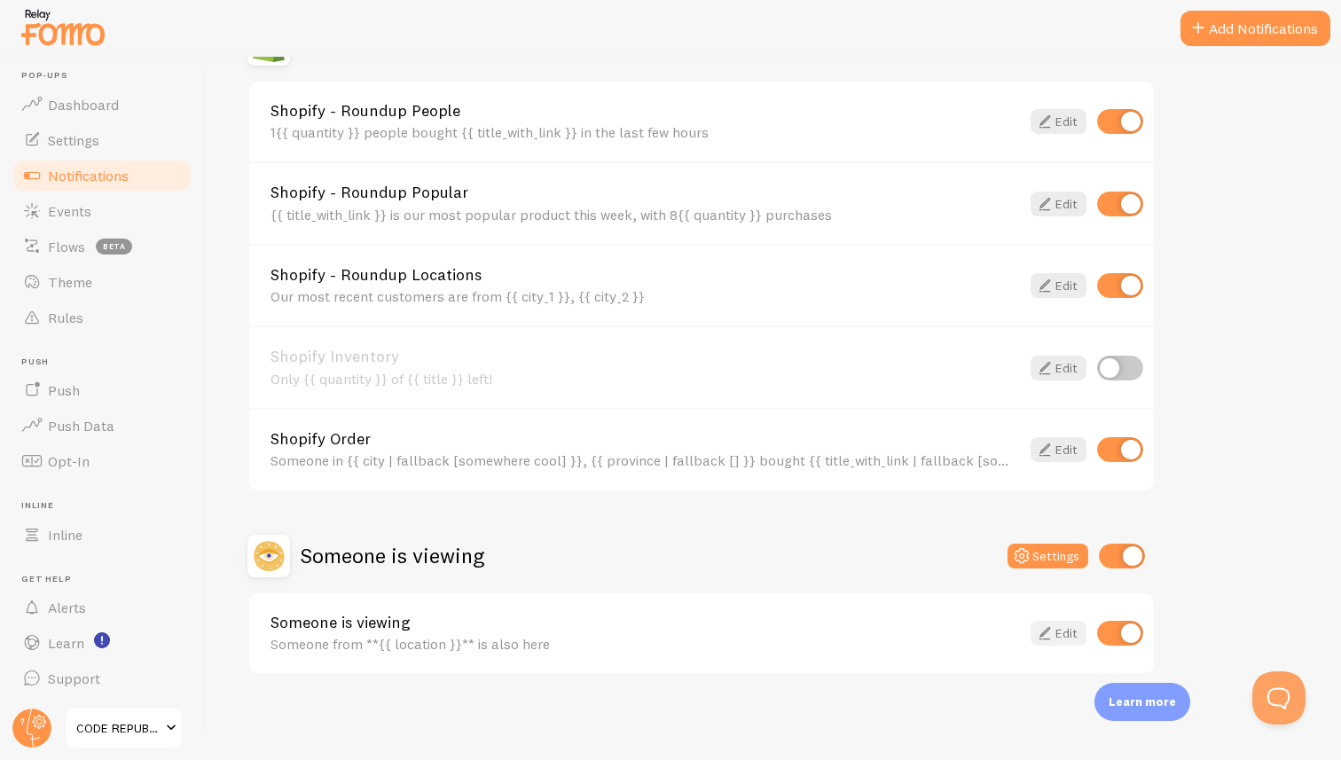
click at [1055, 633] on link "Edit" at bounding box center [1058, 633] width 56 height 25
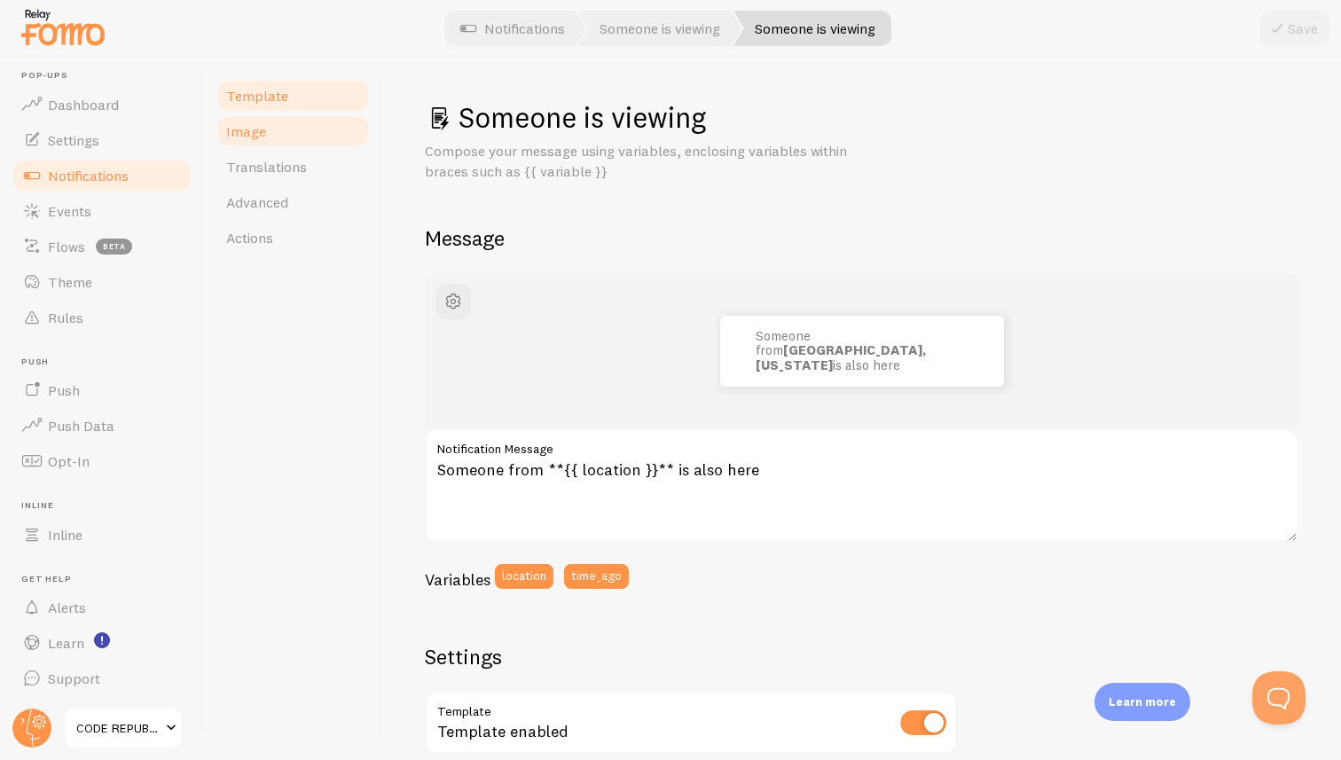
click at [247, 141] on link "Image" at bounding box center [292, 130] width 155 height 35
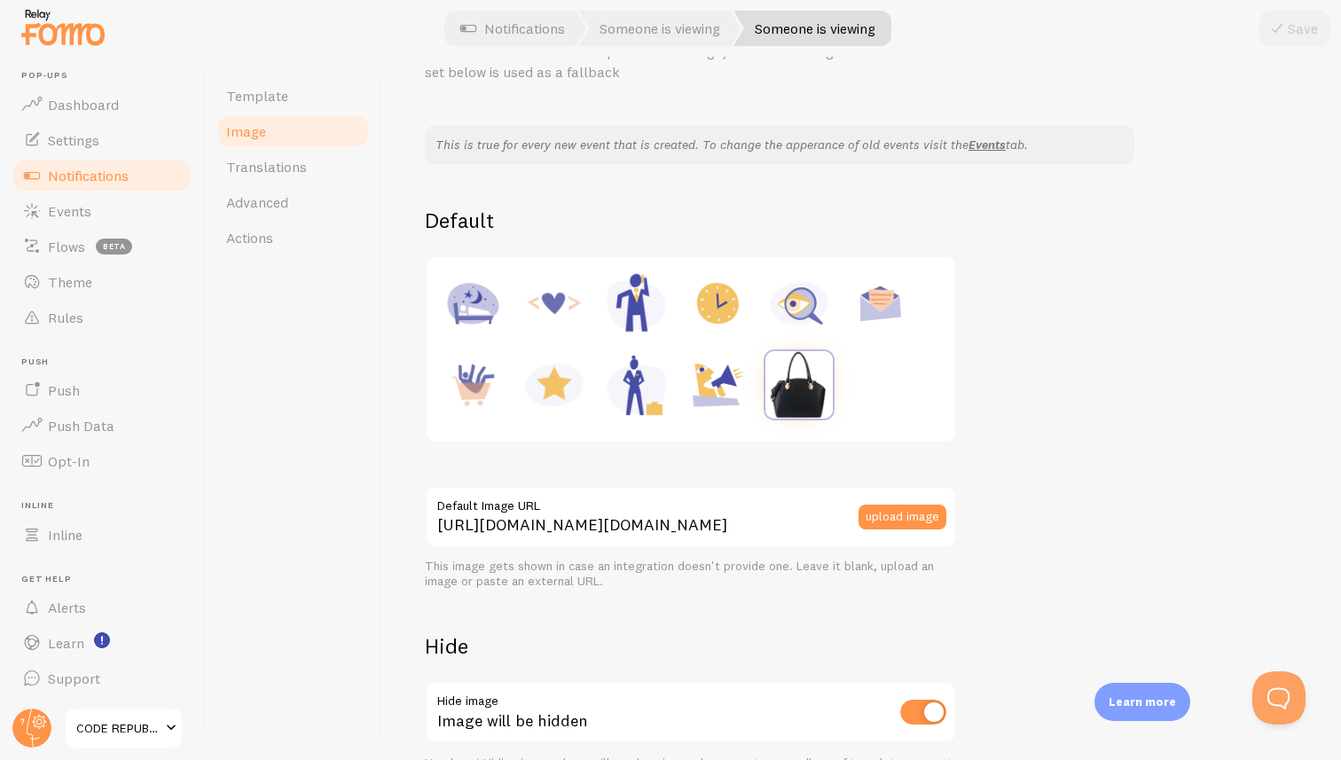
scroll to position [211, 0]
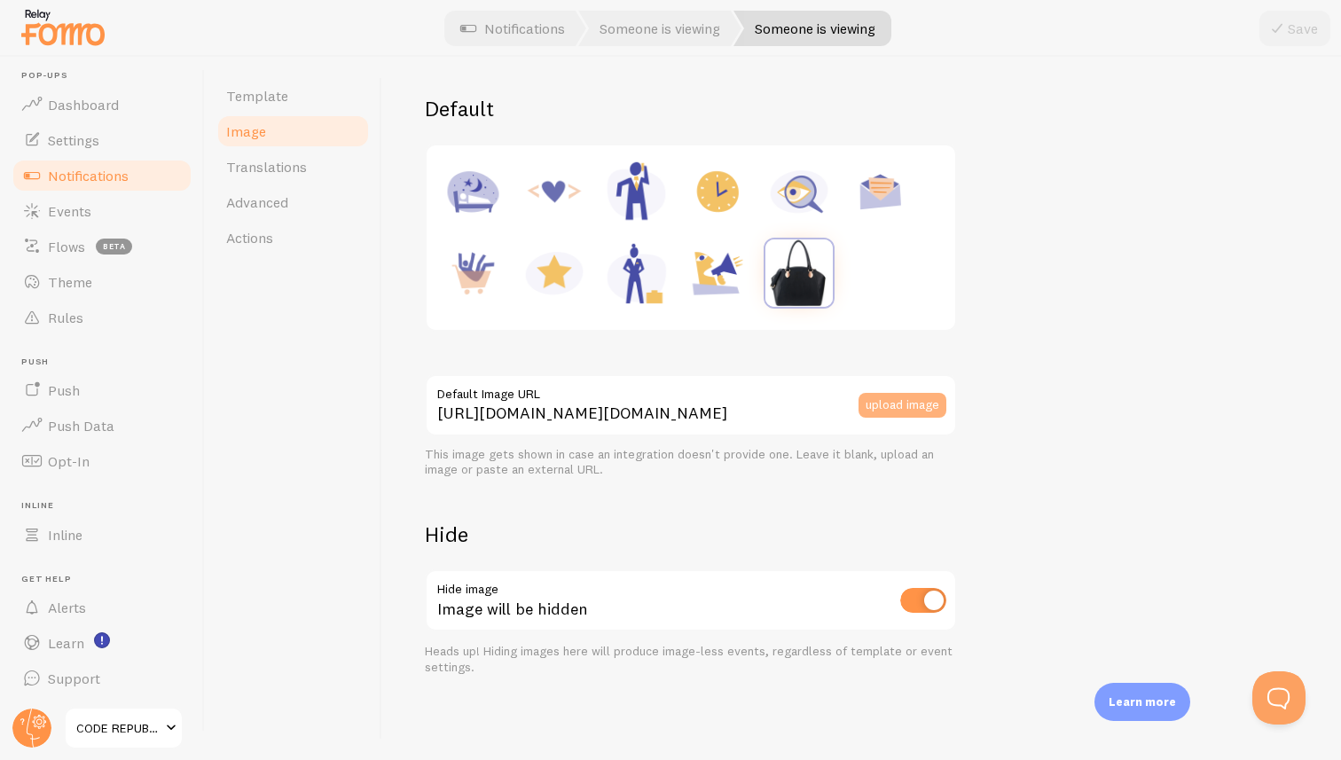
click at [900, 404] on button "upload image" at bounding box center [902, 405] width 88 height 25
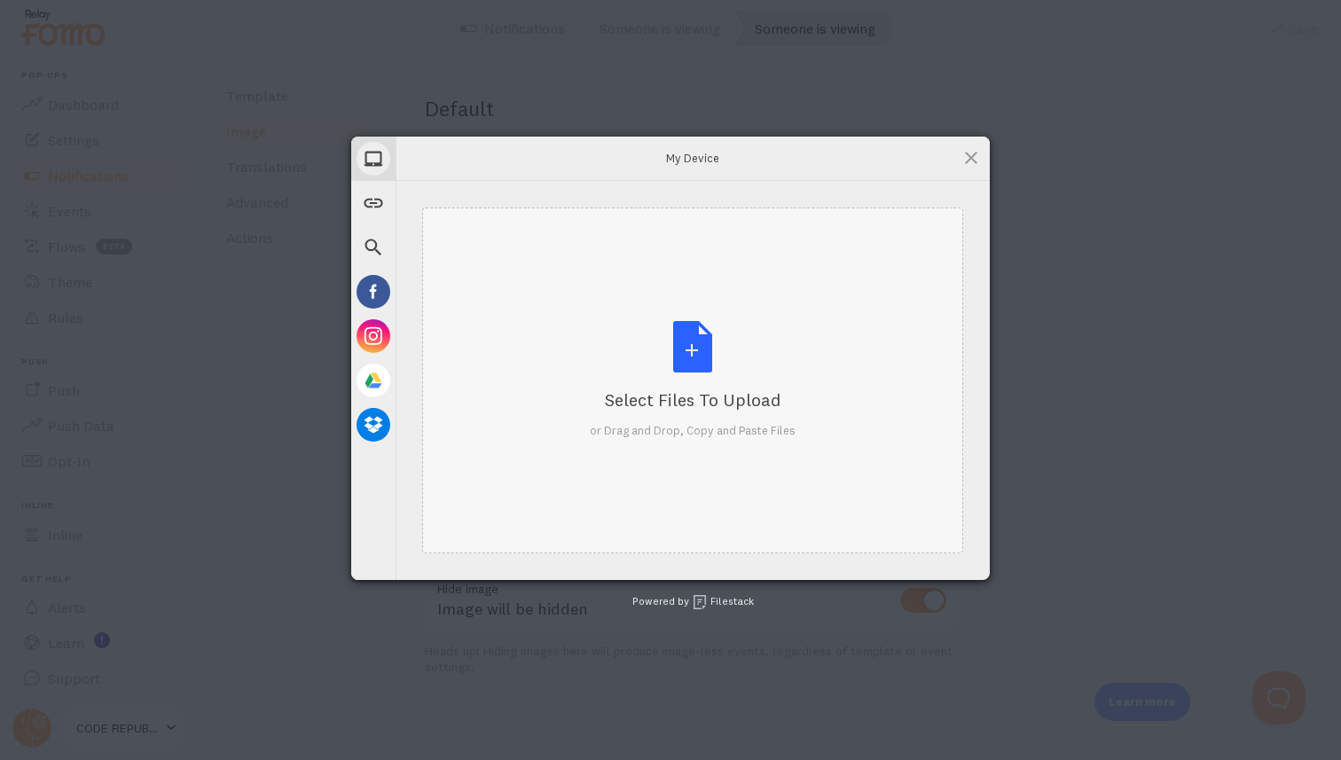
click at [681, 333] on div "Select Files to Upload or Drag and Drop, Copy and Paste Files" at bounding box center [693, 380] width 206 height 118
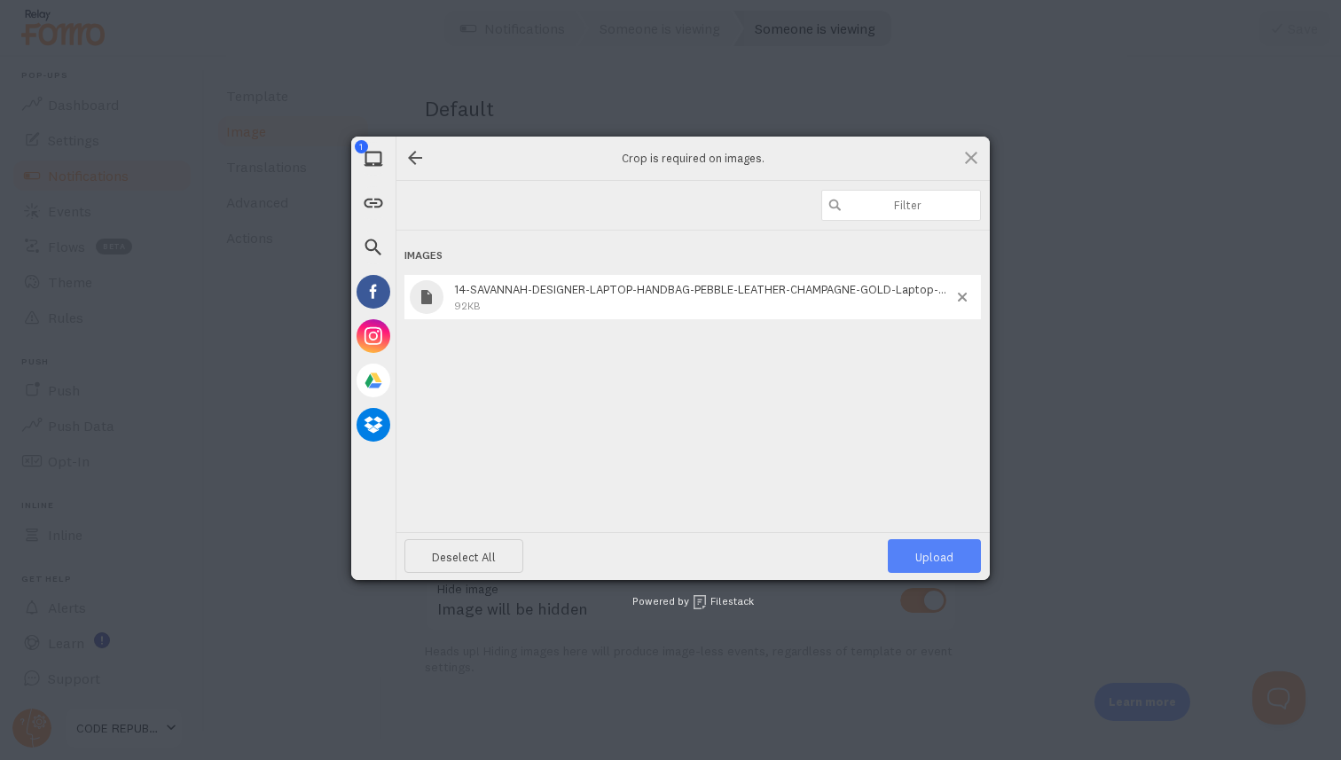
click at [932, 548] on span "Upload 1" at bounding box center [933, 556] width 93 height 34
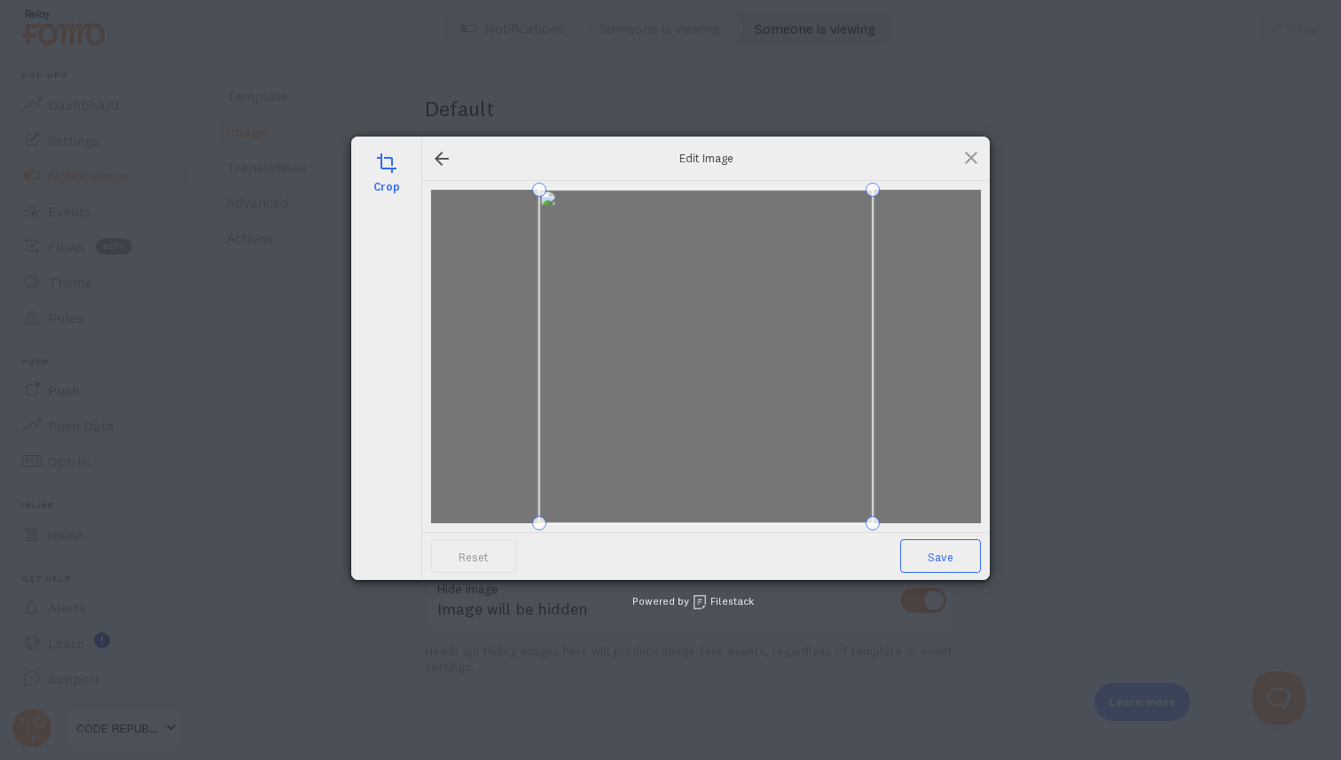
click at [946, 560] on span "Save" at bounding box center [940, 556] width 81 height 34
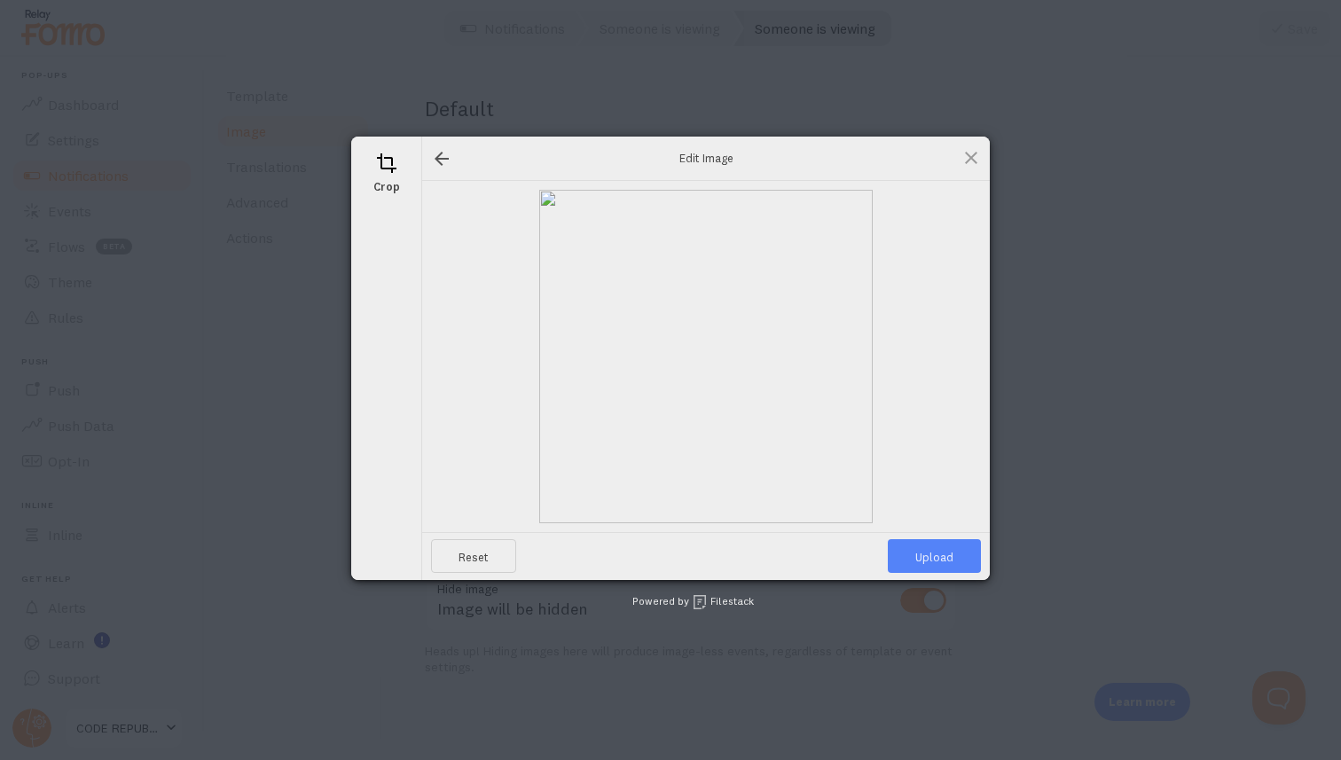
click at [931, 557] on span "Upload" at bounding box center [933, 556] width 93 height 34
type input "[URL][DOMAIN_NAME][DOMAIN_NAME]"
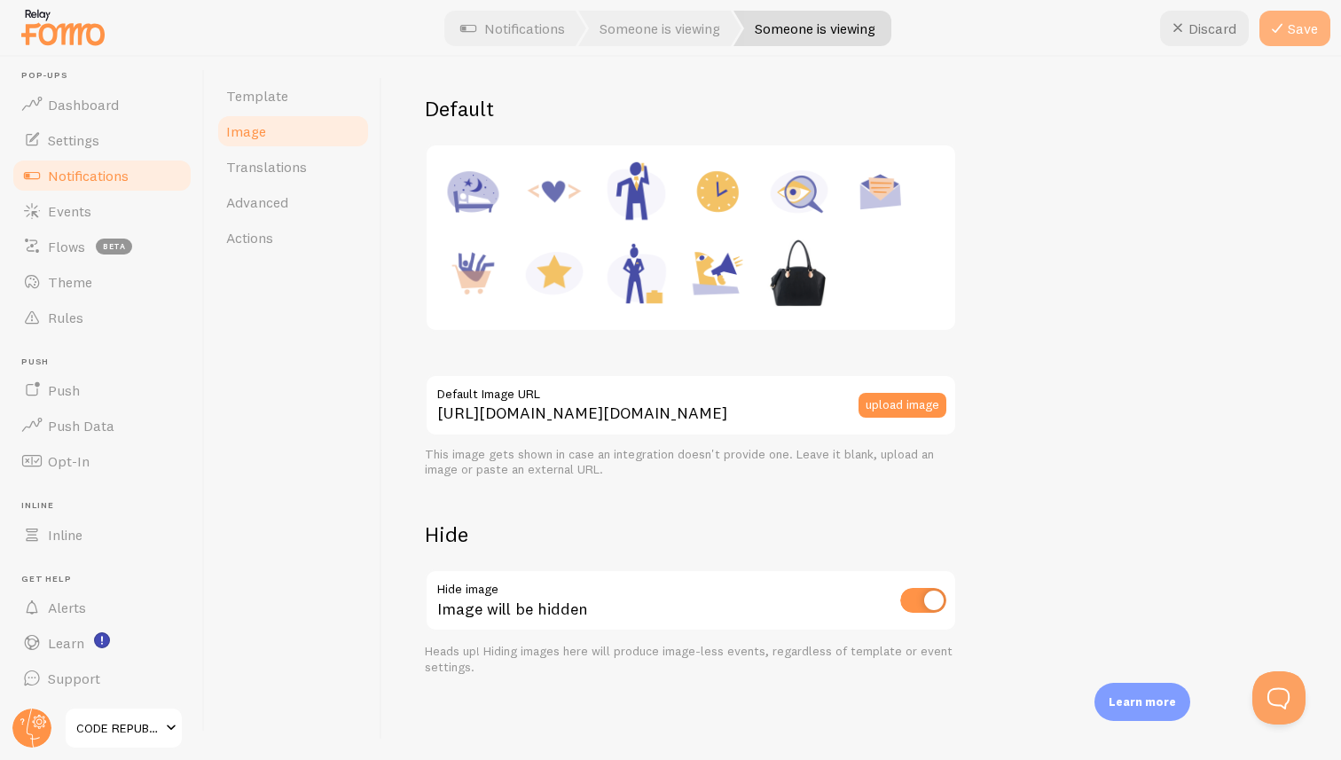
click at [1295, 29] on button "Save" at bounding box center [1294, 28] width 71 height 35
click at [905, 403] on button "upload image" at bounding box center [902, 405] width 88 height 25
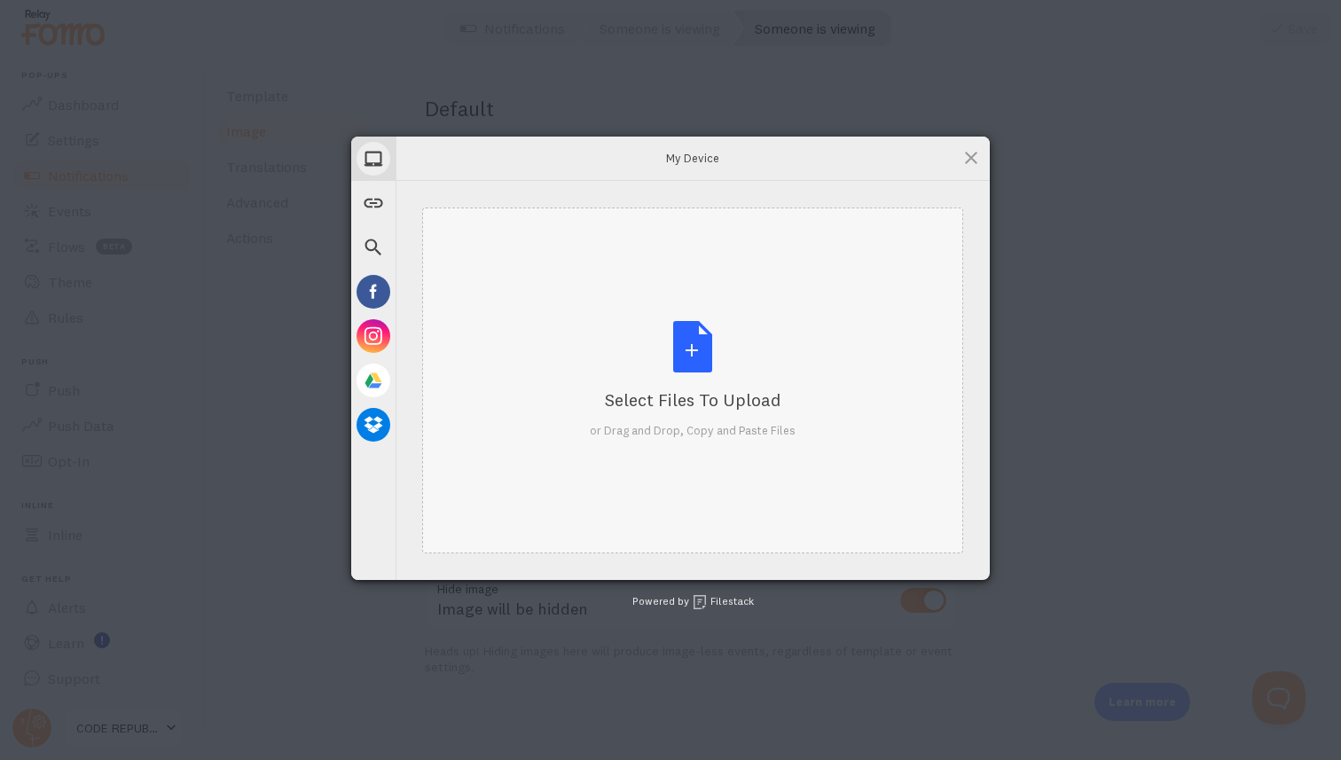
click at [692, 351] on div "Select Files to Upload or Drag and Drop, Copy and Paste Files" at bounding box center [693, 380] width 206 height 118
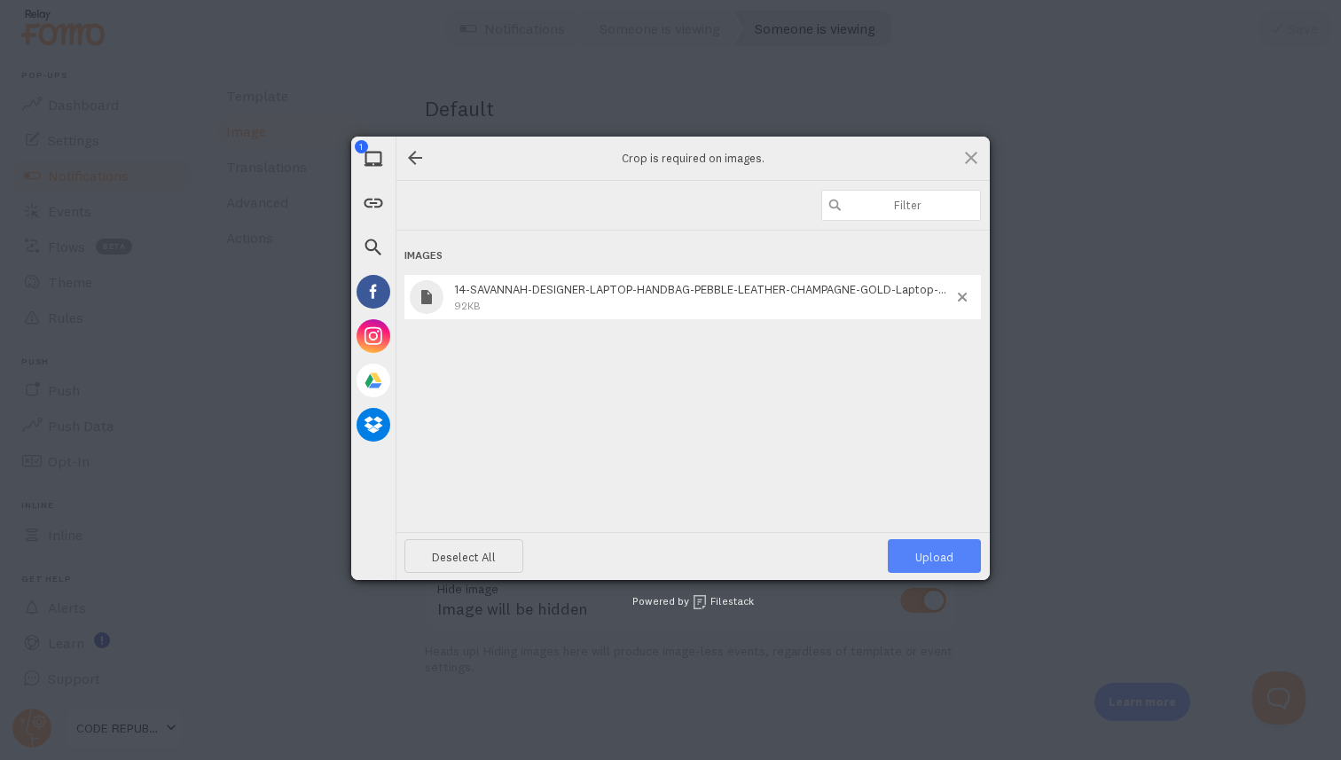
click at [934, 558] on span "Upload 1" at bounding box center [934, 557] width 38 height 14
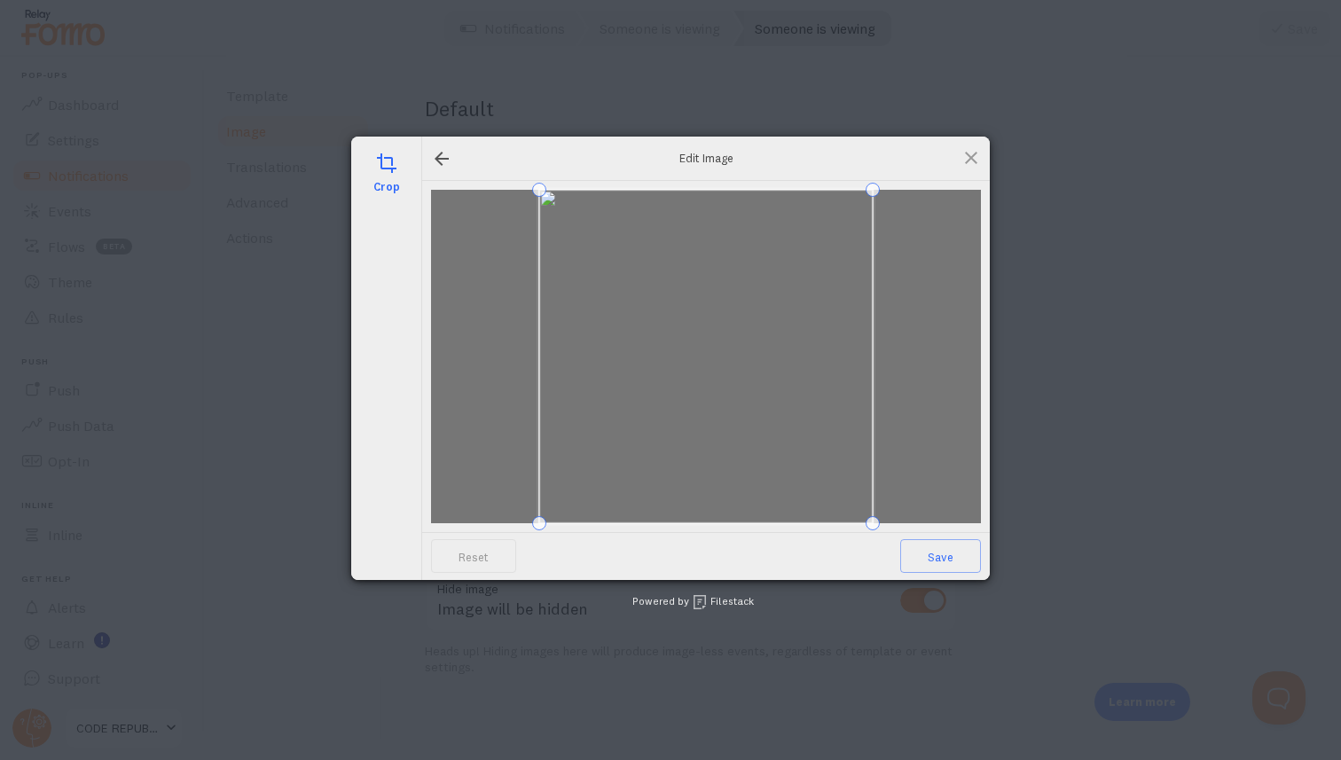
click at [934, 558] on span "Save" at bounding box center [940, 556] width 81 height 34
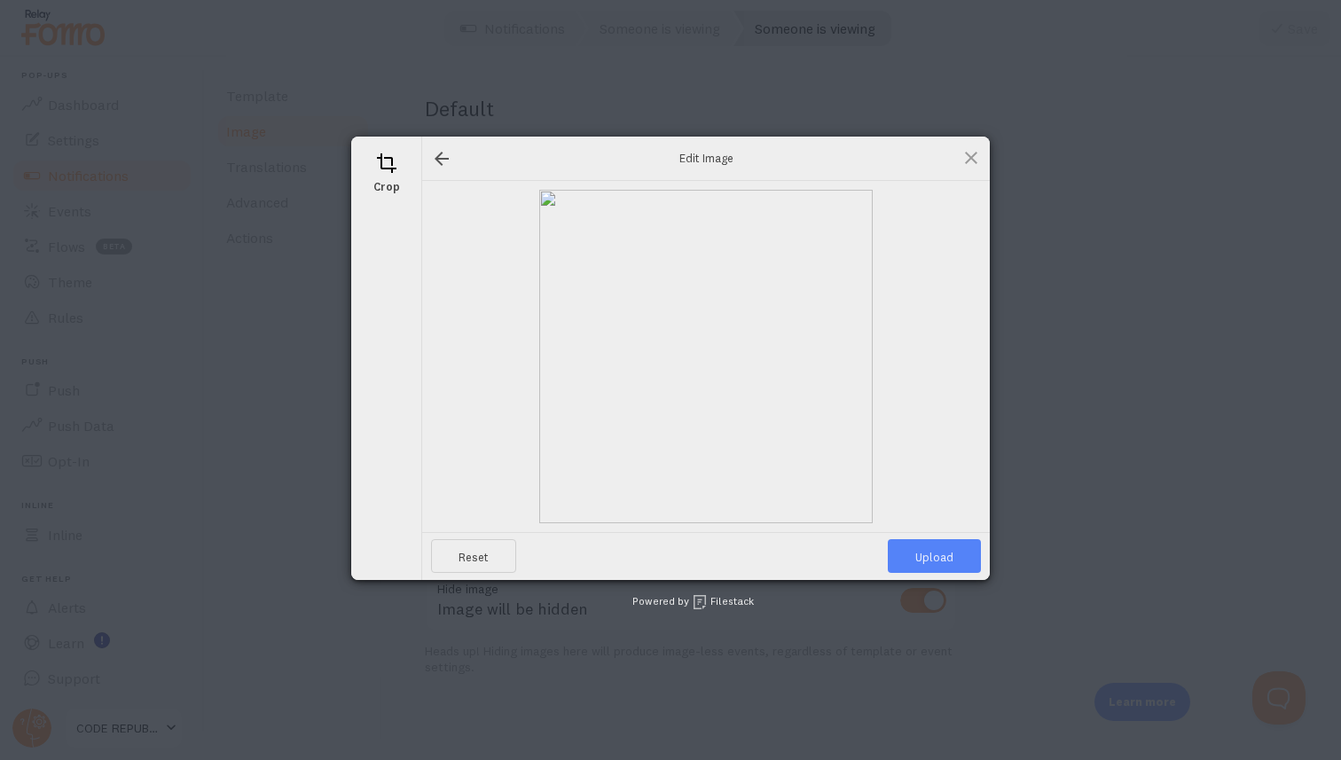
click at [934, 553] on span "Upload" at bounding box center [933, 556] width 93 height 34
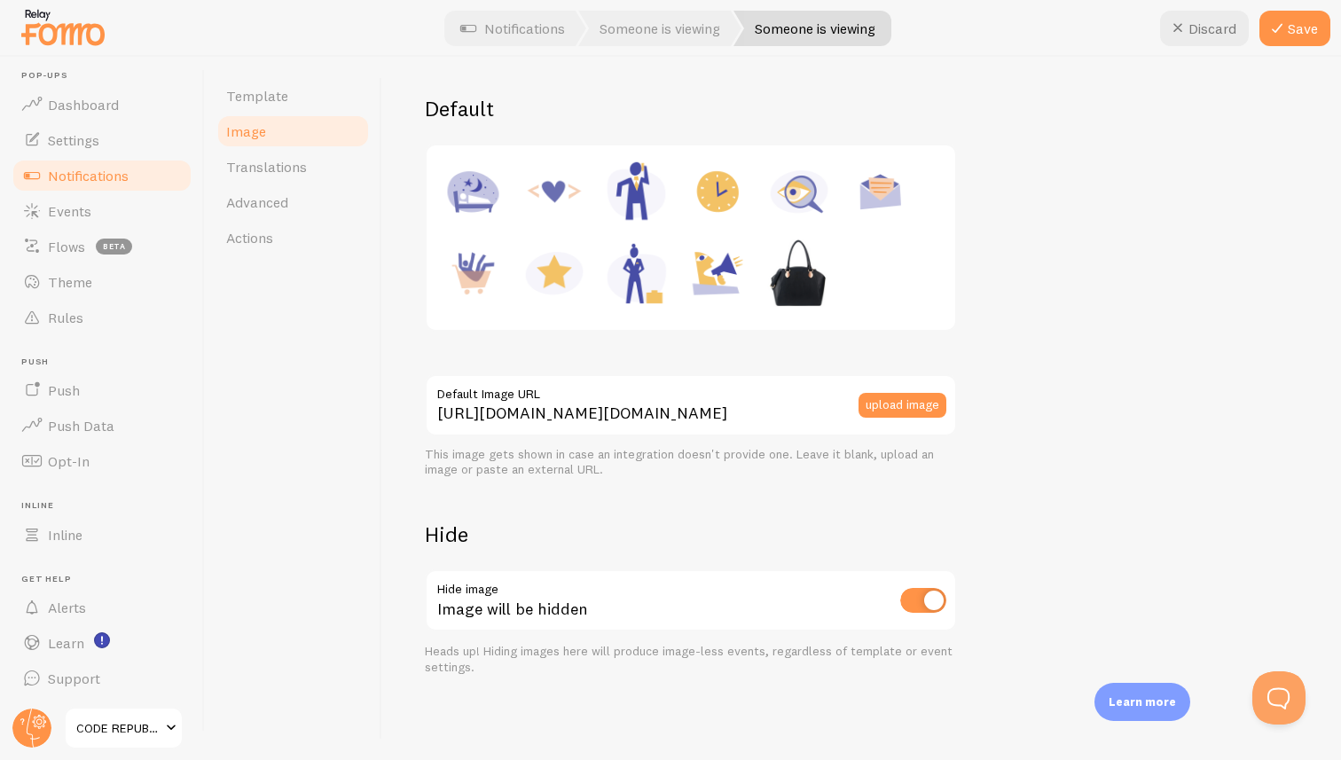
click at [801, 268] on img at bounding box center [798, 272] width 67 height 67
type input "[URL][DOMAIN_NAME][DOMAIN_NAME]"
click at [801, 268] on img at bounding box center [798, 272] width 67 height 67
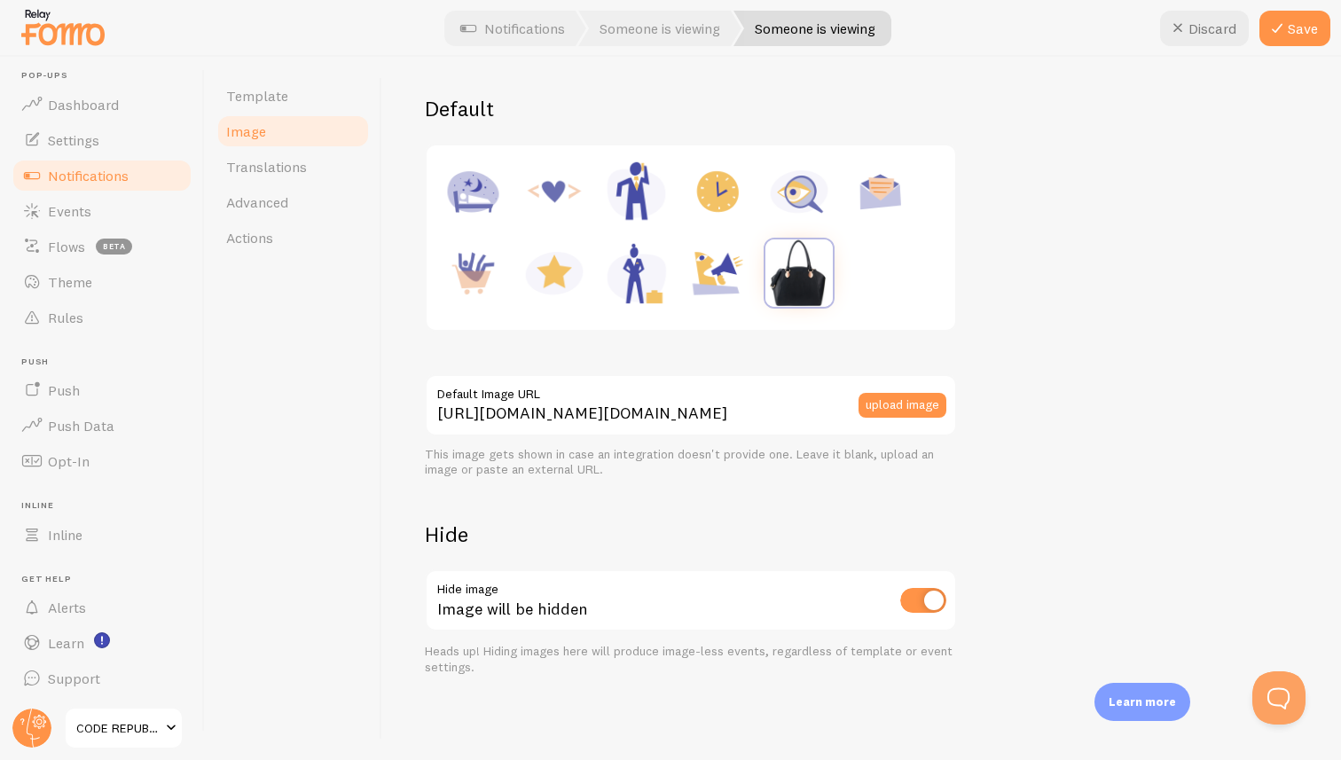
click at [885, 287] on div at bounding box center [690, 237] width 507 height 163
click at [885, 286] on div at bounding box center [690, 237] width 507 height 163
click at [887, 399] on button "upload image" at bounding box center [902, 405] width 88 height 25
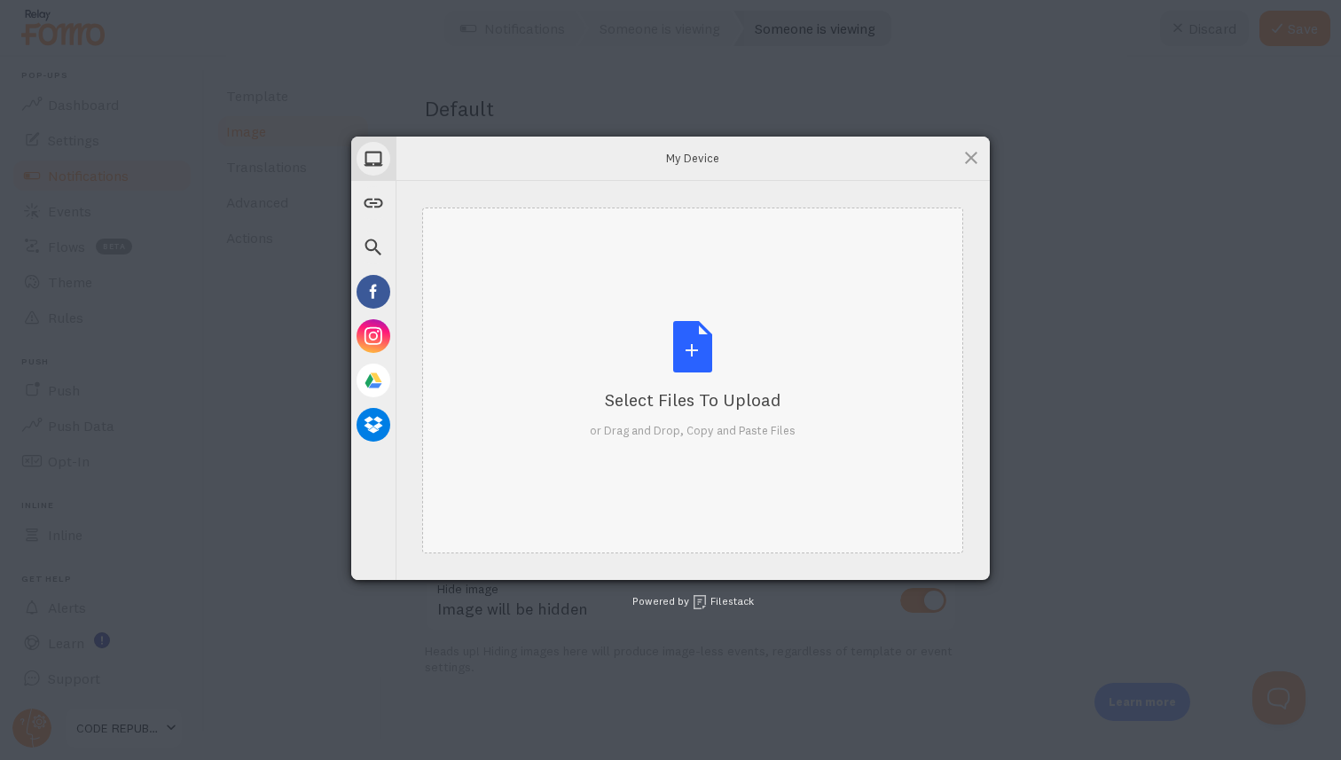
click at [687, 372] on div "Select Files to Upload or Drag and Drop, Copy and Paste Files" at bounding box center [693, 380] width 206 height 118
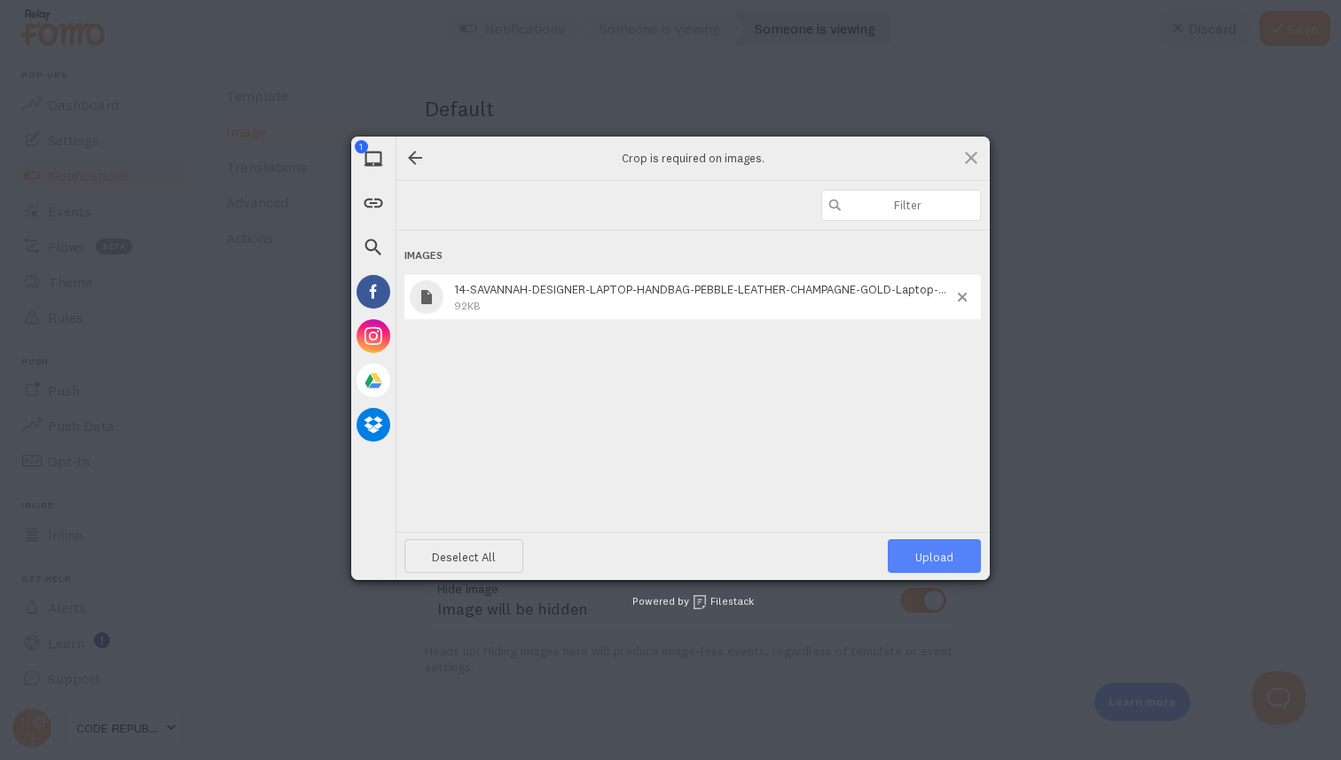
click at [932, 555] on span "Upload 1" at bounding box center [934, 557] width 38 height 14
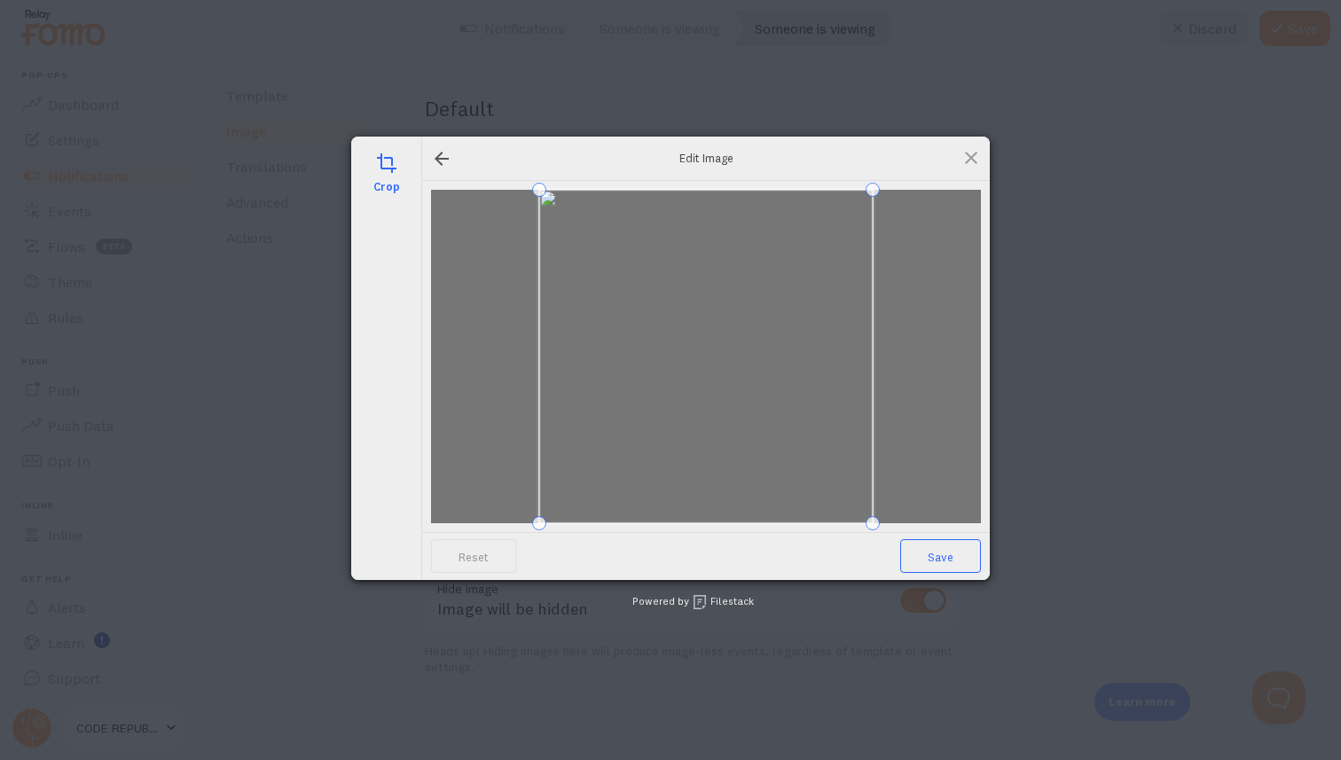
click at [942, 549] on span "Save" at bounding box center [940, 556] width 81 height 34
